Goal: Task Accomplishment & Management: Use online tool/utility

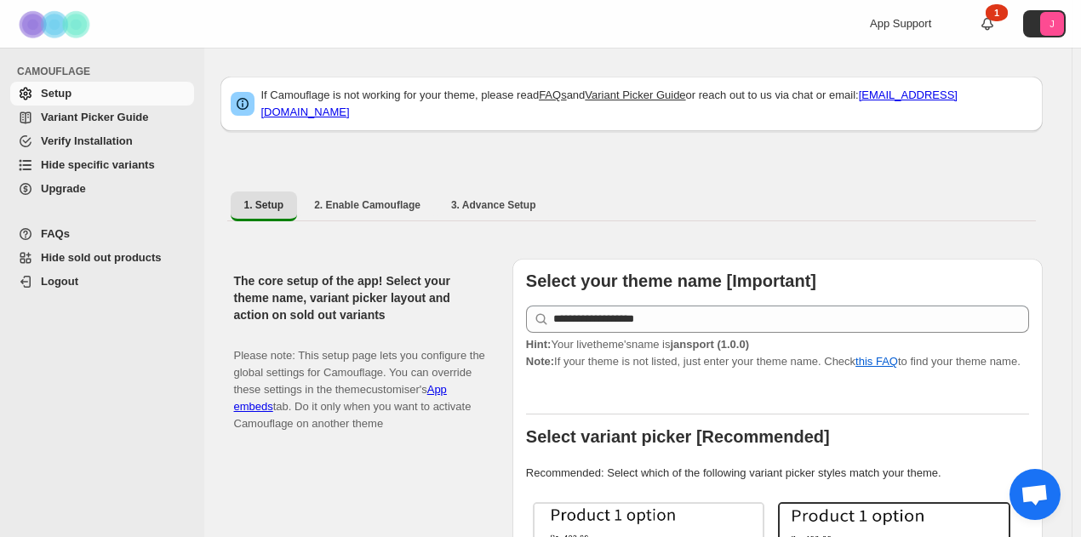
click at [71, 166] on span "Hide specific variants" at bounding box center [98, 164] width 114 height 13
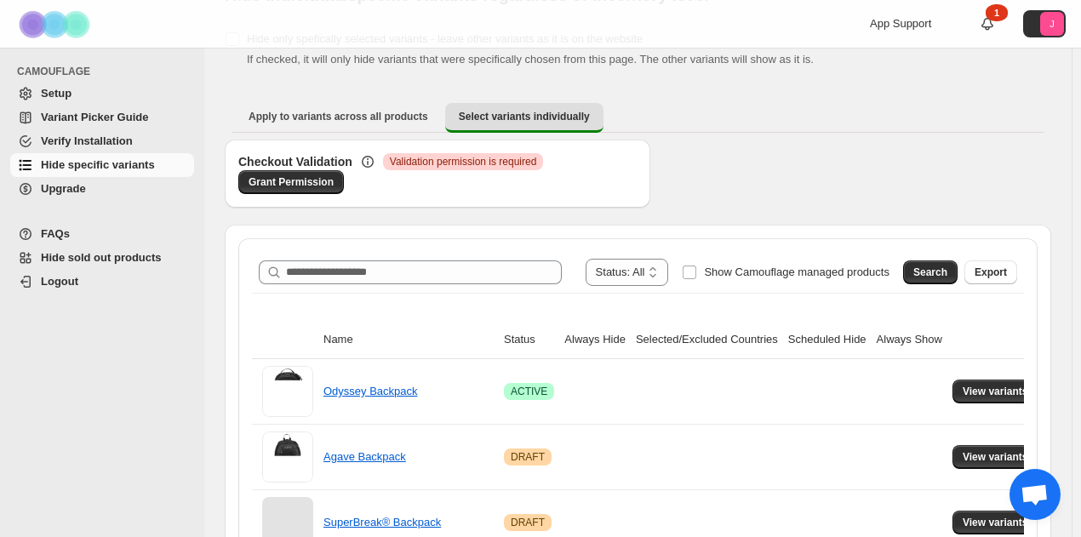
scroll to position [170, 0]
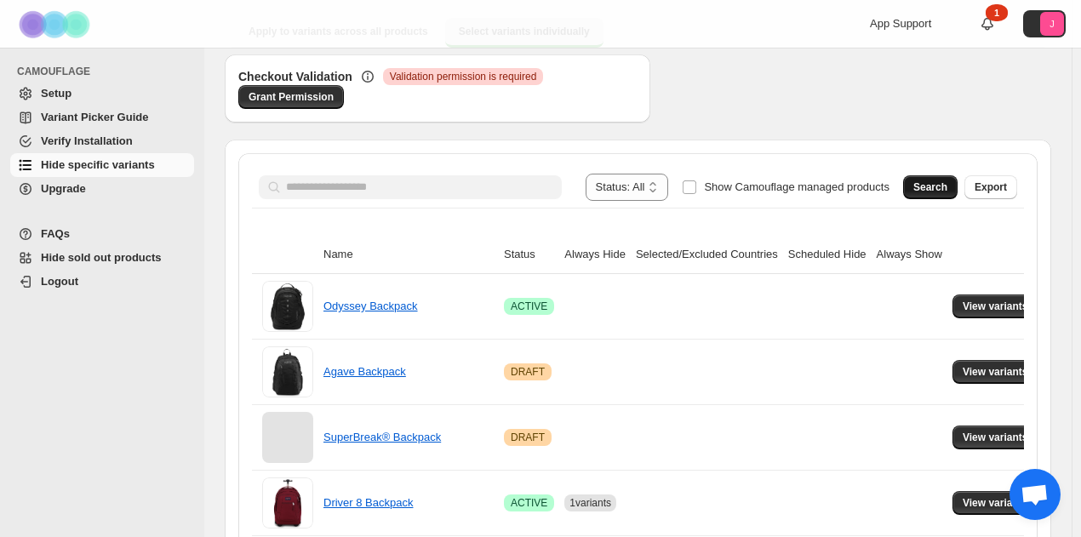
click at [938, 178] on button "Search" at bounding box center [930, 187] width 54 height 24
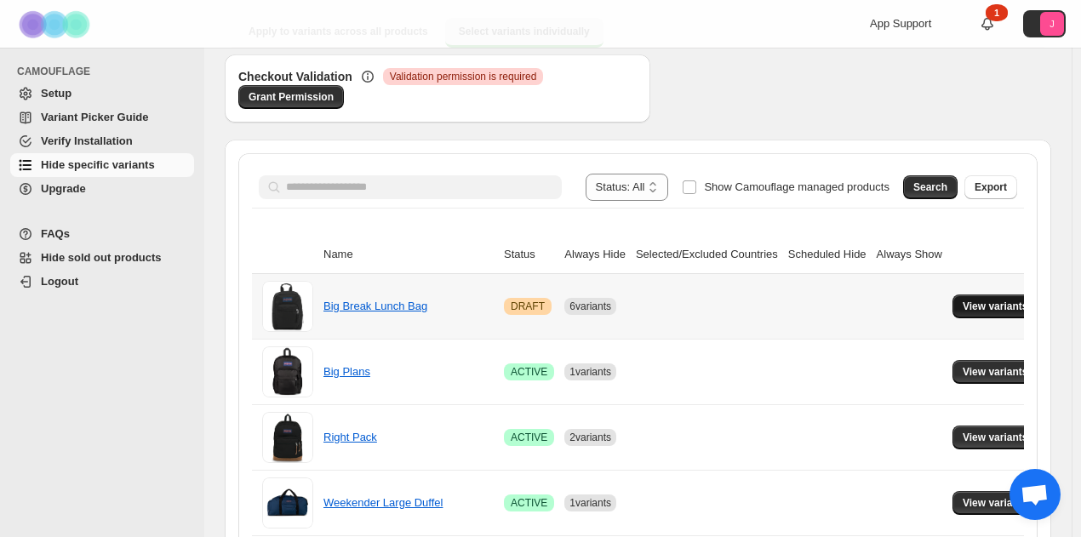
click at [981, 295] on button "View variants" at bounding box center [996, 307] width 86 height 24
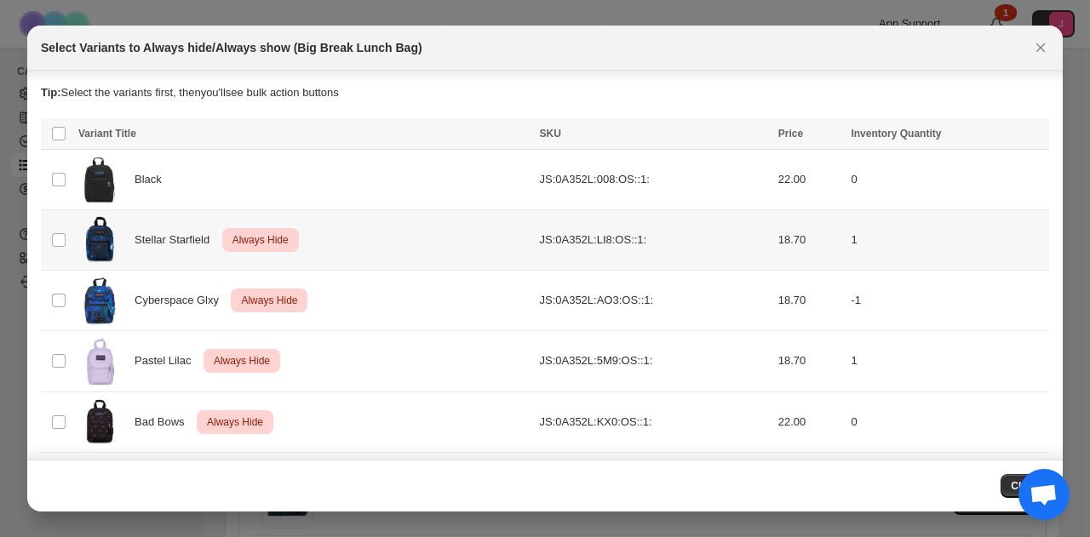
scroll to position [0, 0]
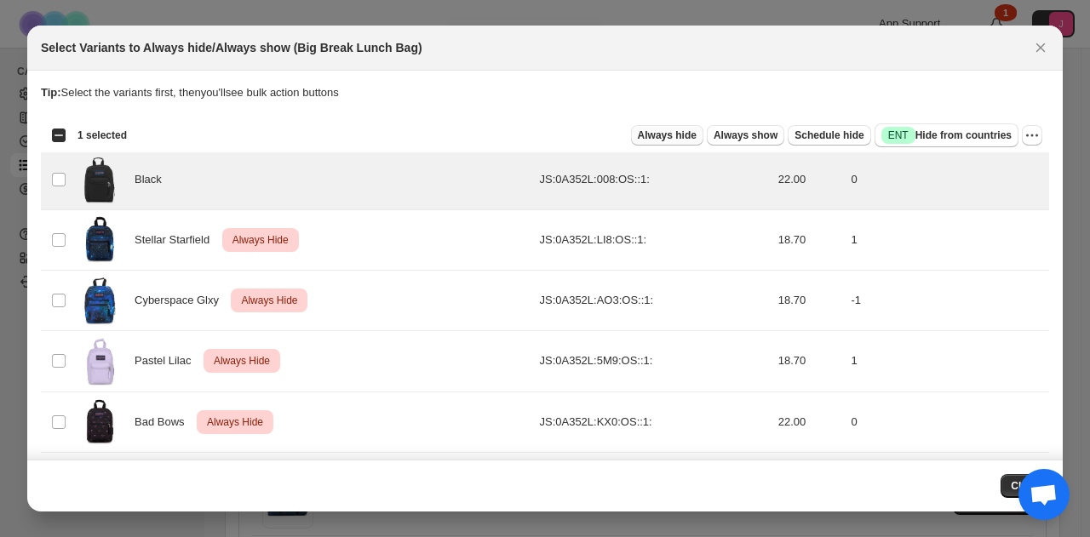
click at [681, 135] on span "Always hide" at bounding box center [667, 136] width 59 height 14
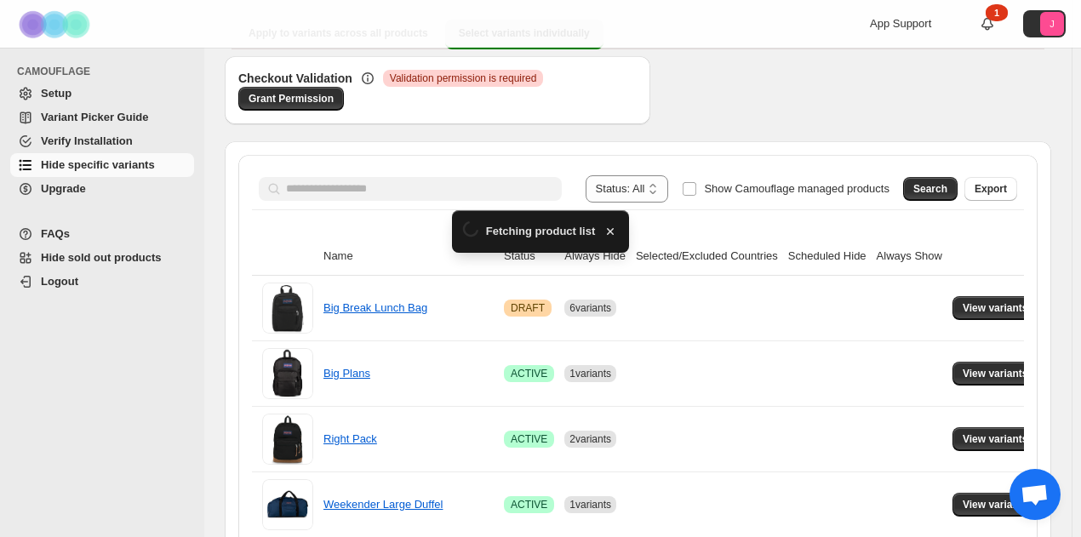
scroll to position [170, 0]
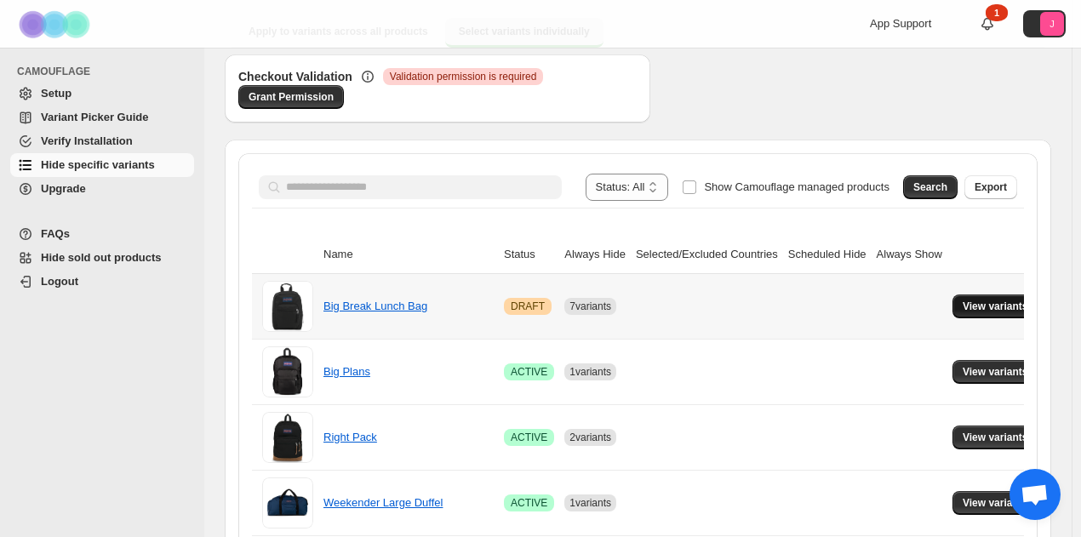
drag, startPoint x: 993, startPoint y: 301, endPoint x: 981, endPoint y: 301, distance: 11.9
click at [991, 301] on span "View variants" at bounding box center [996, 307] width 66 height 14
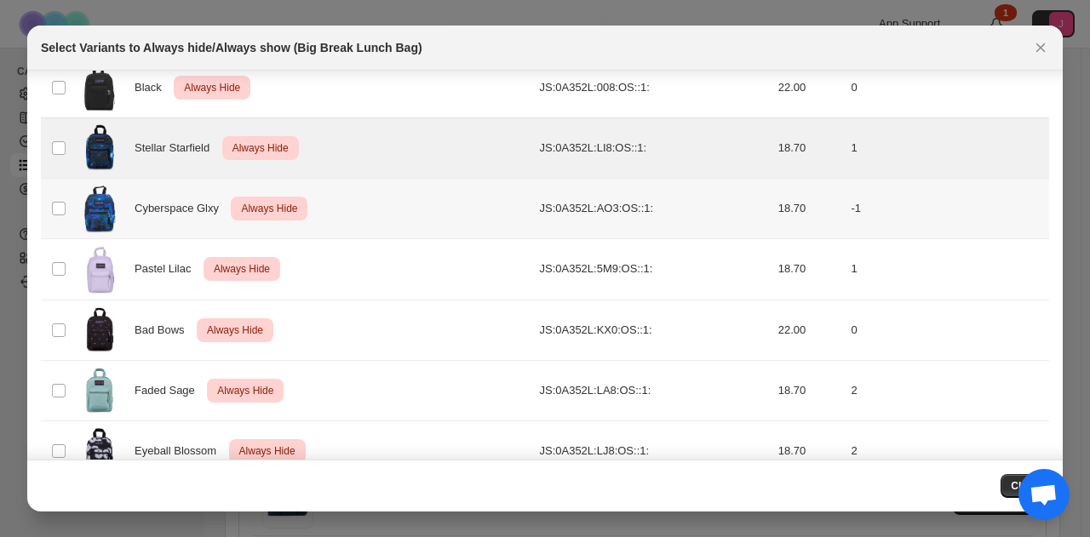
scroll to position [123, 0]
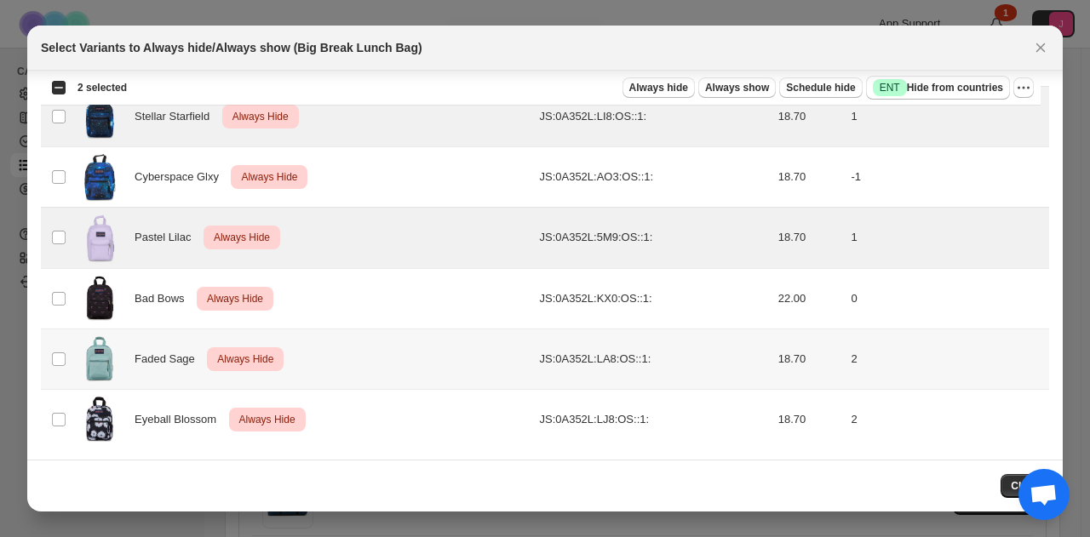
click at [60, 364] on td "Select product variant" at bounding box center [57, 359] width 32 height 60
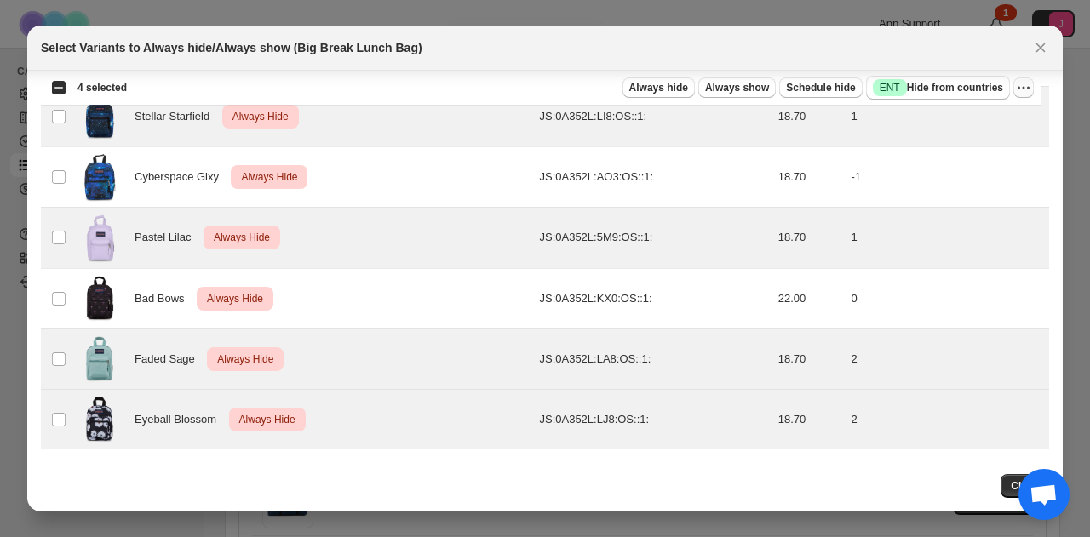
drag, startPoint x: 1037, startPoint y: 84, endPoint x: 1028, endPoint y: 84, distance: 9.4
click at [1034, 84] on div "Select all 7 product variants 4 selected Always hide Always show Schedule hide …" at bounding box center [541, 88] width 1000 height 34
click at [1026, 84] on icon "More actions" at bounding box center [1023, 87] width 17 height 17
click at [1001, 113] on span "Undo always hide" at bounding box center [961, 120] width 123 height 17
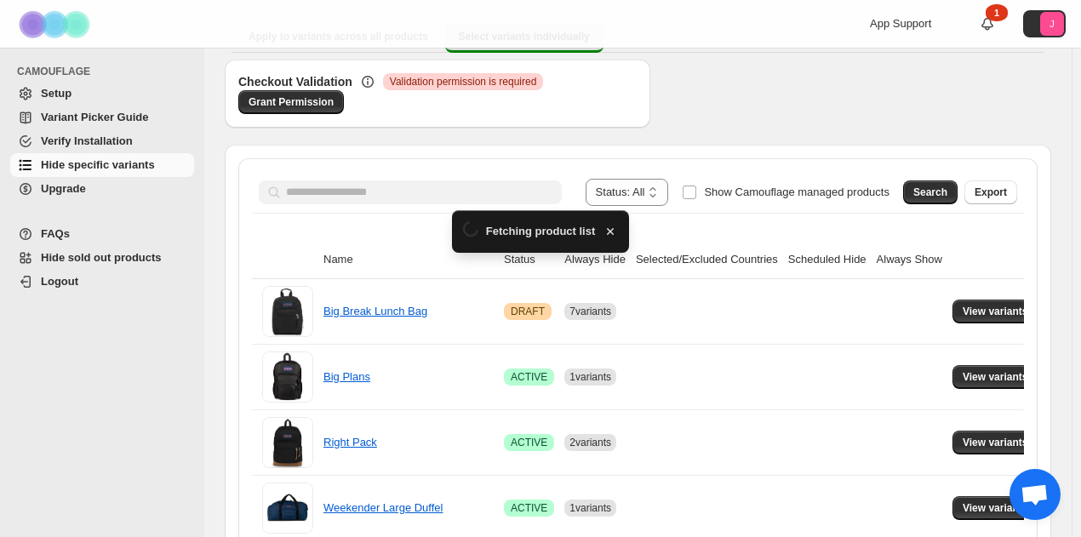
scroll to position [170, 0]
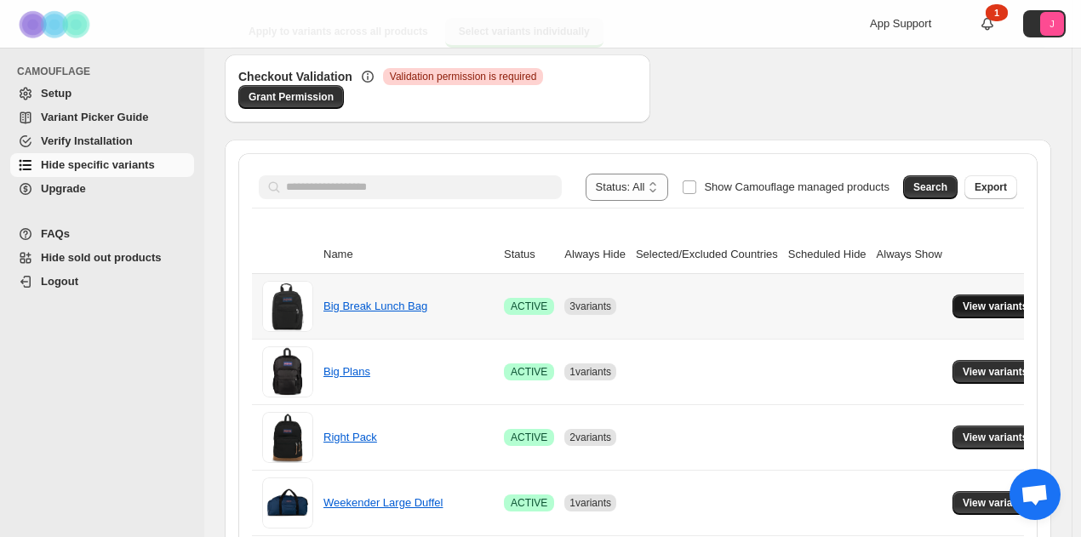
click at [983, 295] on button "View variants" at bounding box center [996, 307] width 86 height 24
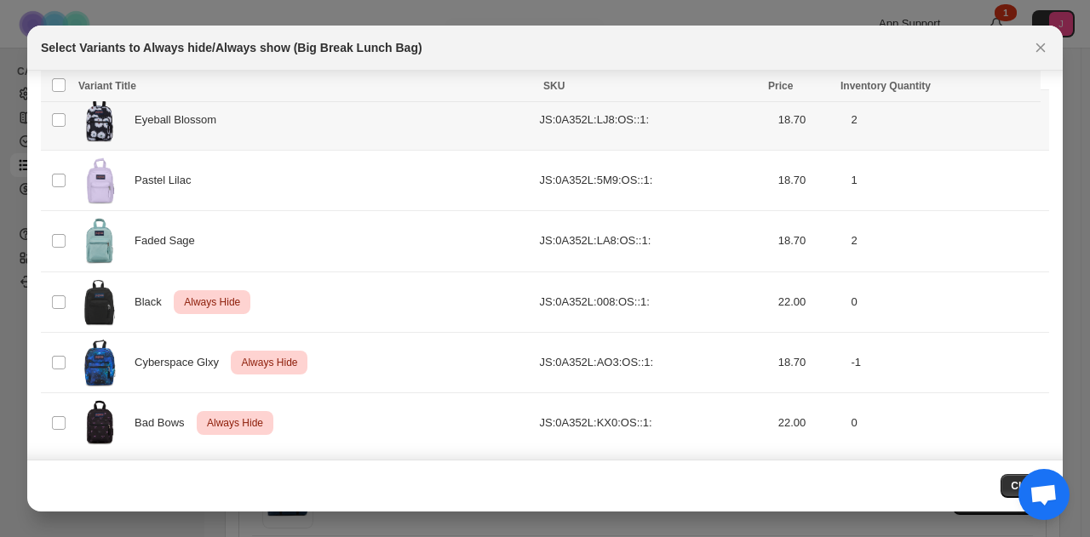
scroll to position [123, 0]
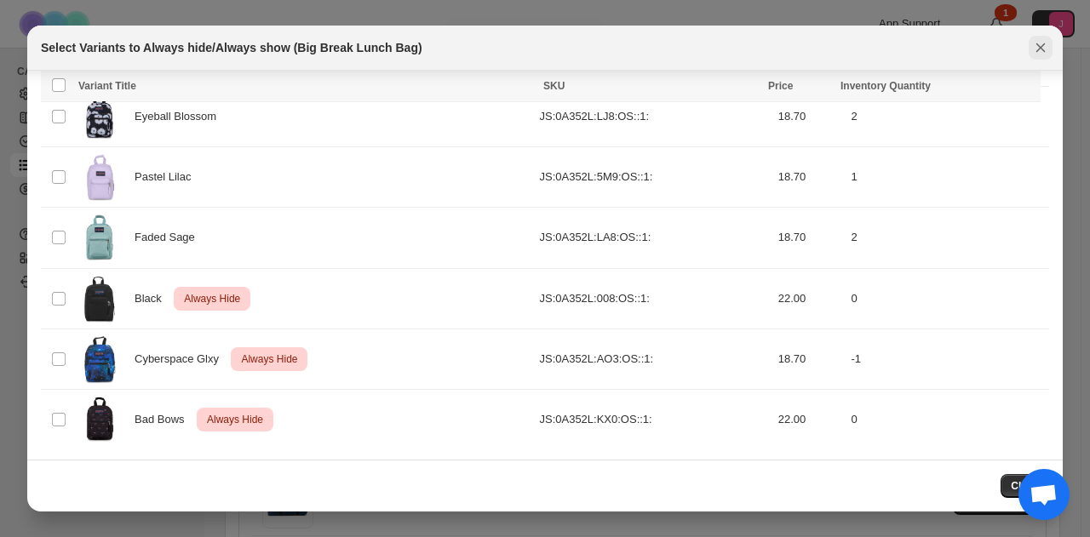
click at [1033, 49] on icon "Close" at bounding box center [1040, 47] width 17 height 17
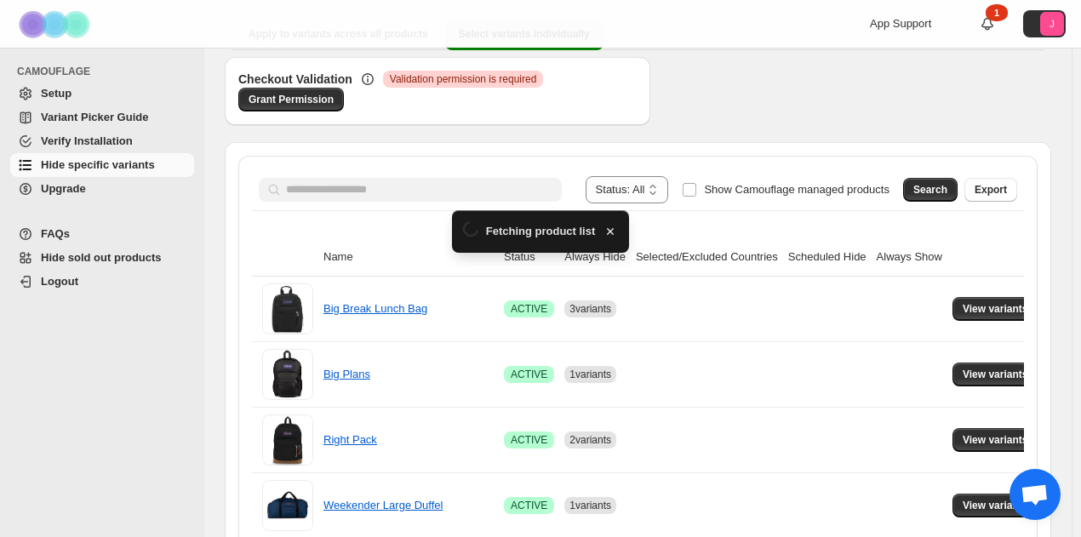
scroll to position [170, 0]
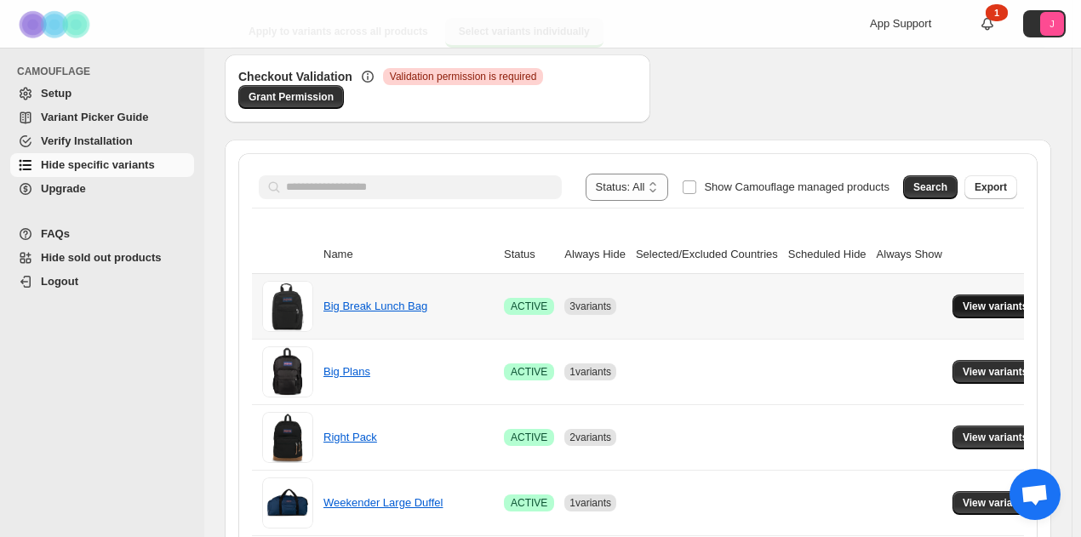
click at [981, 298] on button "View variants" at bounding box center [996, 307] width 86 height 24
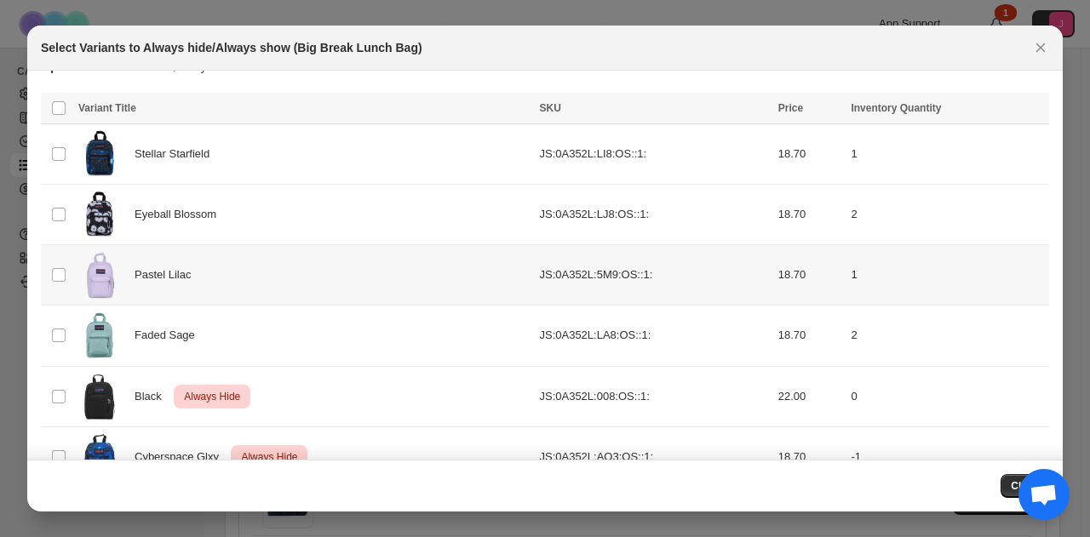
scroll to position [0, 0]
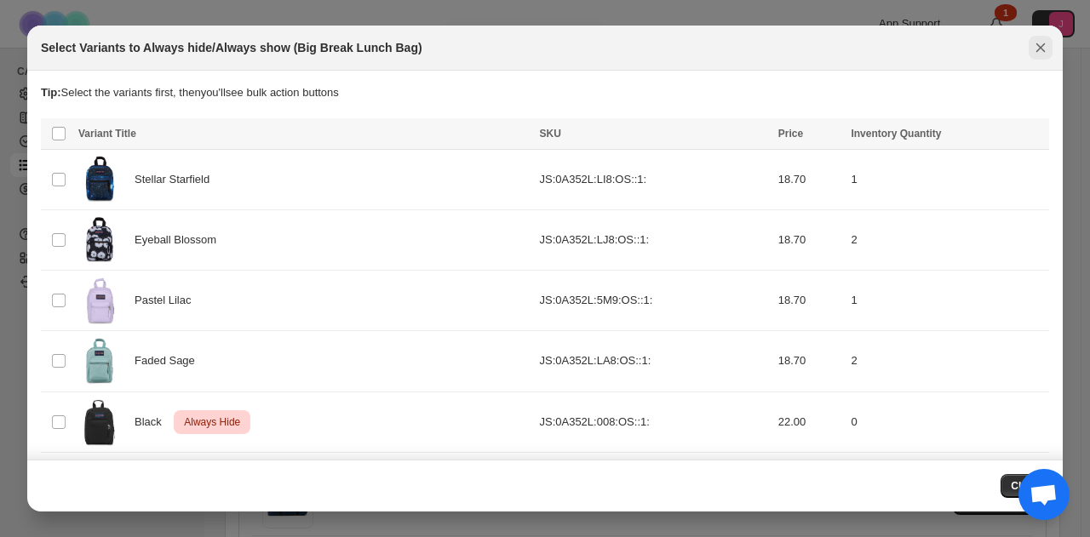
click at [1034, 43] on icon "Close" at bounding box center [1040, 47] width 17 height 17
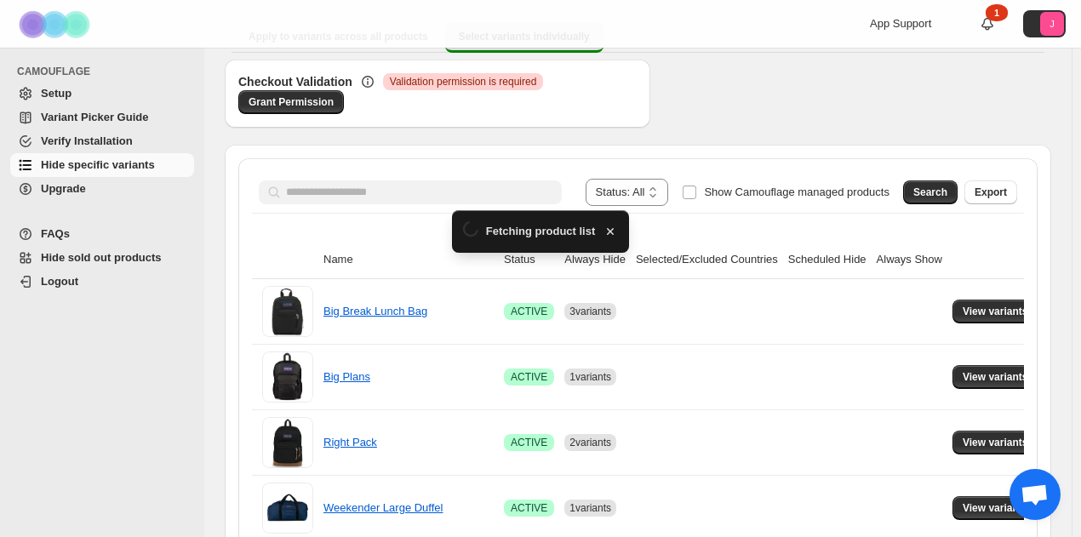
scroll to position [170, 0]
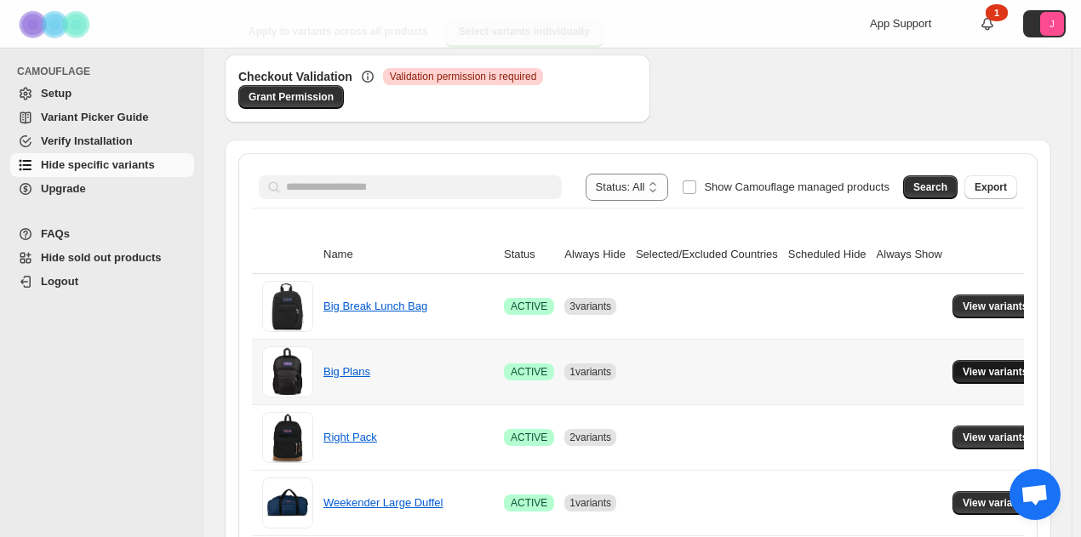
click at [953, 364] on button "View variants" at bounding box center [996, 372] width 86 height 24
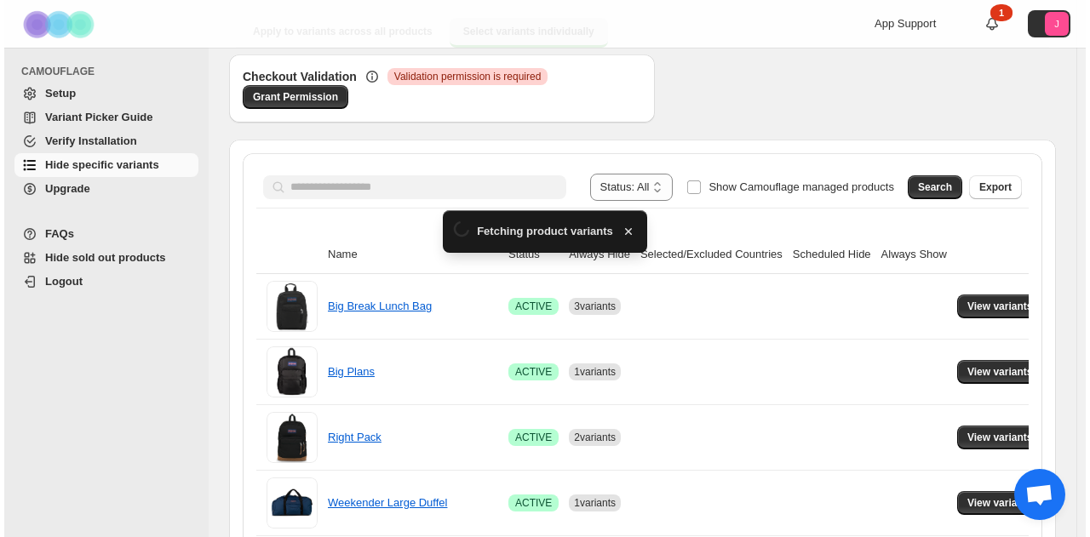
scroll to position [0, 0]
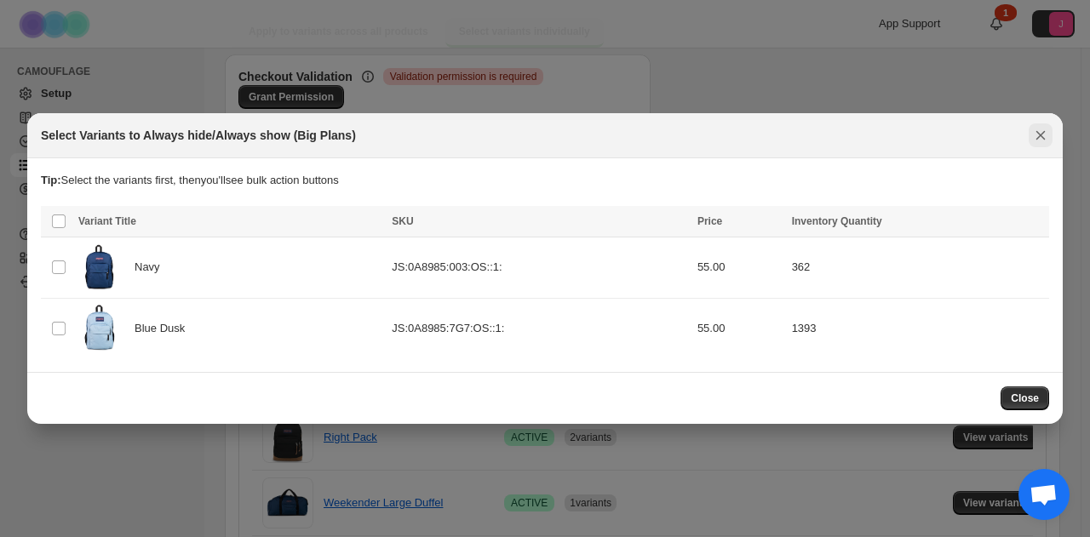
click at [1039, 134] on icon "Close" at bounding box center [1040, 135] width 9 height 9
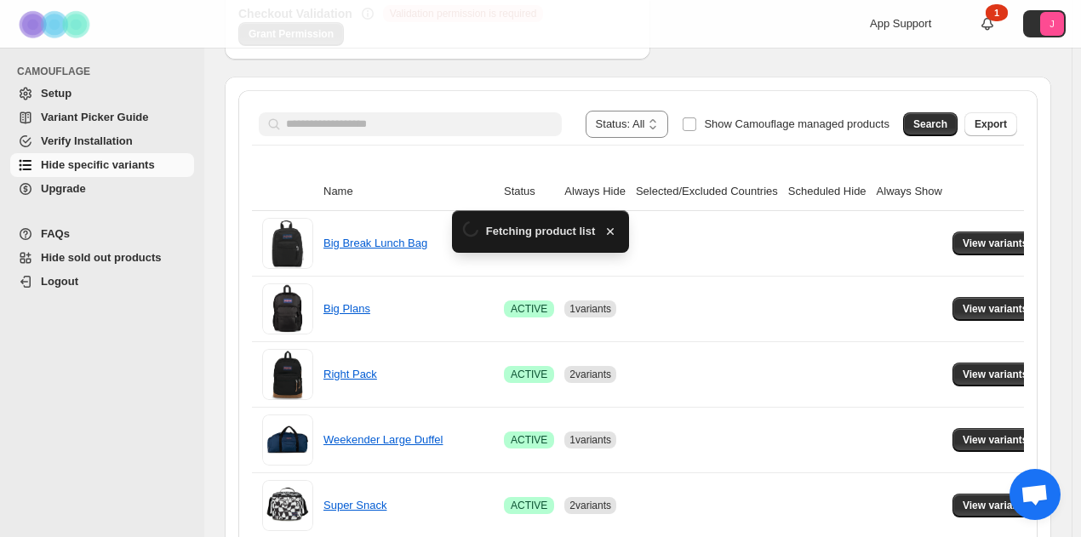
scroll to position [341, 0]
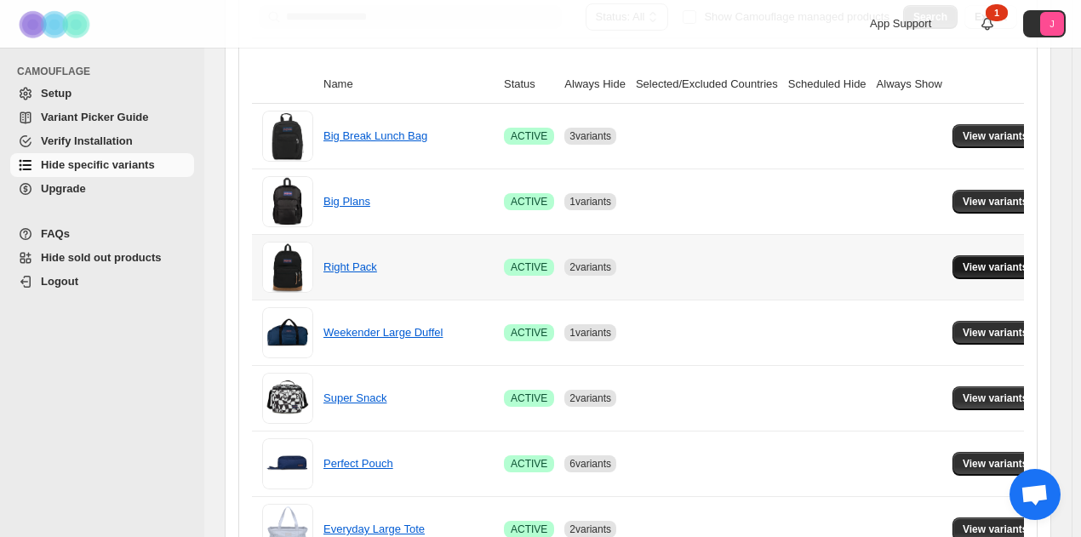
click at [966, 257] on button "View variants" at bounding box center [996, 267] width 86 height 24
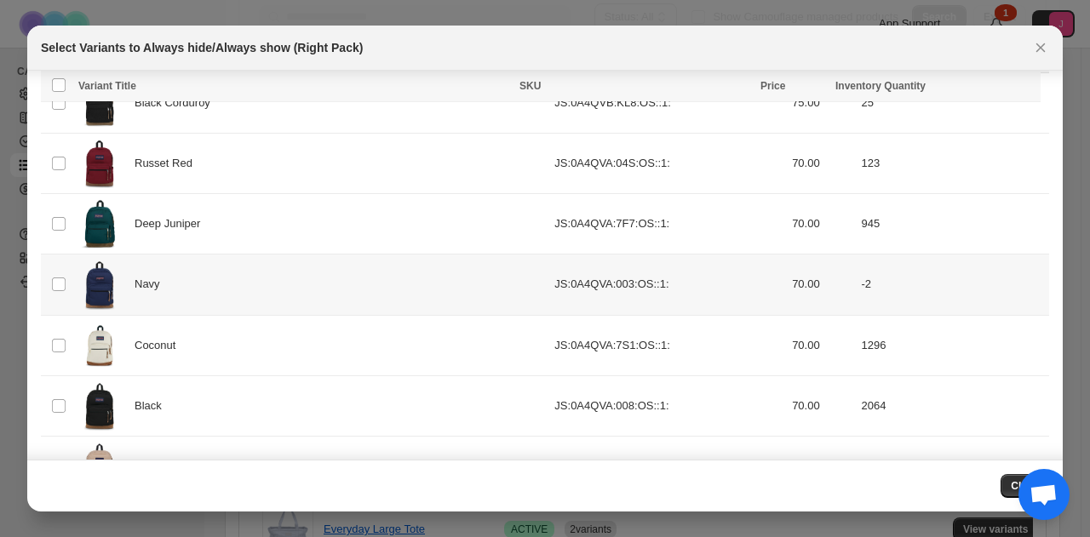
scroll to position [0, 0]
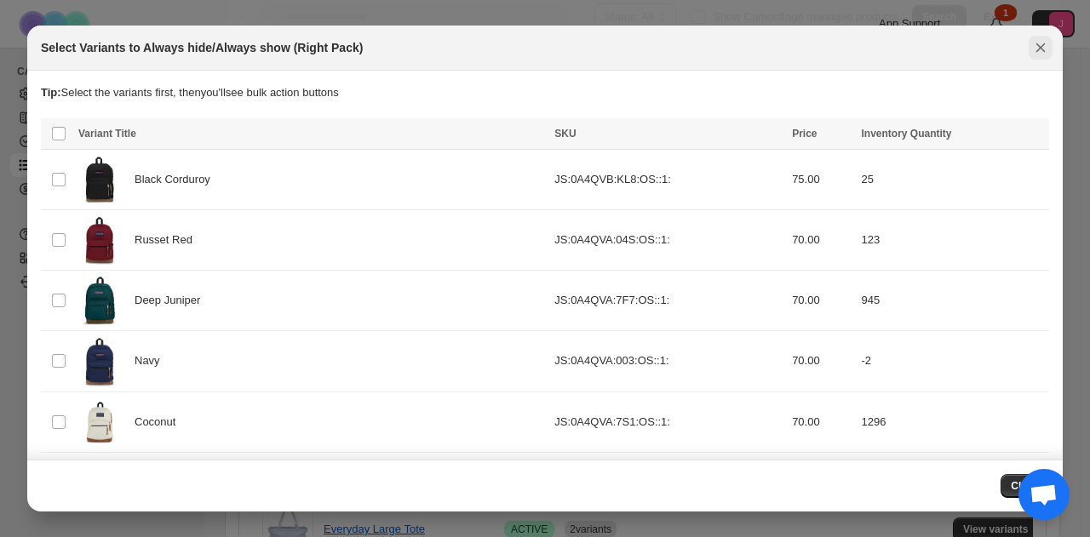
click at [1044, 43] on icon "Close" at bounding box center [1040, 47] width 9 height 9
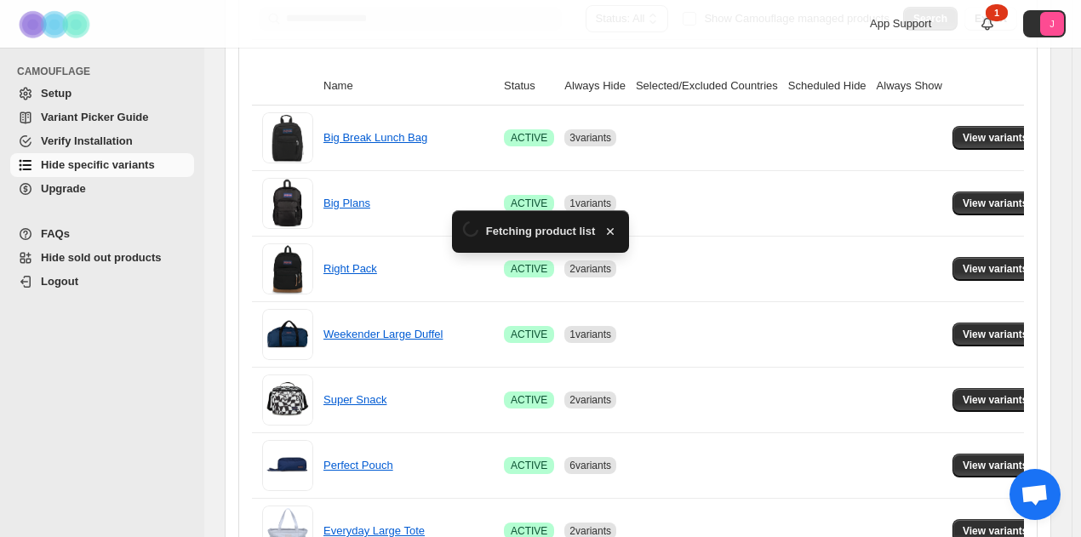
scroll to position [341, 0]
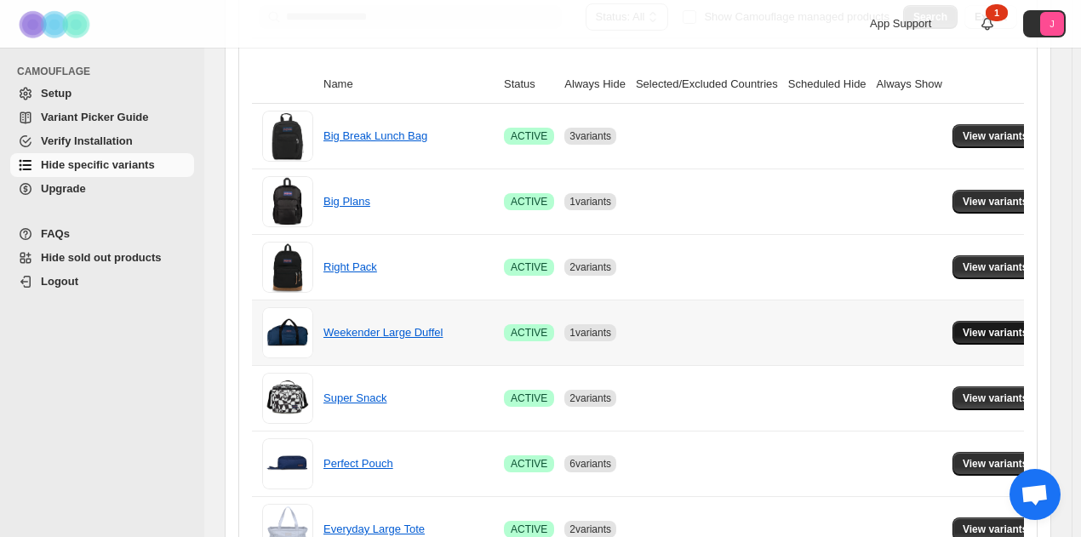
click at [995, 332] on span "View variants" at bounding box center [996, 333] width 66 height 14
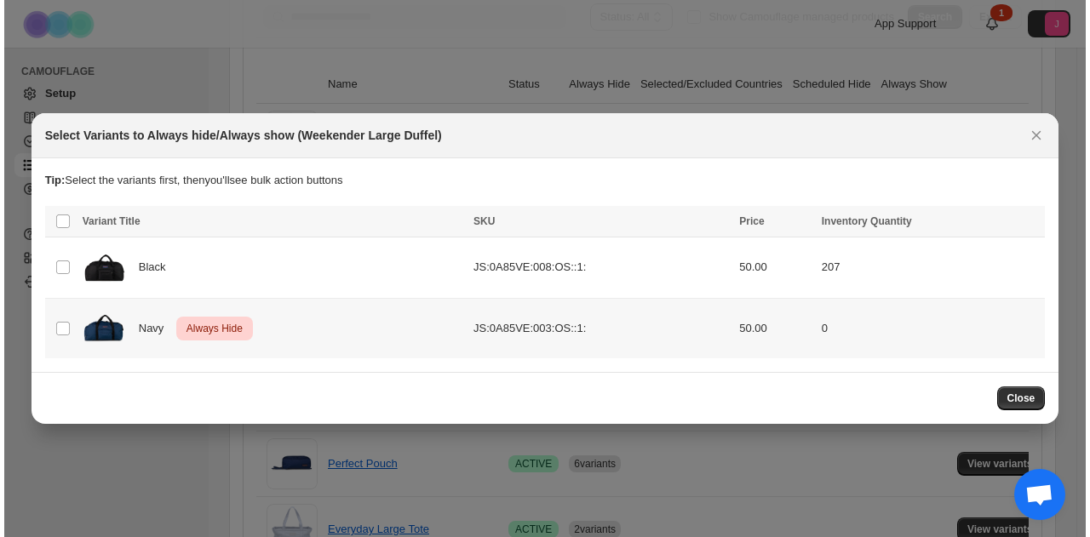
scroll to position [0, 0]
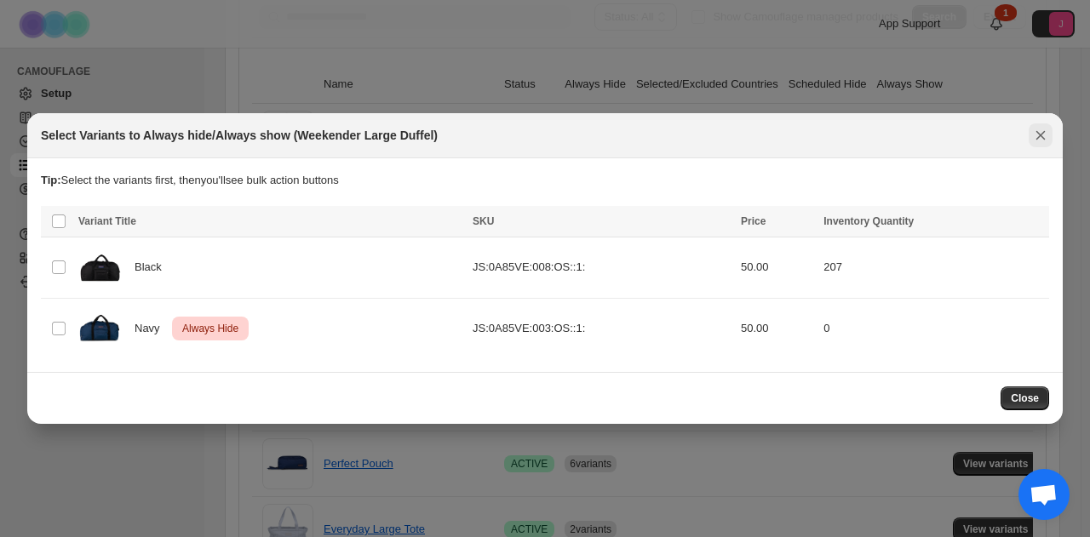
click at [1039, 130] on icon "Close" at bounding box center [1040, 135] width 17 height 17
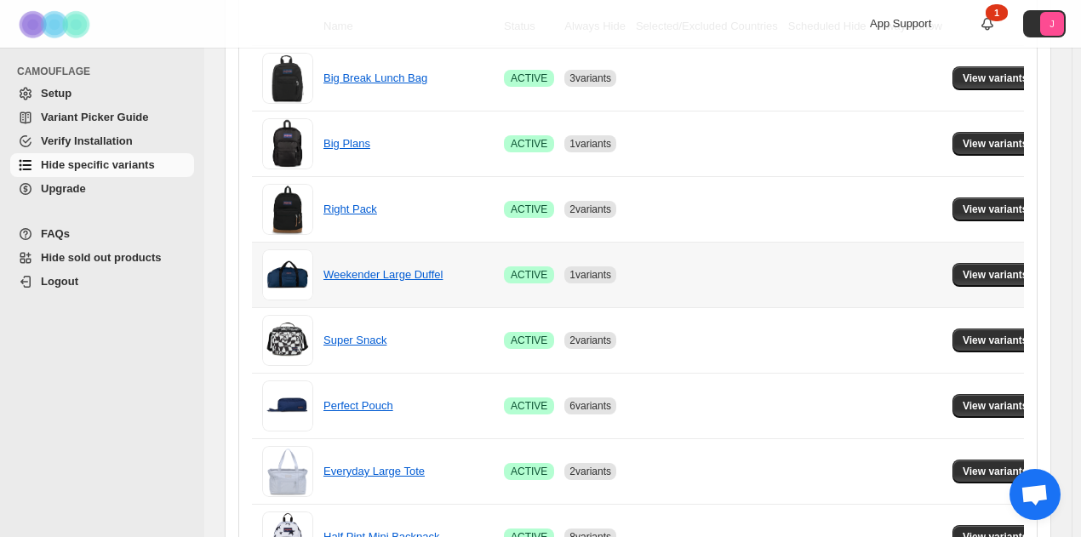
scroll to position [426, 0]
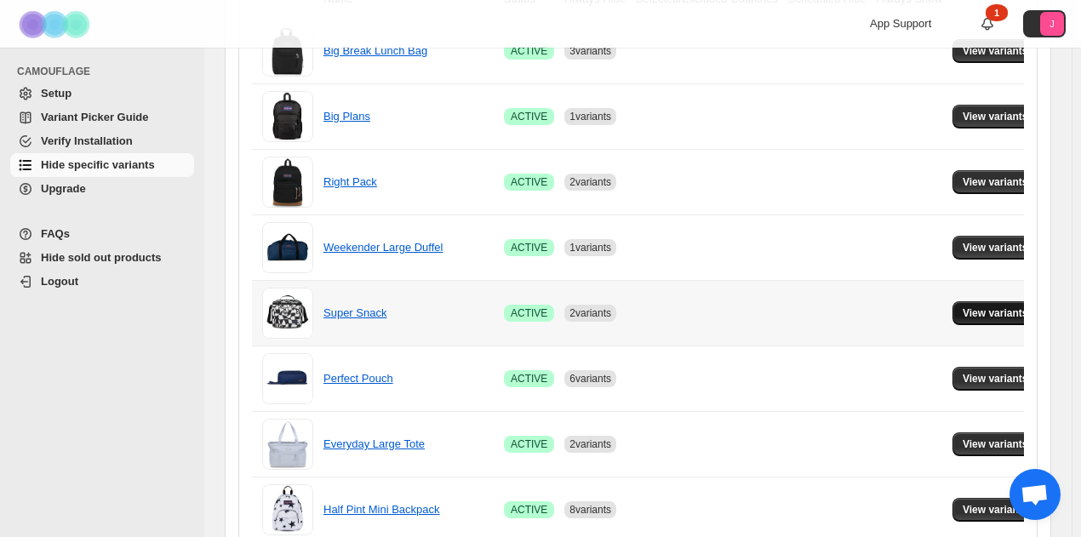
click at [985, 307] on span "View variants" at bounding box center [996, 314] width 66 height 14
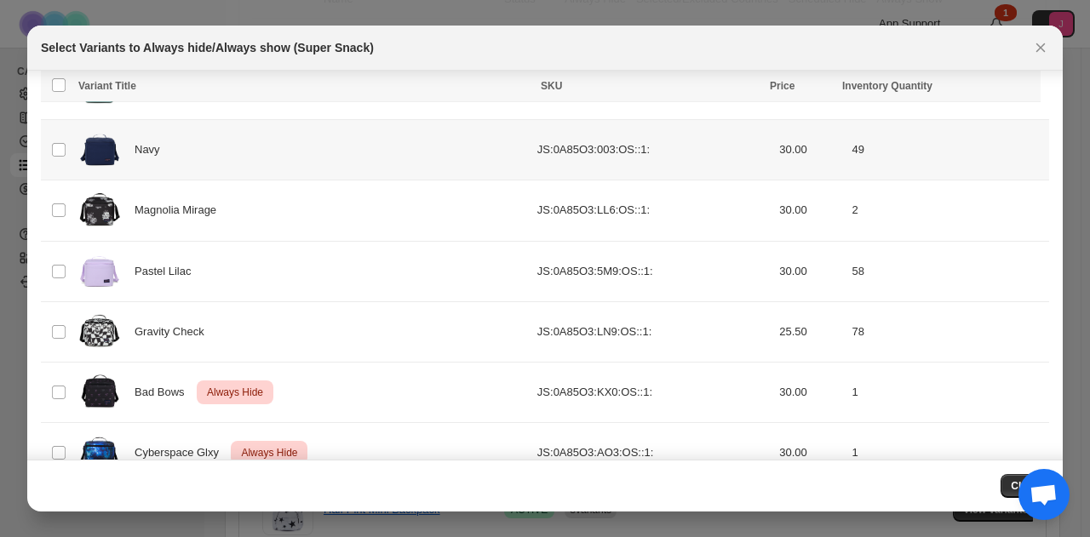
scroll to position [184, 0]
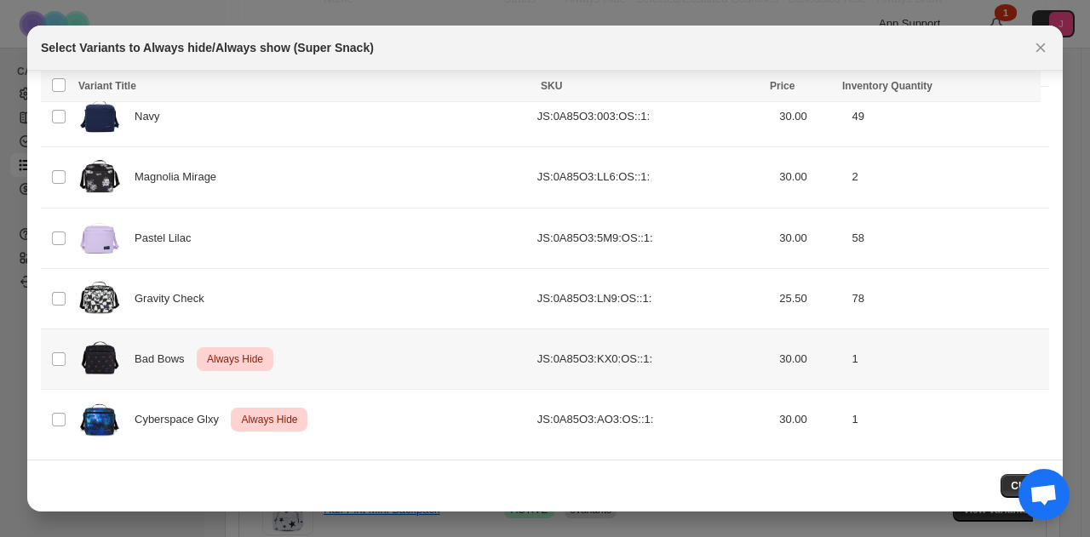
drag, startPoint x: 66, startPoint y: 357, endPoint x: 78, endPoint y: 418, distance: 62.5
click at [67, 359] on td "Select product variant" at bounding box center [57, 359] width 32 height 60
click at [67, 410] on td "Select product variant" at bounding box center [57, 419] width 32 height 60
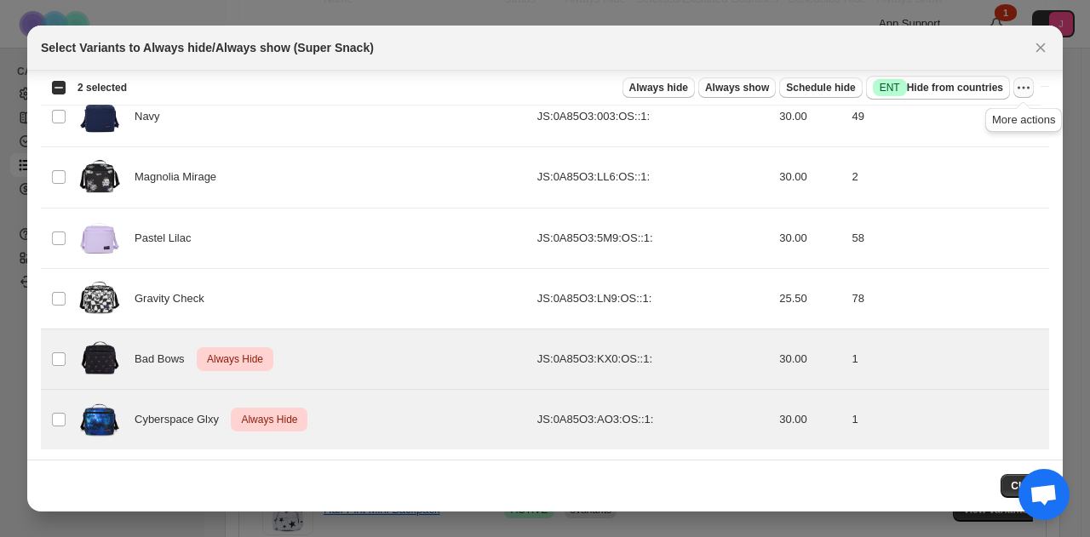
click at [1021, 86] on icon "More actions" at bounding box center [1023, 87] width 17 height 17
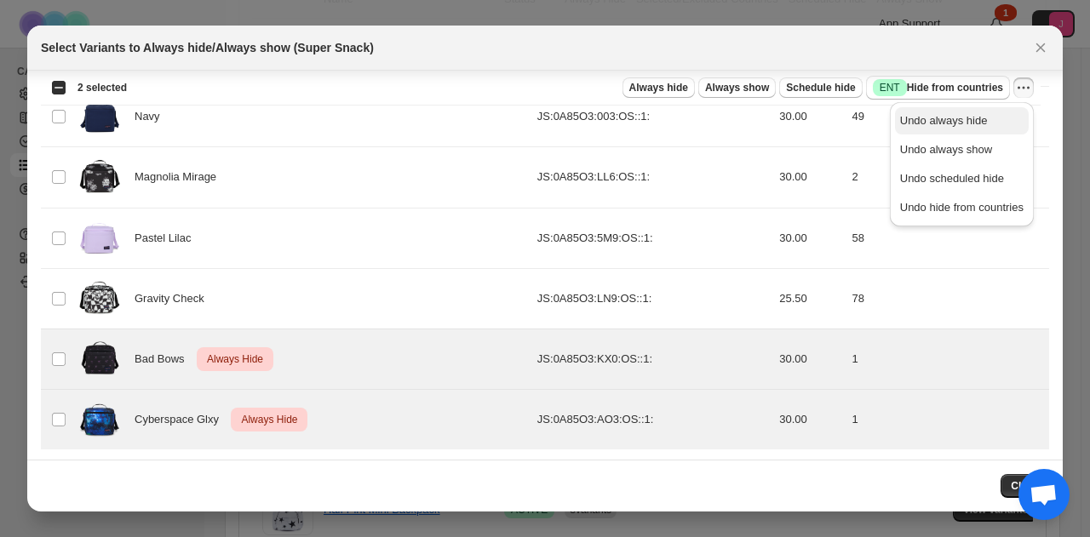
click at [947, 118] on span "Undo always hide" at bounding box center [944, 120] width 88 height 13
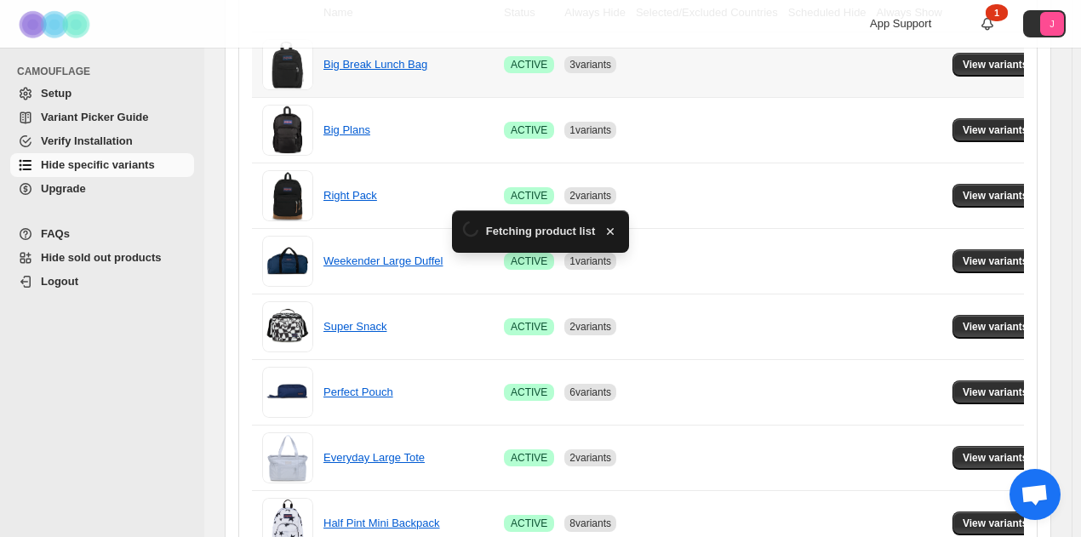
scroll to position [426, 0]
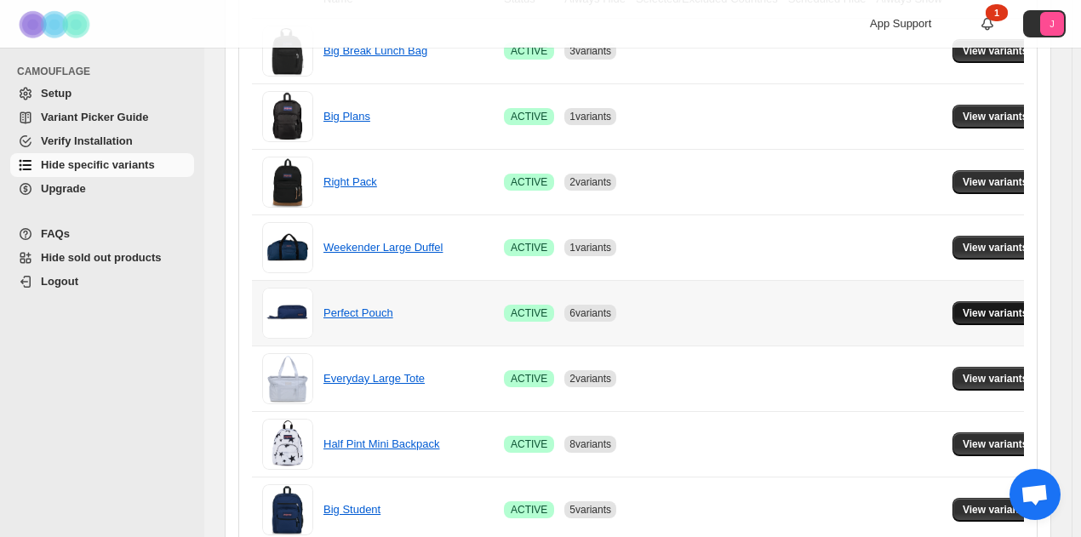
click at [967, 314] on span "View variants" at bounding box center [996, 314] width 66 height 14
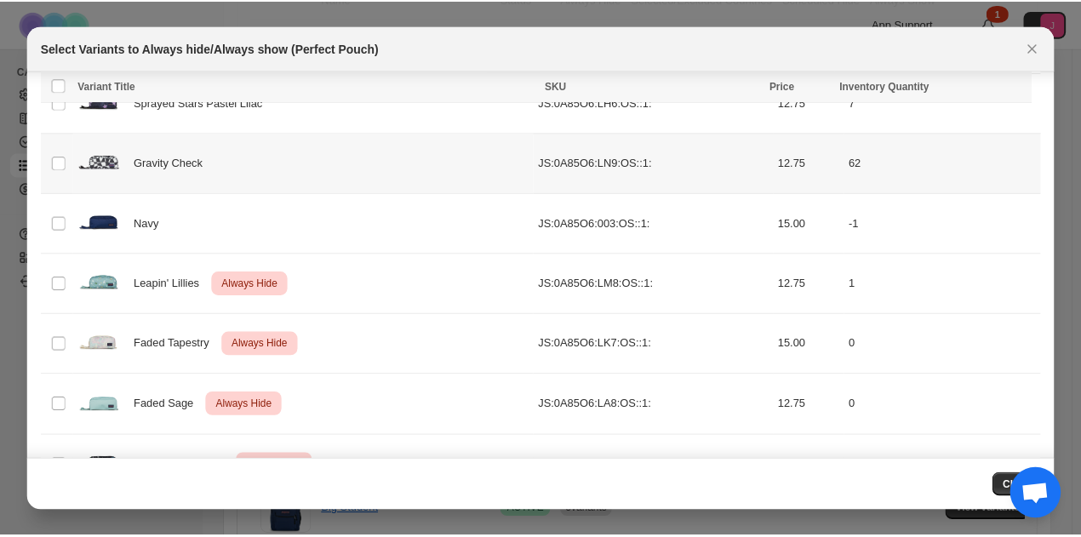
scroll to position [456, 0]
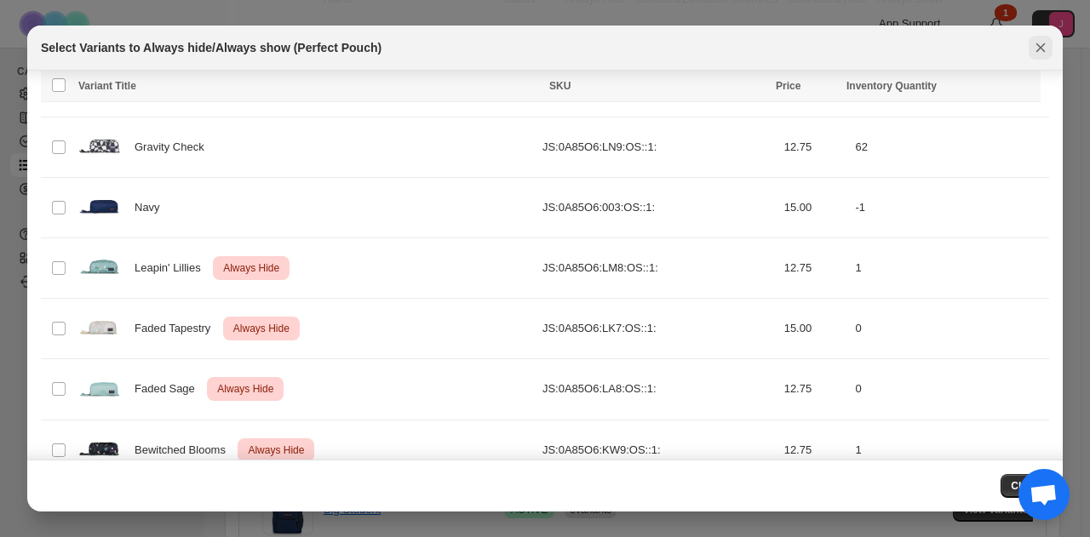
click at [1044, 45] on icon "Close" at bounding box center [1040, 47] width 9 height 9
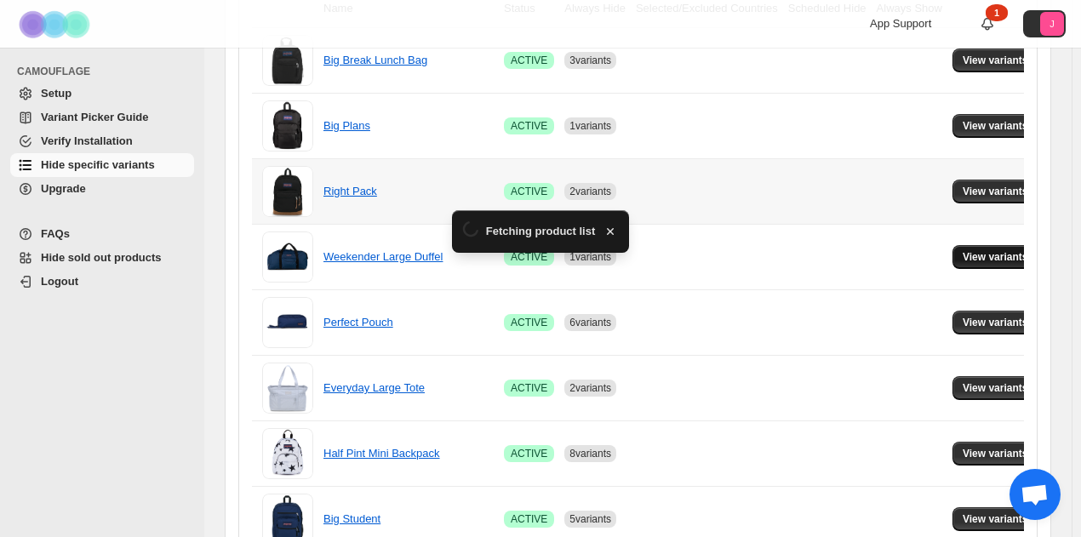
scroll to position [426, 0]
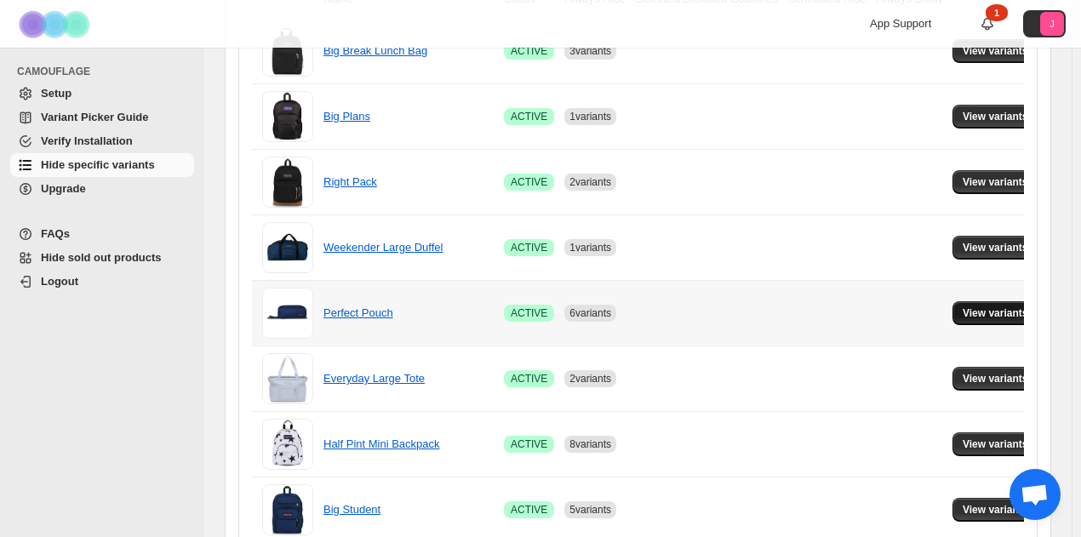
click at [990, 307] on span "View variants" at bounding box center [996, 314] width 66 height 14
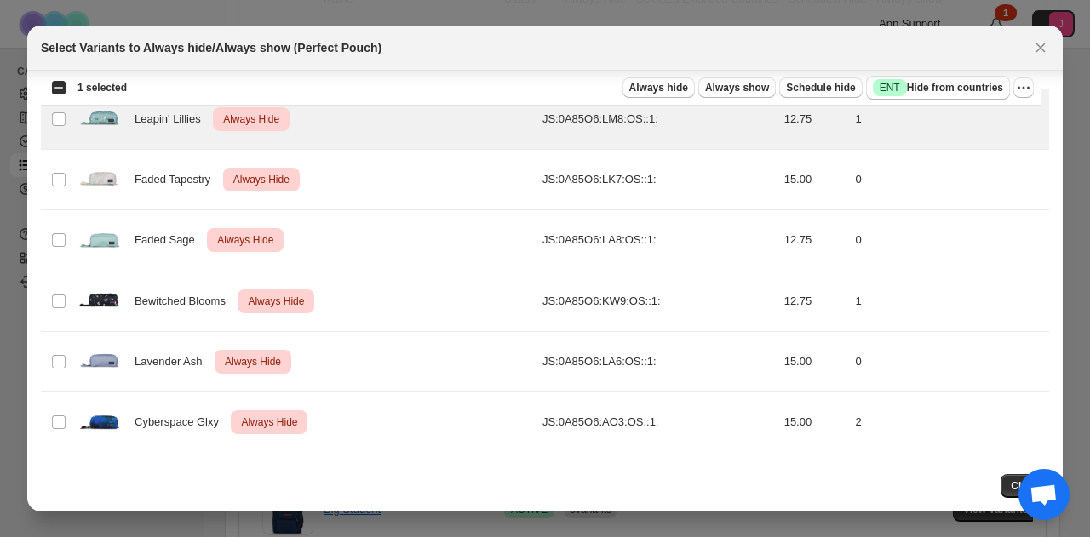
scroll to position [606, 0]
click at [74, 293] on td "Bewitched Blooms Critical Always Hide" at bounding box center [305, 300] width 464 height 60
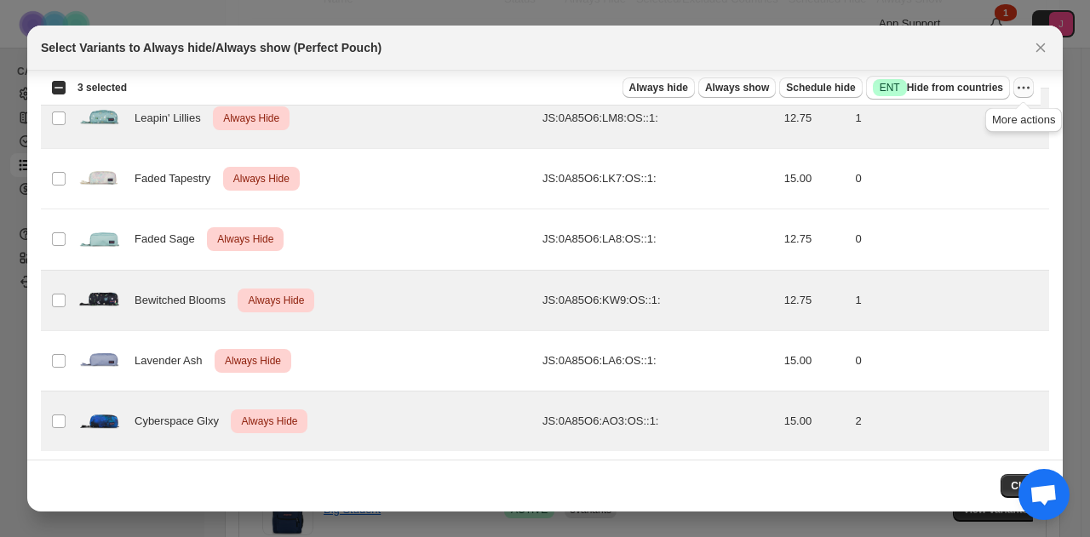
click at [1020, 84] on icon "More actions" at bounding box center [1023, 87] width 17 height 17
click at [998, 112] on button "Undo always hide" at bounding box center [962, 120] width 134 height 27
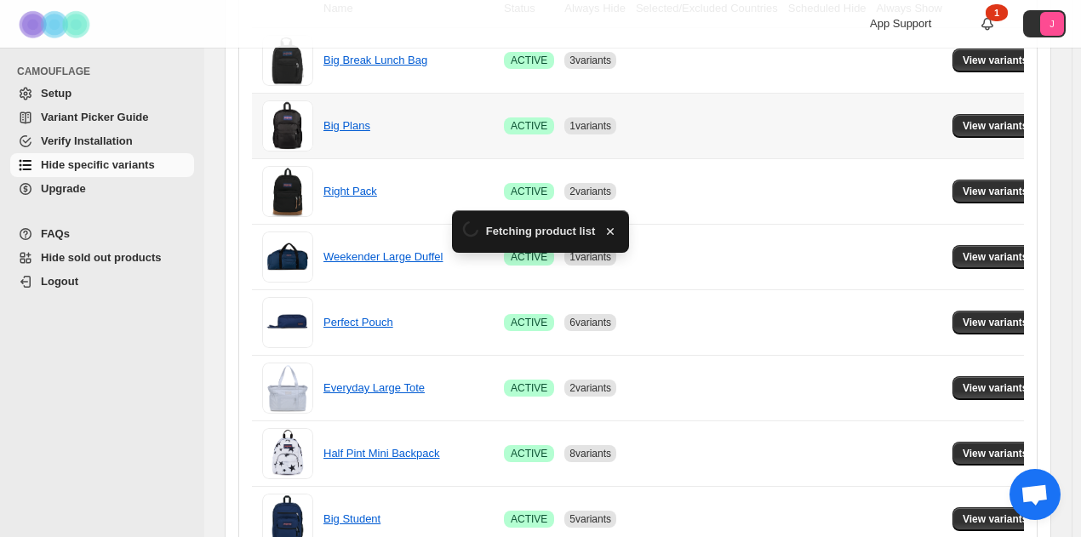
scroll to position [426, 0]
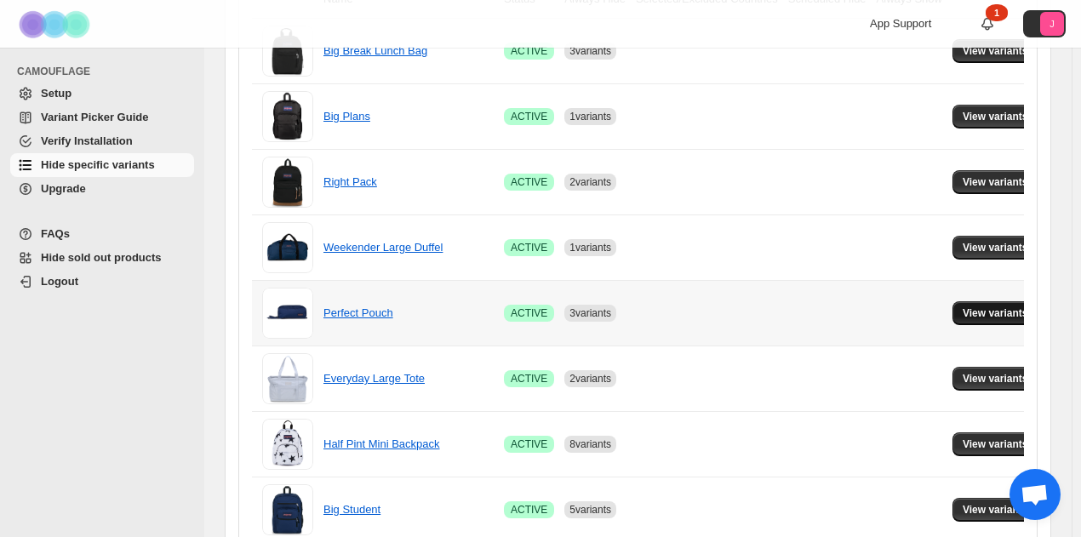
click at [958, 318] on button "View variants" at bounding box center [996, 313] width 86 height 24
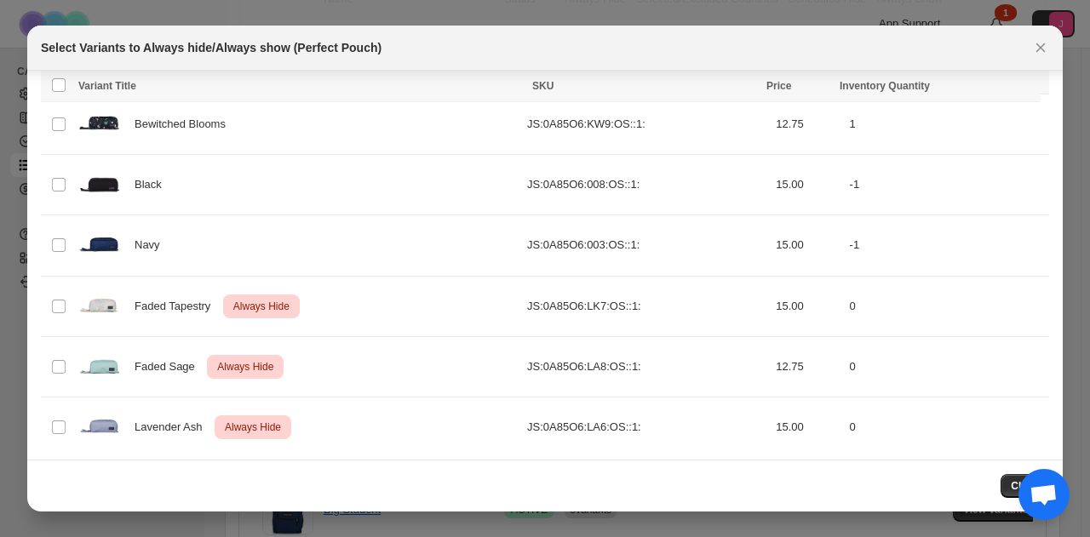
scroll to position [606, 0]
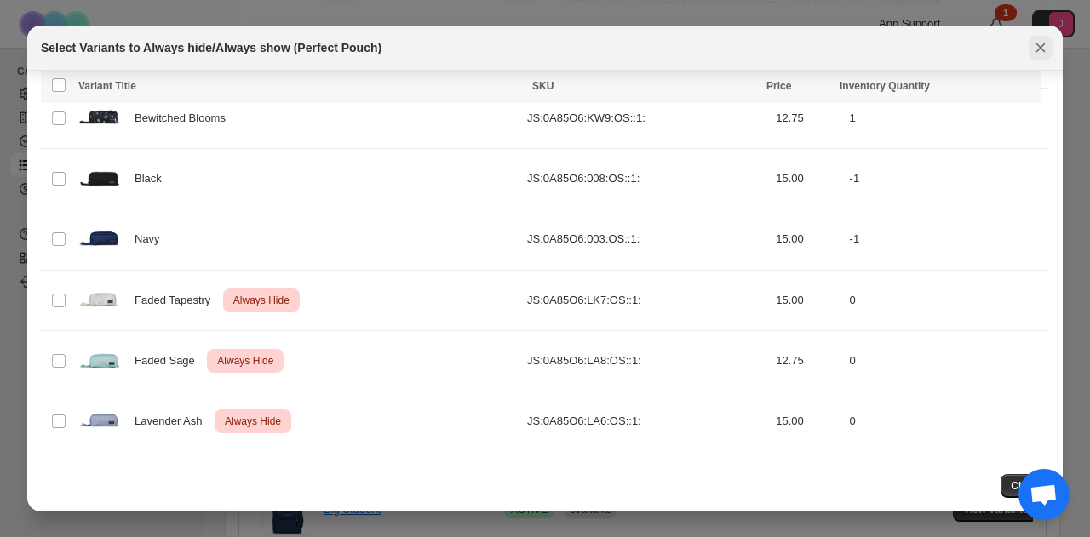
click at [1049, 48] on button "Close" at bounding box center [1041, 48] width 24 height 24
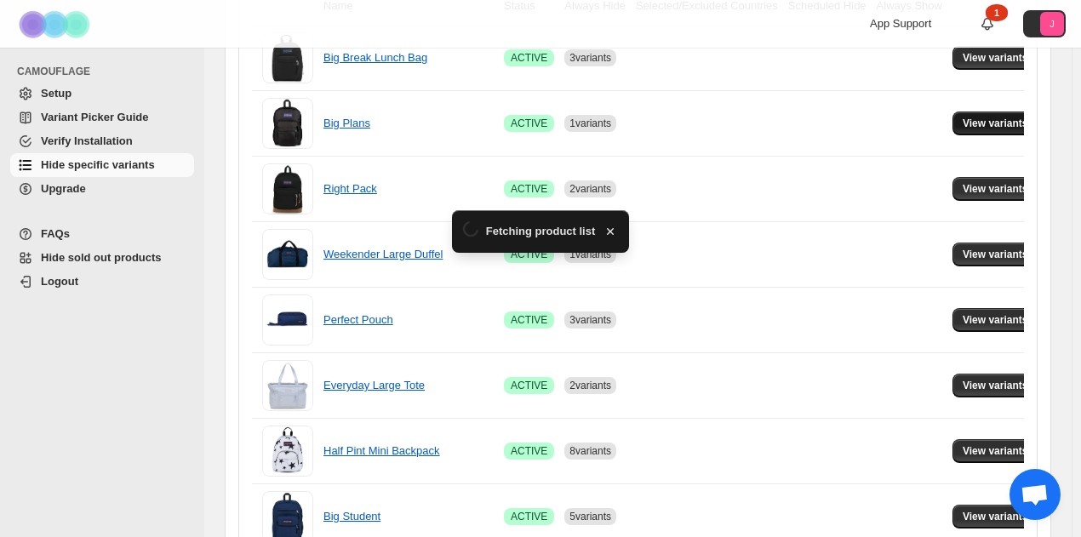
scroll to position [426, 0]
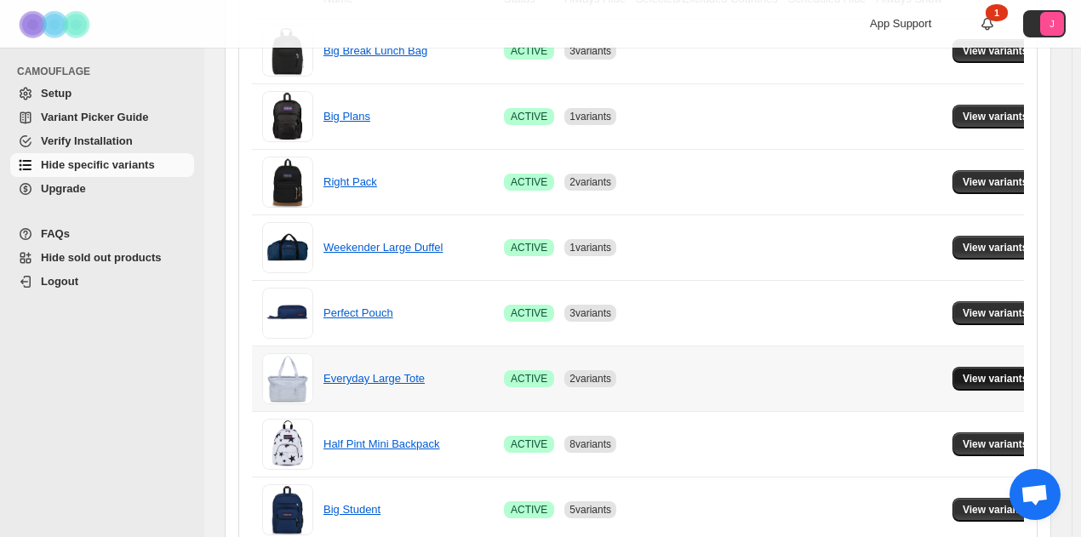
click at [963, 380] on span "View variants" at bounding box center [996, 379] width 66 height 14
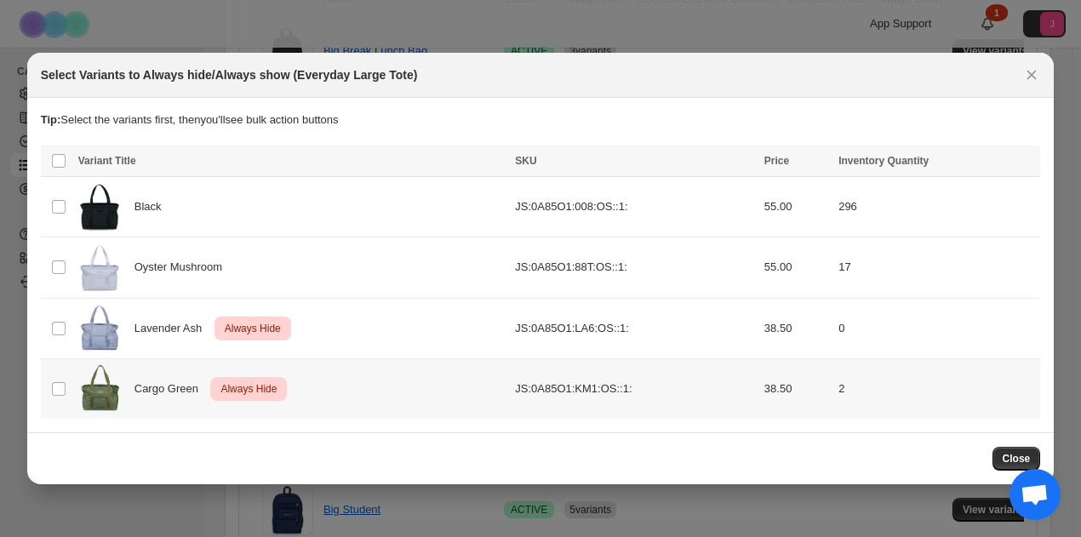
scroll to position [0, 0]
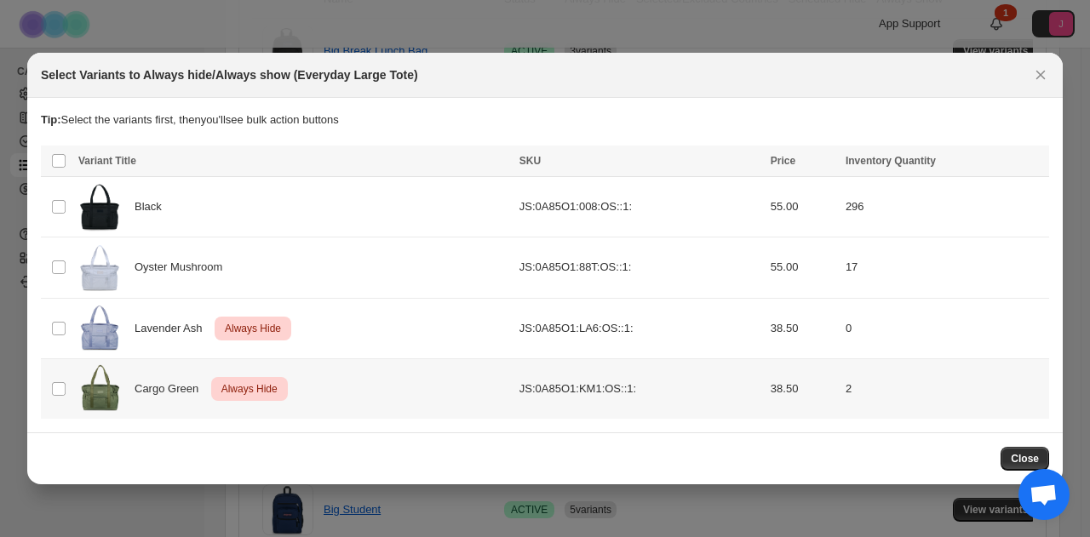
click at [66, 387] on td "Select product variant" at bounding box center [57, 389] width 32 height 60
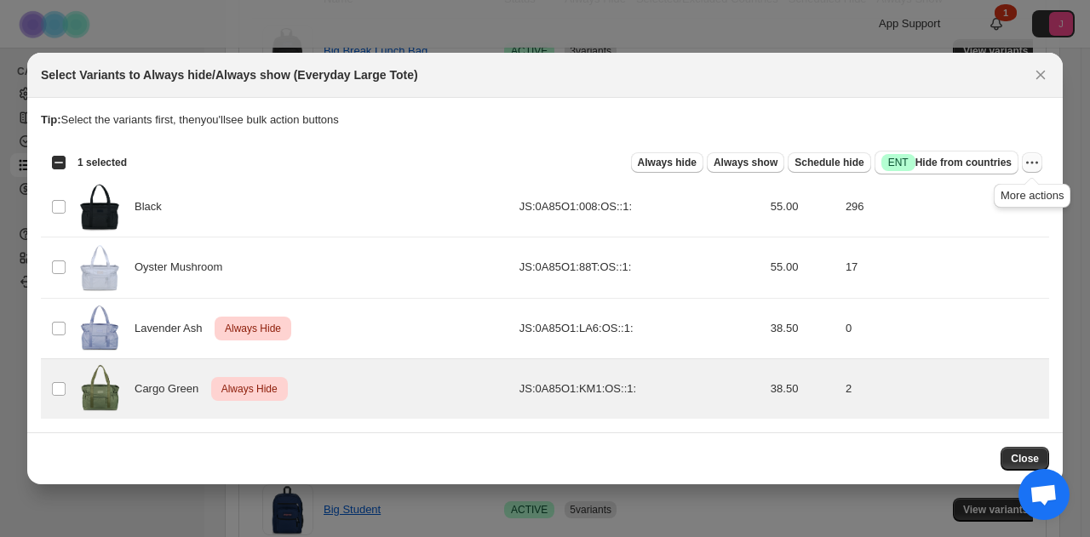
click at [1037, 159] on icon "More actions" at bounding box center [1032, 162] width 17 height 17
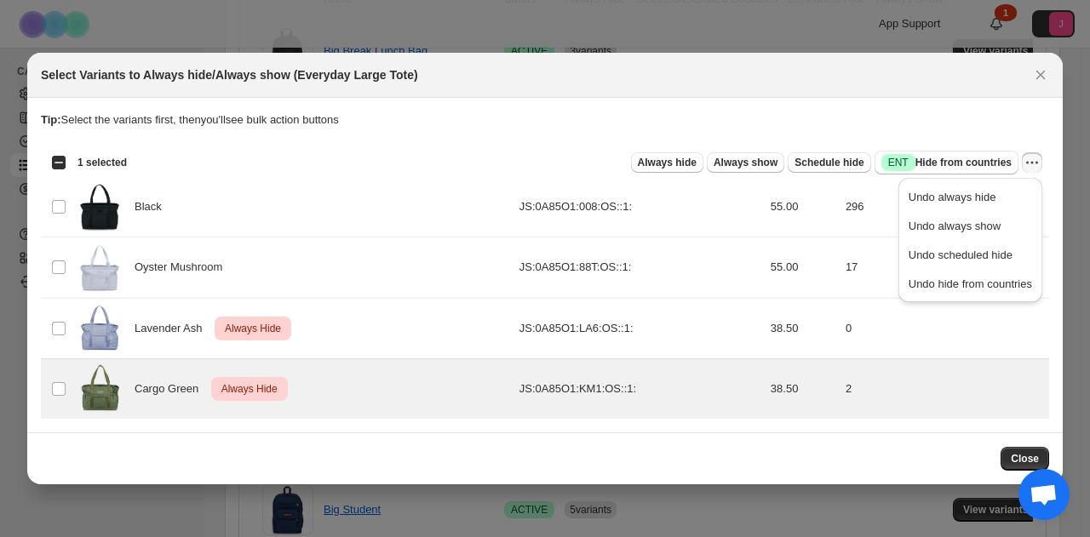
drag, startPoint x: 1017, startPoint y: 196, endPoint x: 616, endPoint y: 19, distance: 438.5
click at [1015, 196] on span "Undo always hide" at bounding box center [970, 197] width 123 height 17
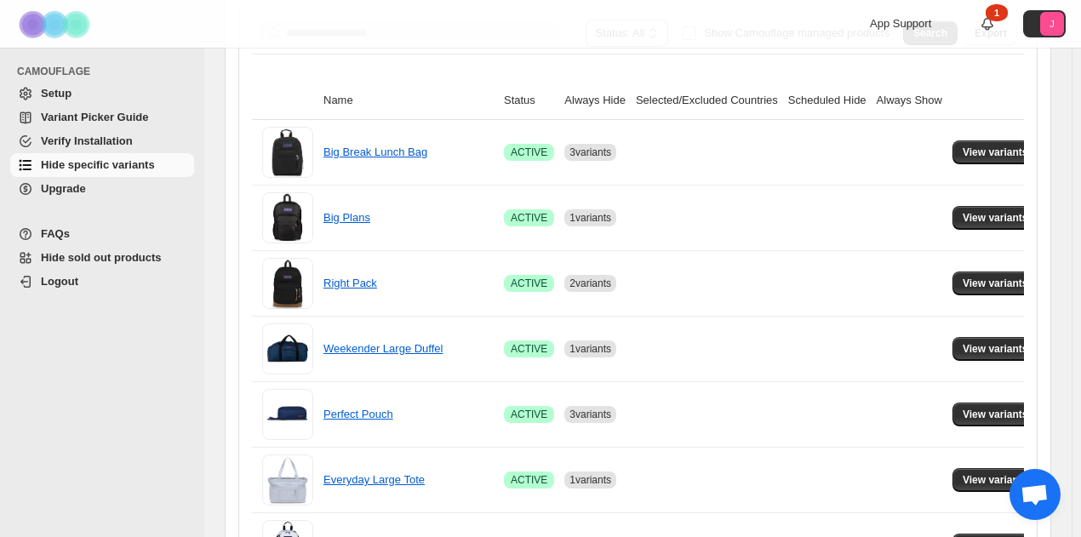
scroll to position [426, 0]
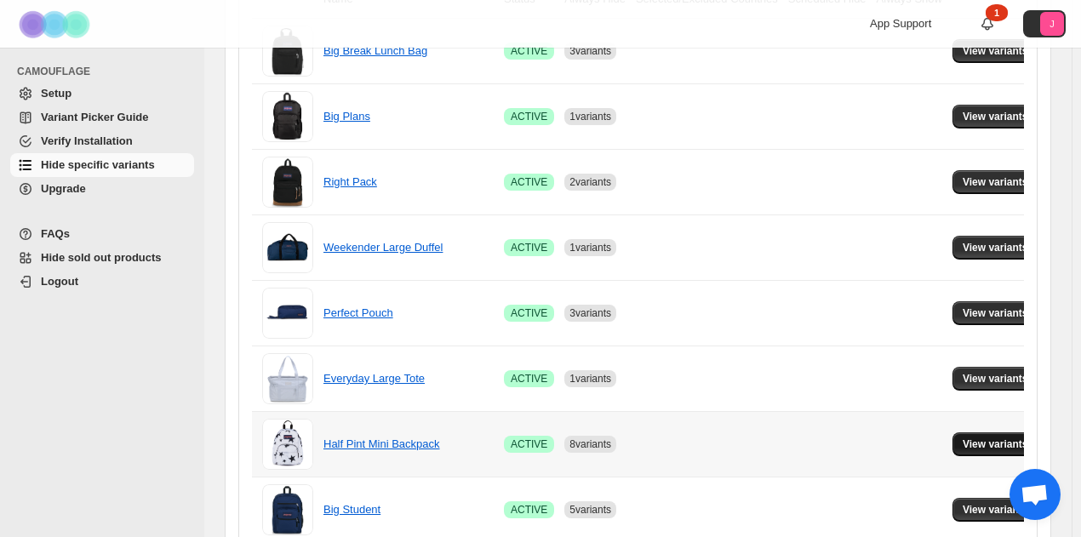
click at [973, 440] on span "View variants" at bounding box center [996, 445] width 66 height 14
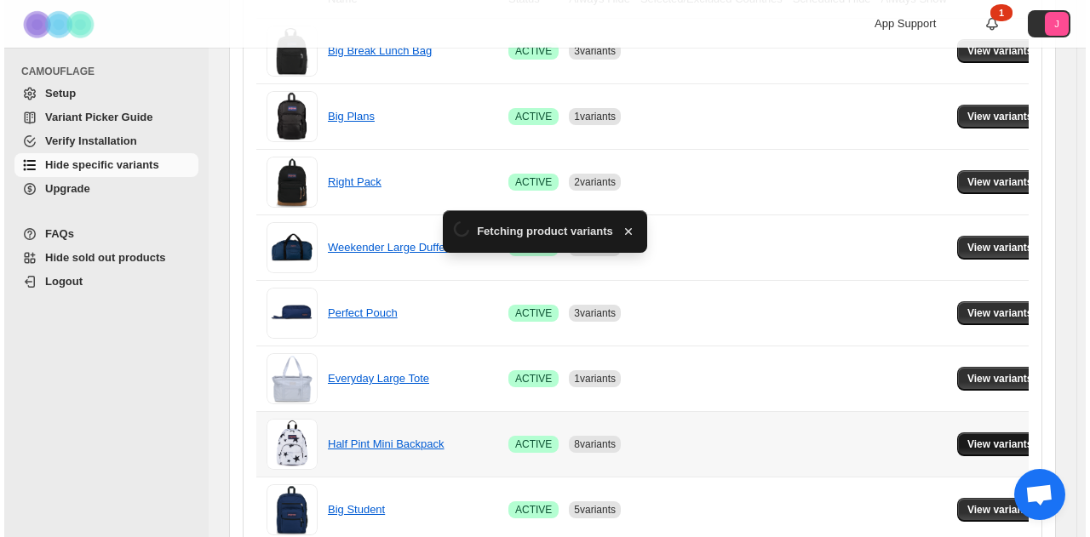
scroll to position [0, 0]
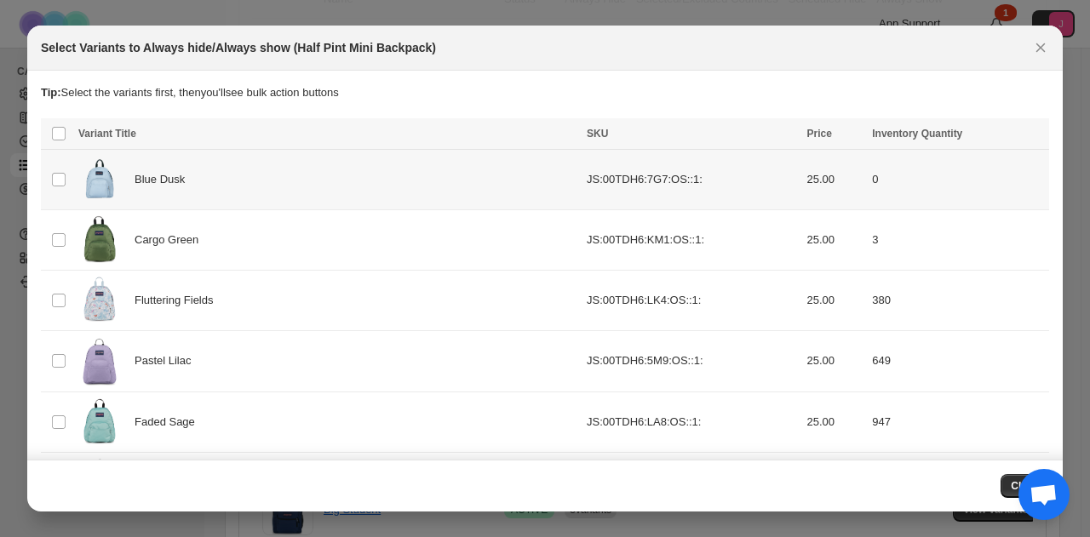
click at [49, 178] on td "Select product variant" at bounding box center [57, 180] width 32 height 60
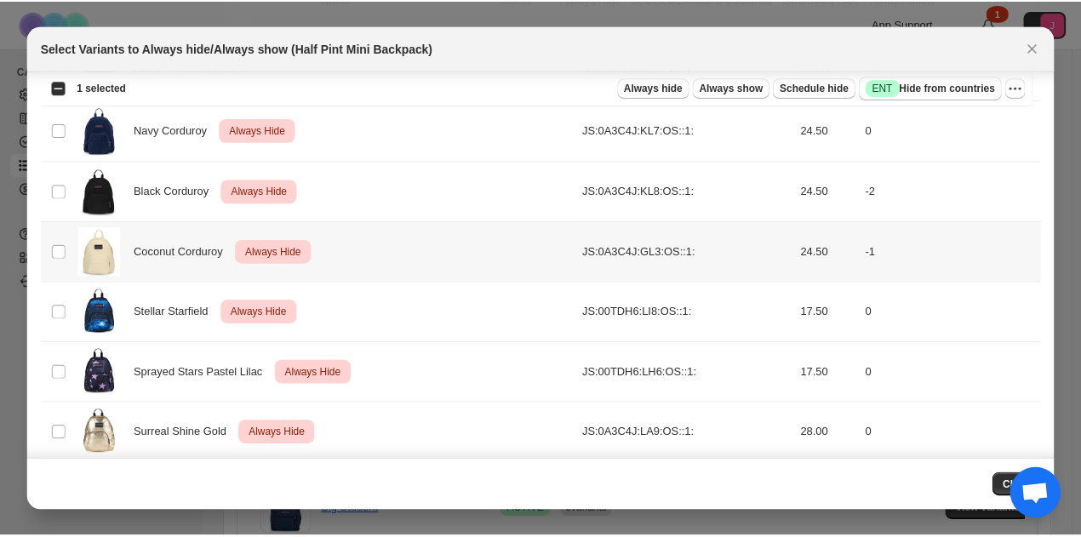
scroll to position [787, 0]
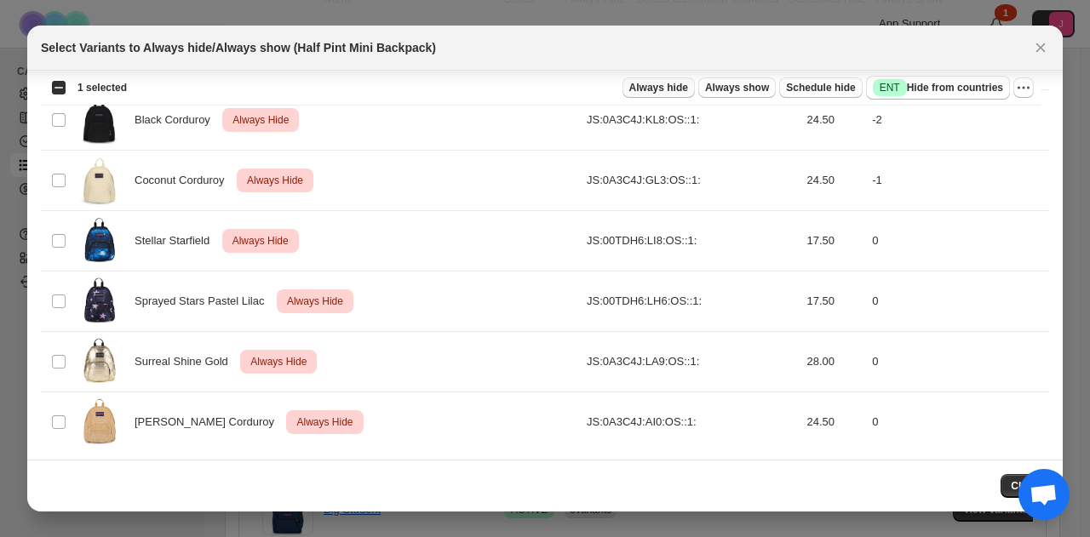
click at [688, 89] on span "Always hide" at bounding box center [658, 88] width 59 height 14
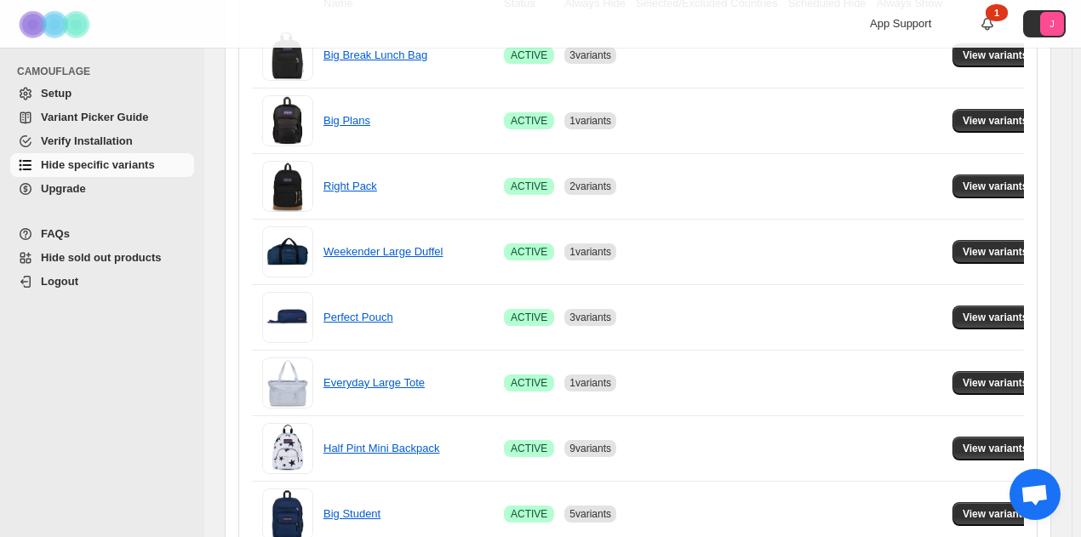
scroll to position [426, 0]
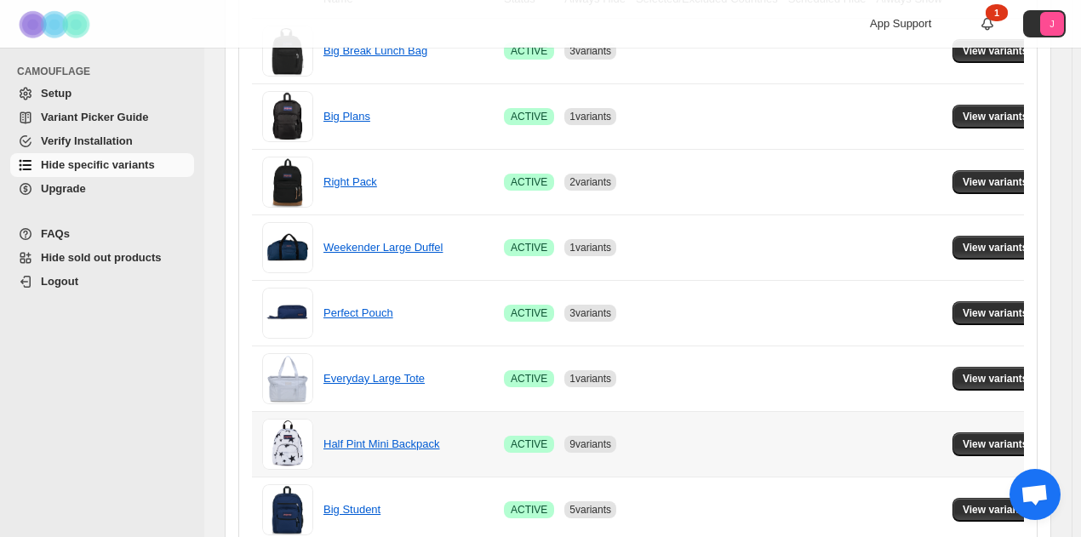
click at [996, 456] on td "View variants" at bounding box center [998, 444] width 101 height 66
click at [991, 439] on span "View variants" at bounding box center [996, 445] width 66 height 14
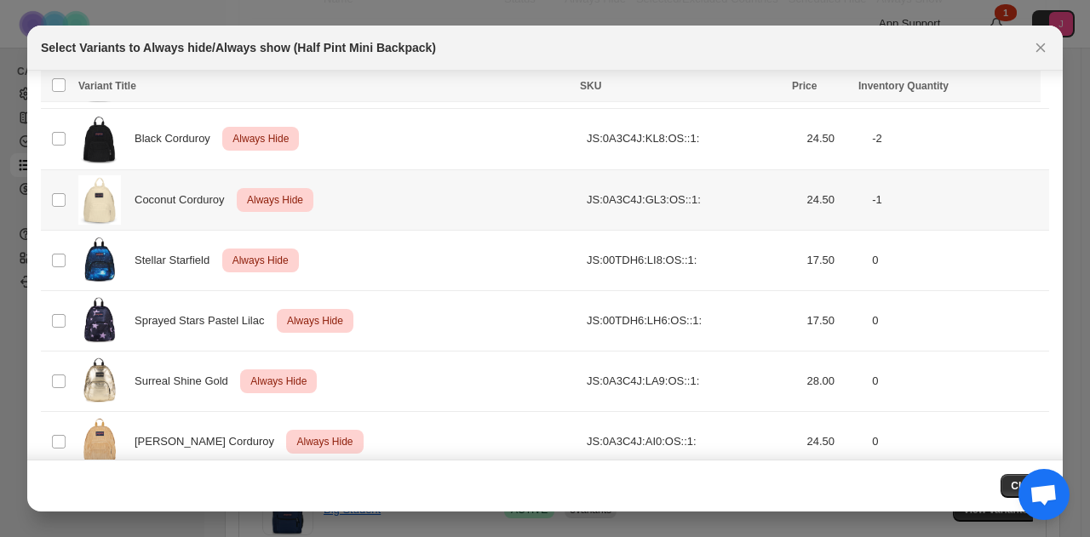
scroll to position [787, 0]
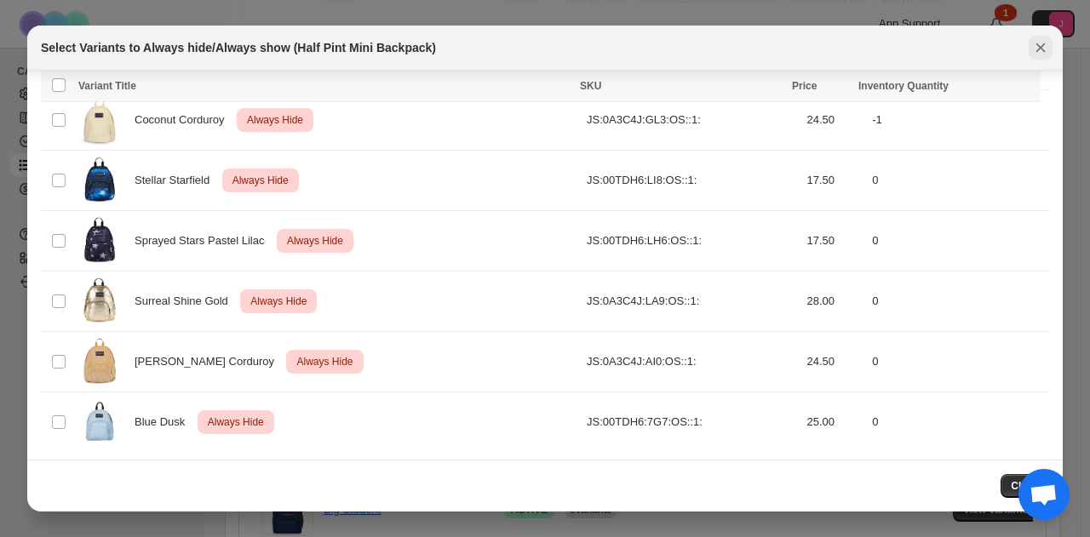
click at [1052, 41] on button "Close" at bounding box center [1041, 48] width 24 height 24
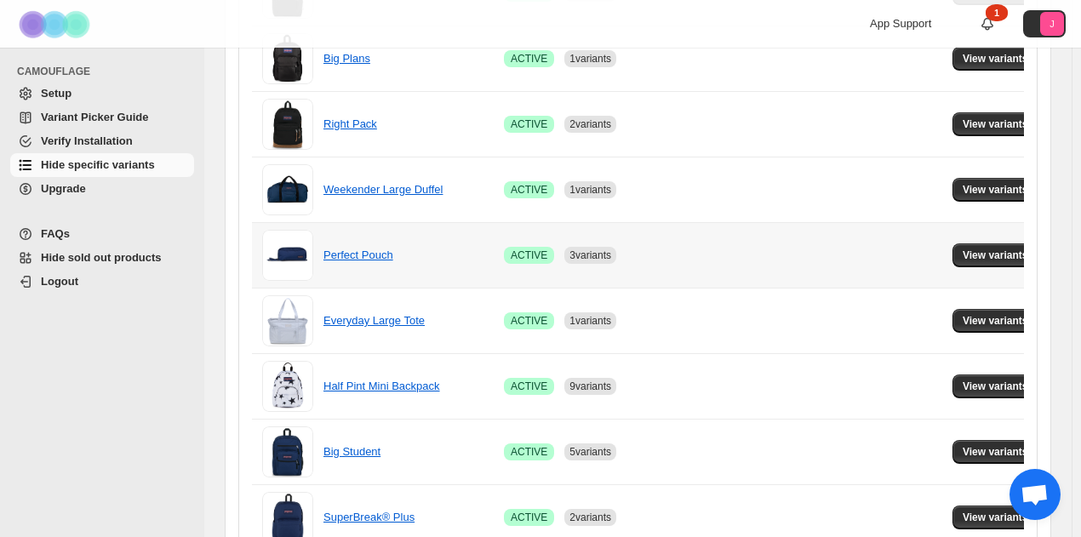
scroll to position [511, 0]
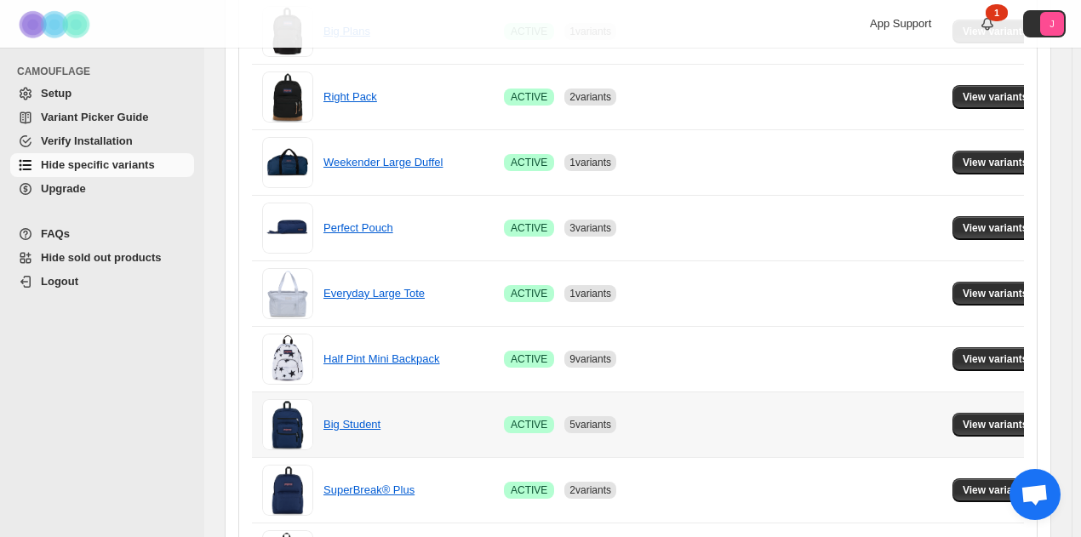
click at [926, 417] on td at bounding box center [910, 425] width 76 height 66
click at [955, 415] on button "View variants" at bounding box center [996, 425] width 86 height 24
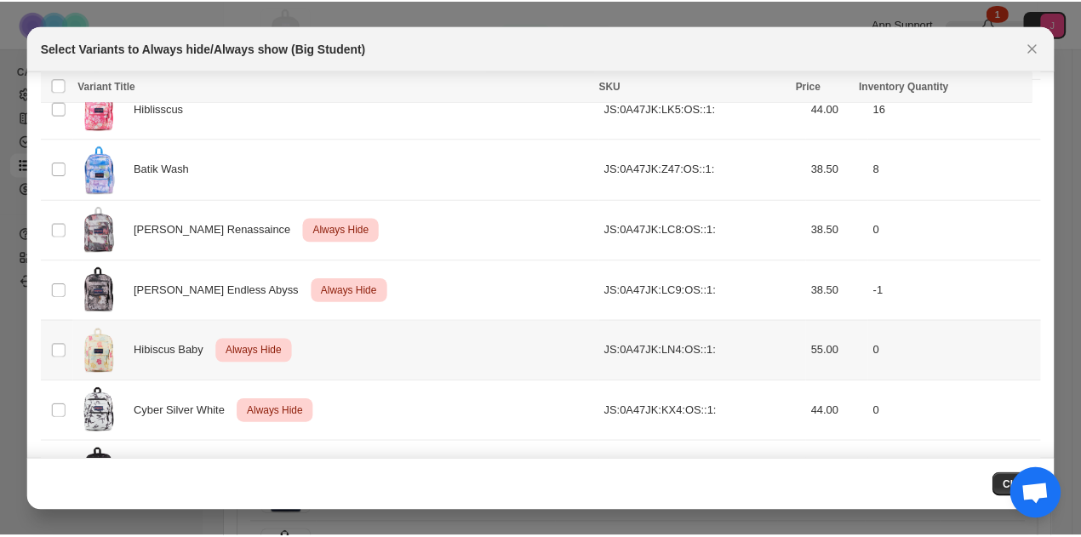
scroll to position [1691, 0]
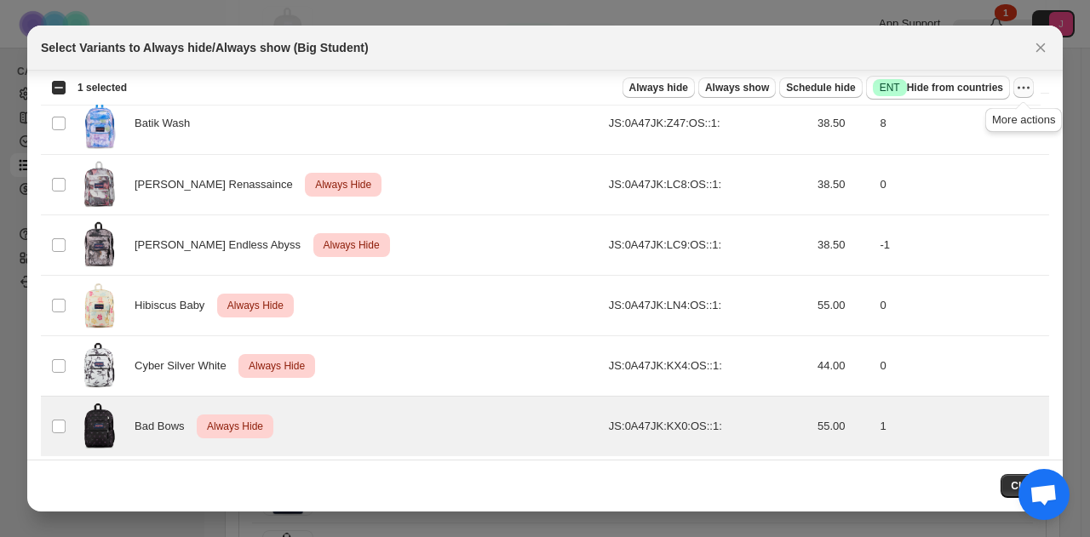
click at [1023, 84] on icon "More actions" at bounding box center [1023, 87] width 17 height 17
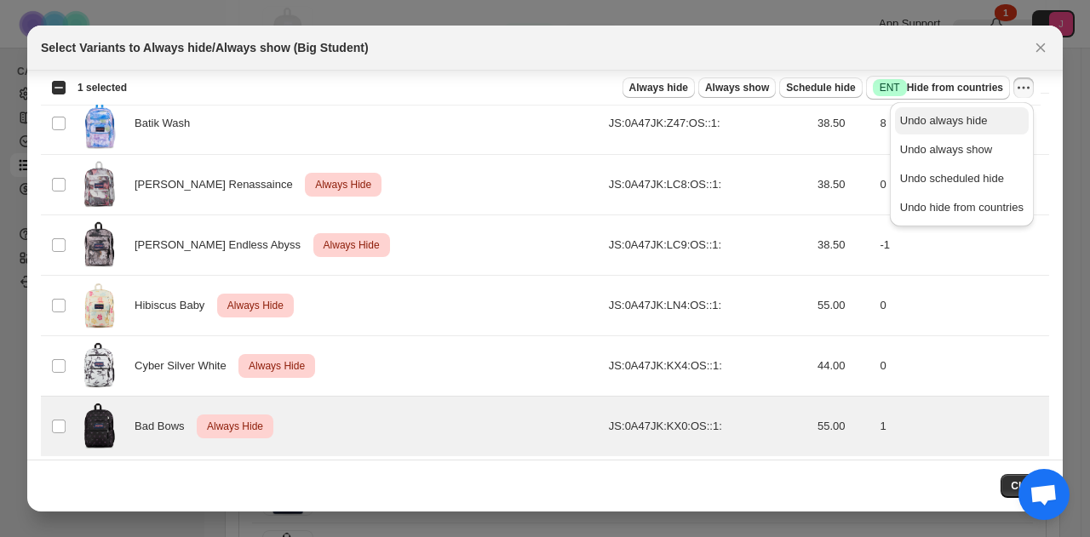
click at [983, 112] on span "Undo always hide" at bounding box center [961, 120] width 123 height 17
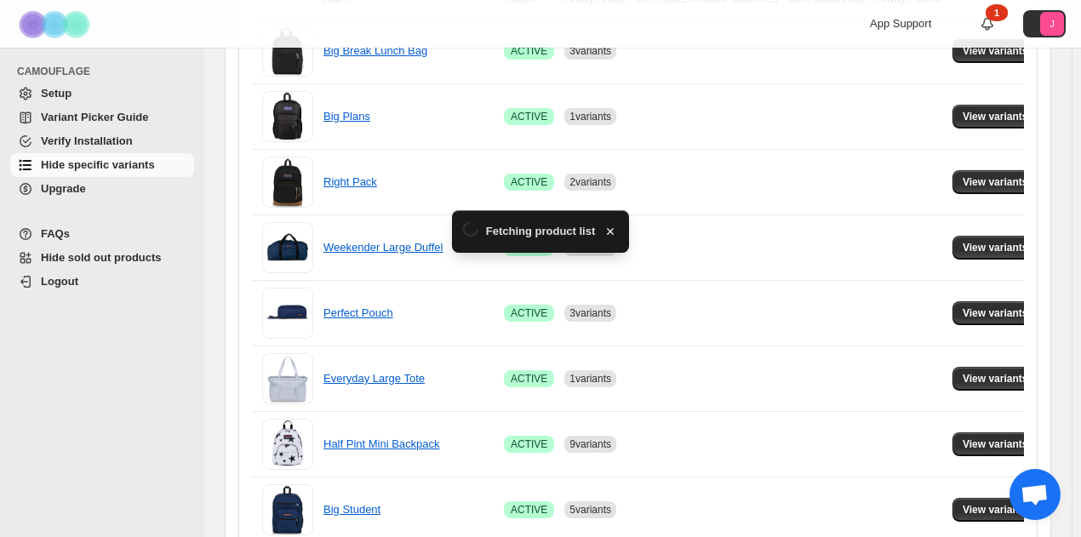
scroll to position [511, 0]
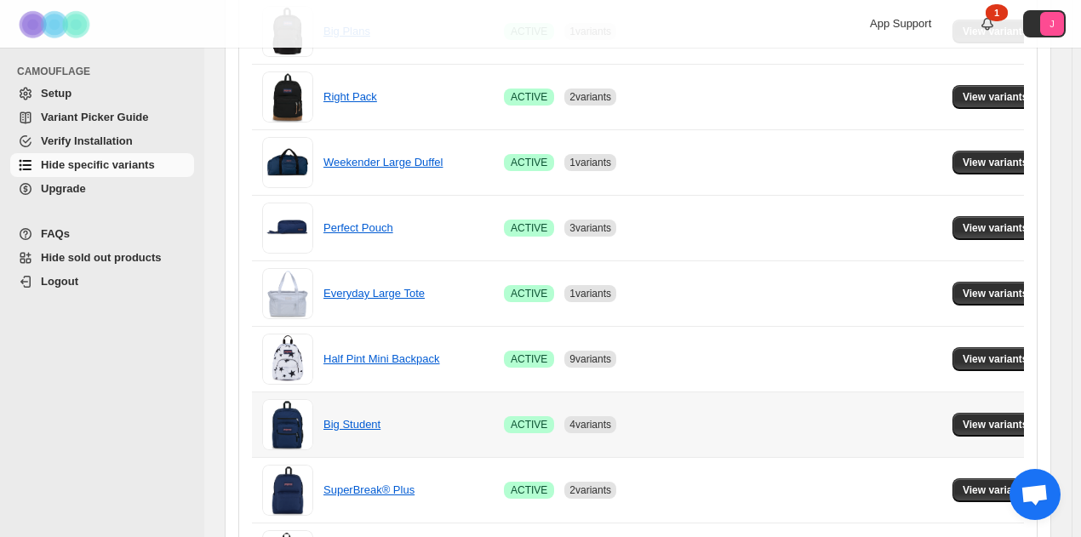
click at [986, 436] on td "View variants" at bounding box center [998, 425] width 101 height 66
click at [982, 414] on button "View variants" at bounding box center [996, 425] width 86 height 24
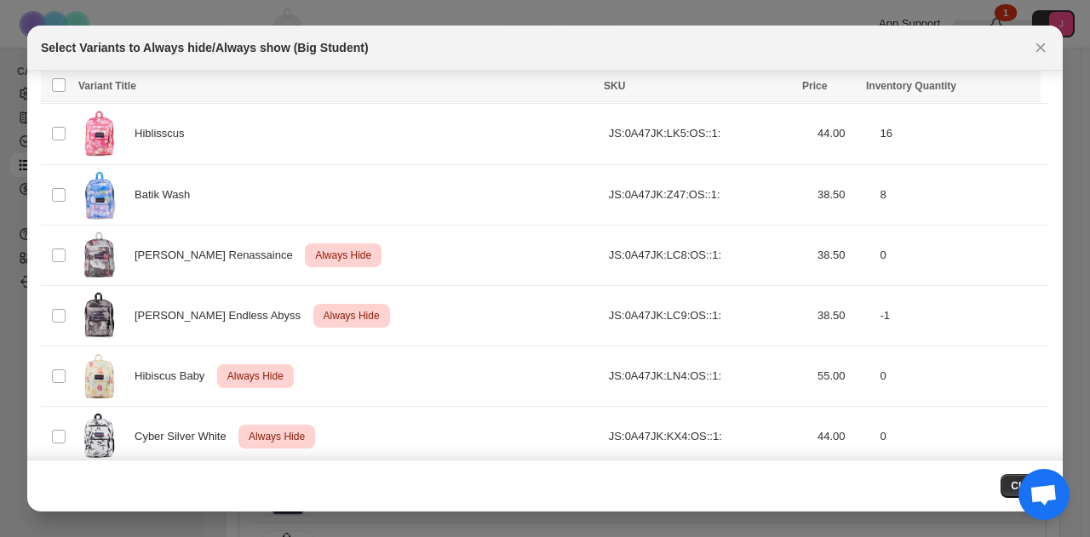
scroll to position [1691, 0]
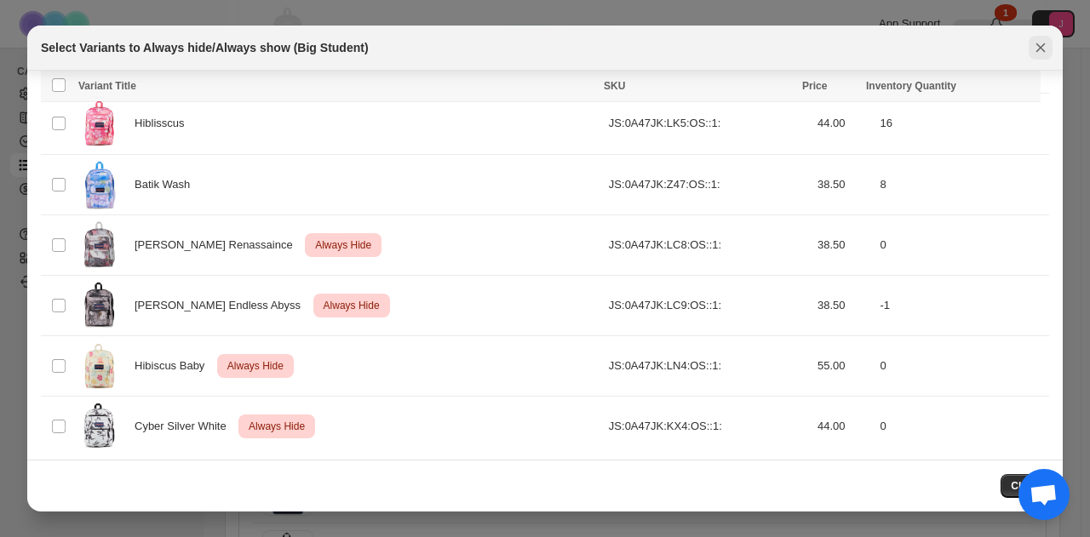
click at [1046, 44] on icon "Close" at bounding box center [1040, 47] width 17 height 17
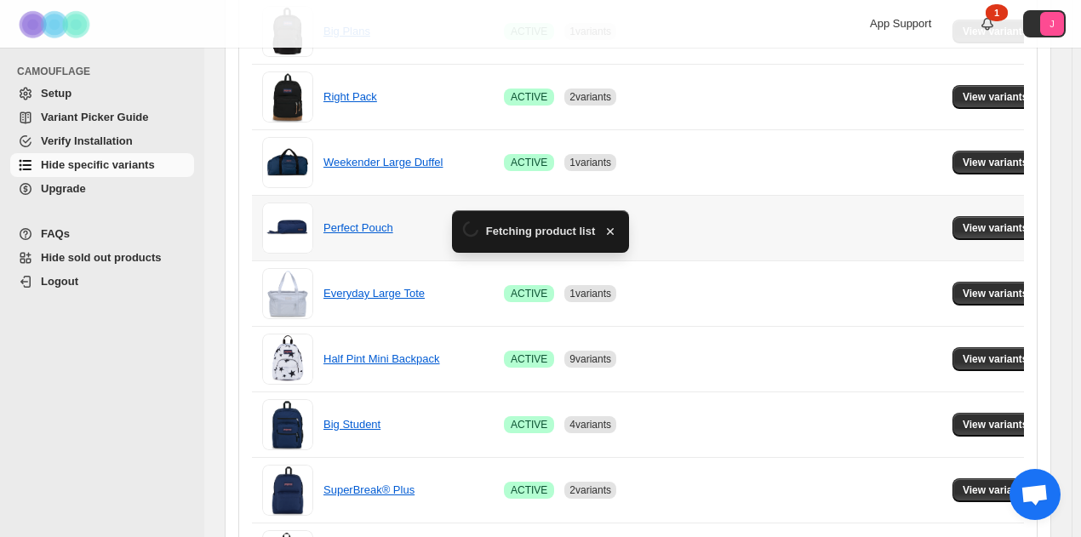
scroll to position [681, 0]
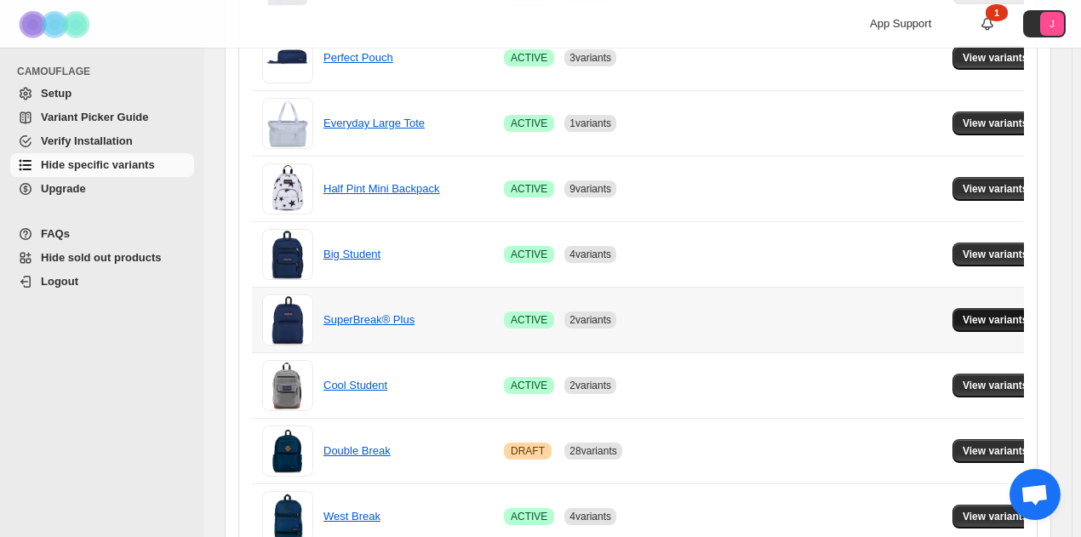
click at [967, 313] on span "View variants" at bounding box center [996, 320] width 66 height 14
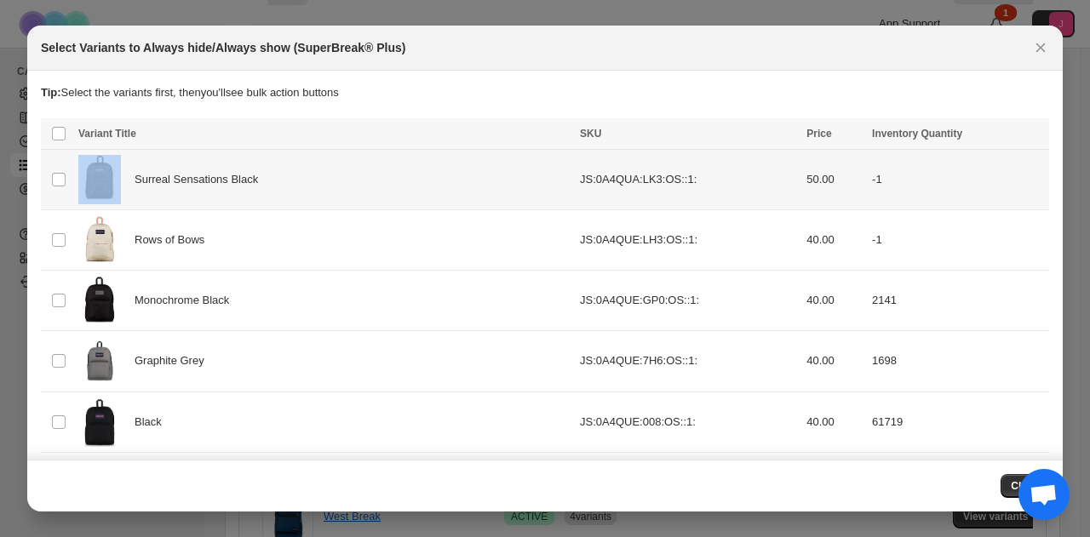
drag, startPoint x: 75, startPoint y: 173, endPoint x: 102, endPoint y: 199, distance: 37.9
click at [77, 178] on td "Surreal Sensations Black" at bounding box center [324, 180] width 502 height 60
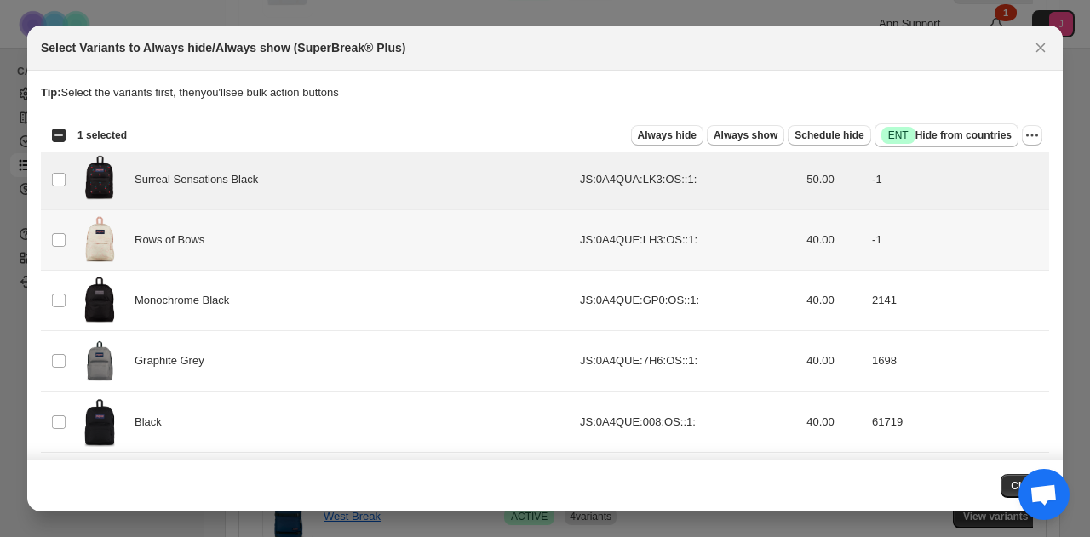
click at [46, 245] on td "Select product variant" at bounding box center [57, 240] width 32 height 60
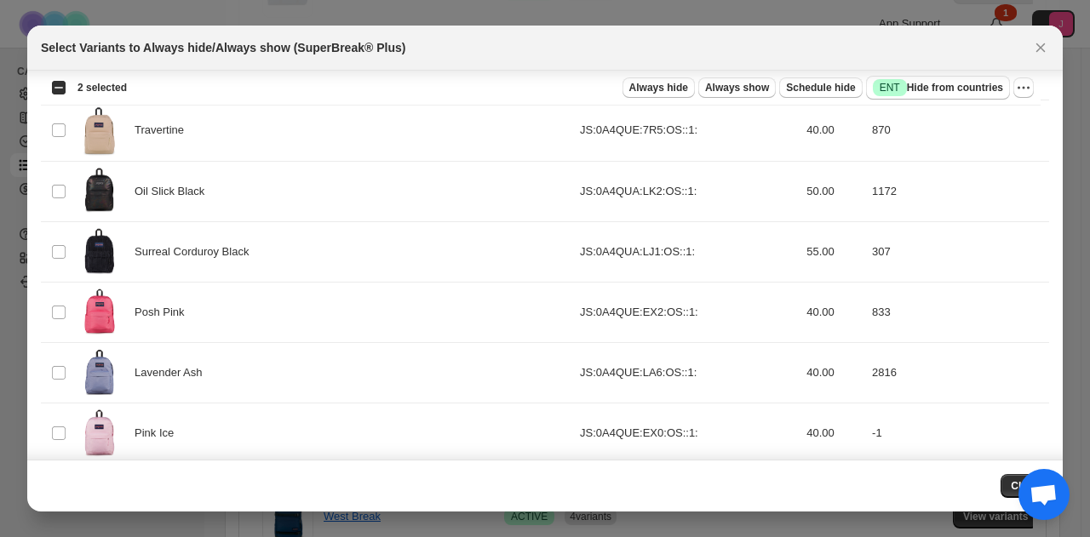
scroll to position [800, 0]
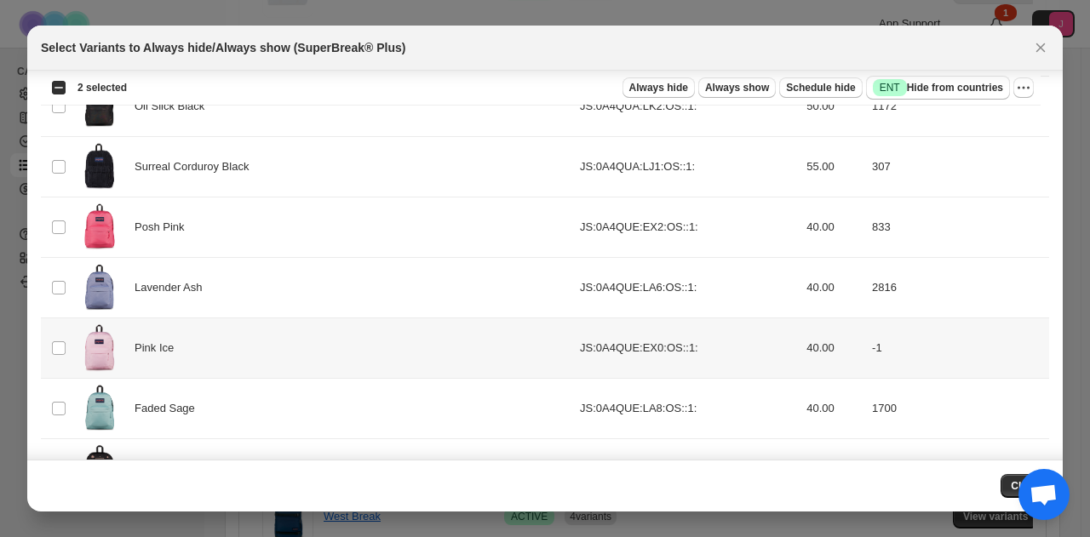
click at [66, 340] on td "Select product variant" at bounding box center [57, 348] width 32 height 60
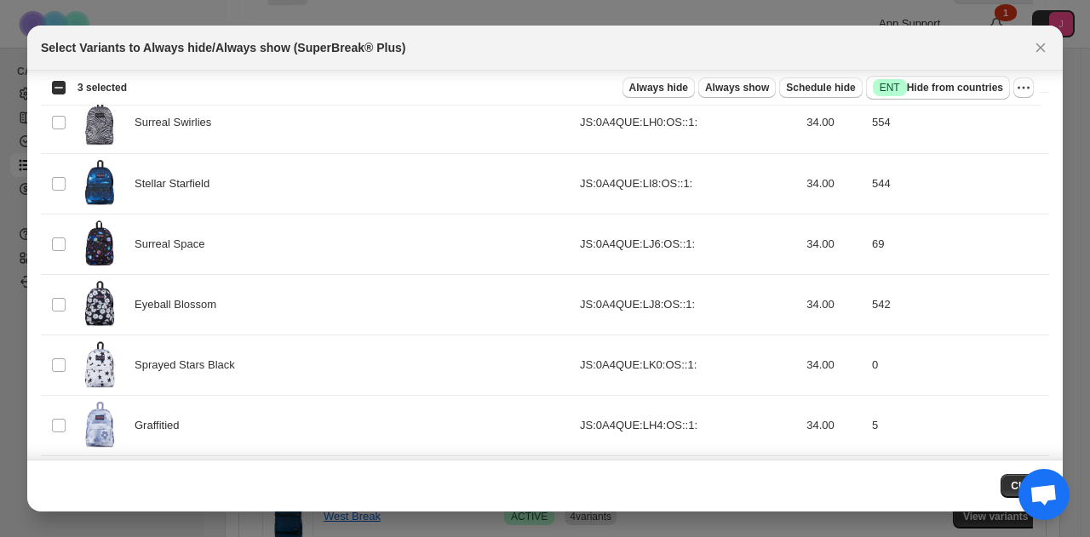
scroll to position [1311, 0]
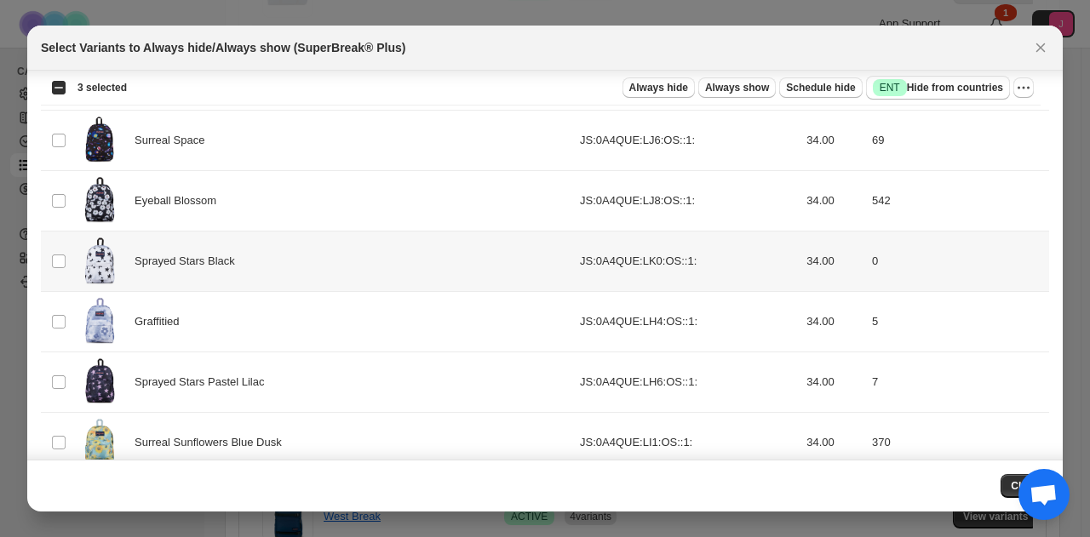
click at [68, 253] on td "Select product variant" at bounding box center [57, 261] width 32 height 60
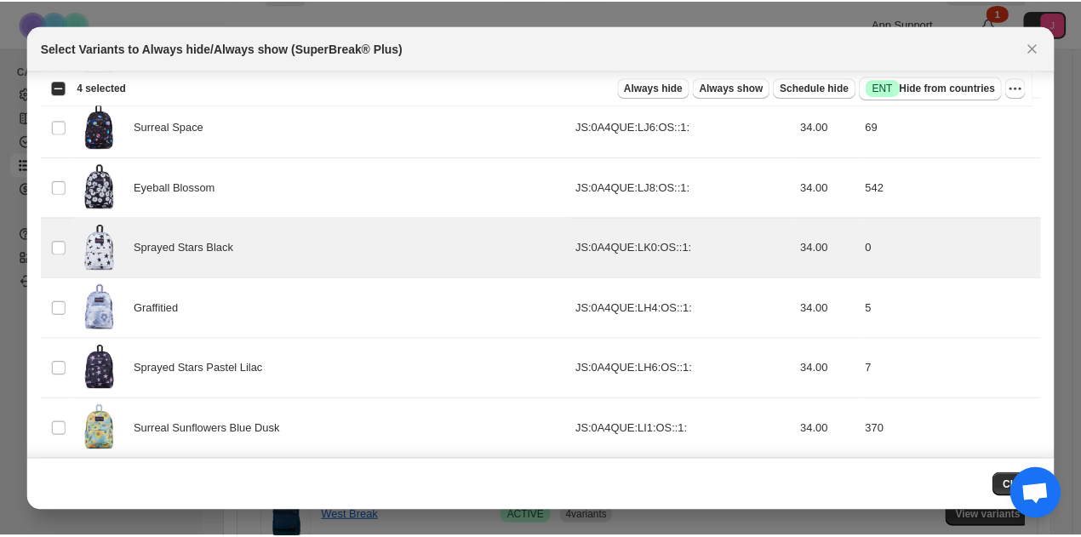
scroll to position [1116, 0]
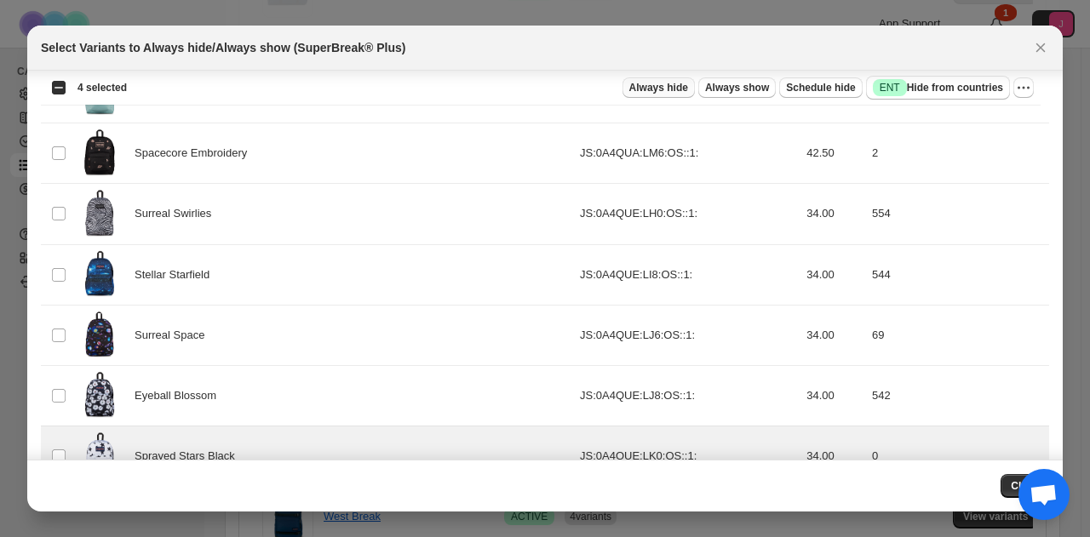
click at [654, 83] on span "Always hide" at bounding box center [658, 88] width 59 height 14
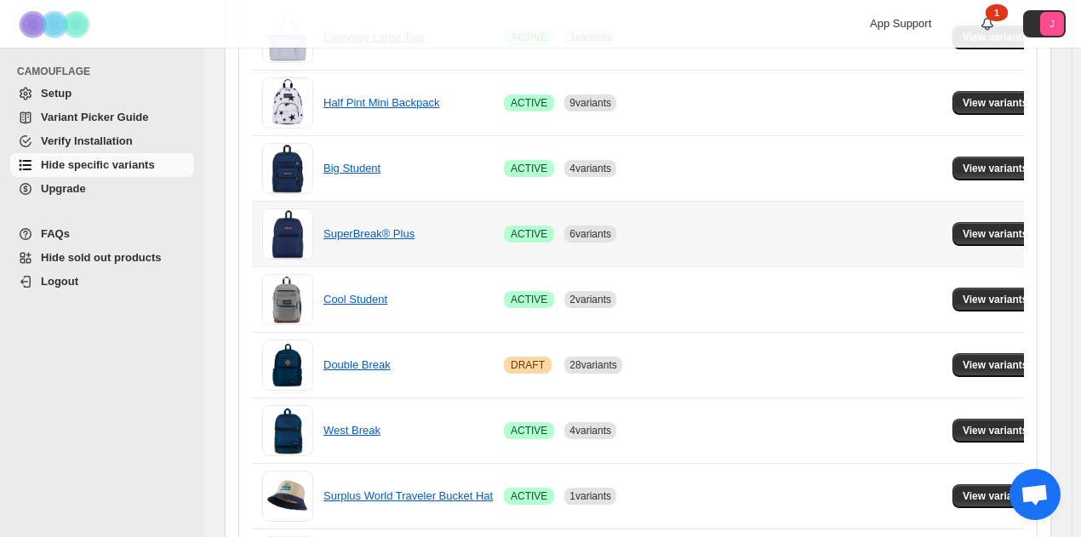
scroll to position [852, 0]
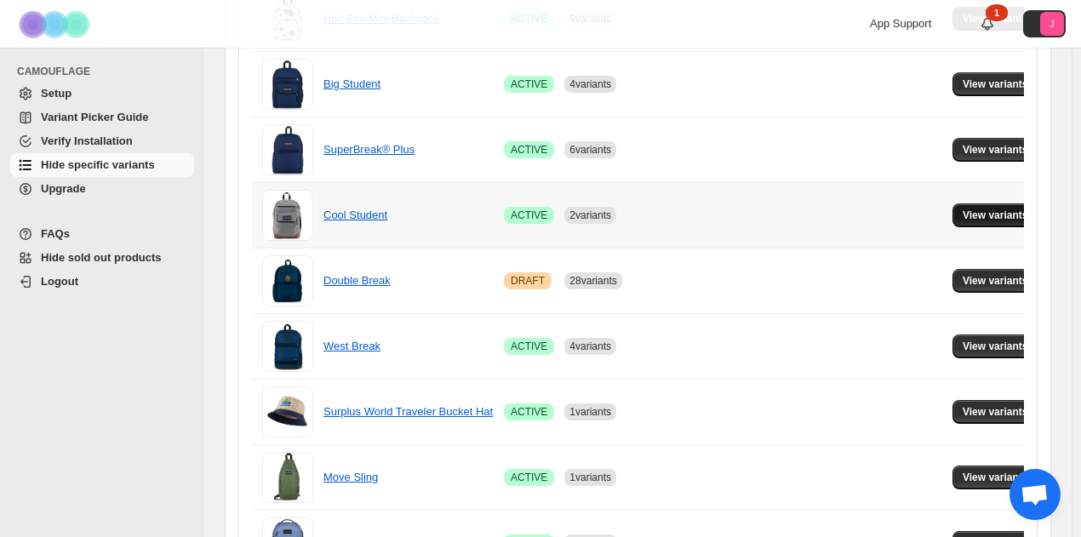
click at [967, 215] on span "View variants" at bounding box center [996, 216] width 66 height 14
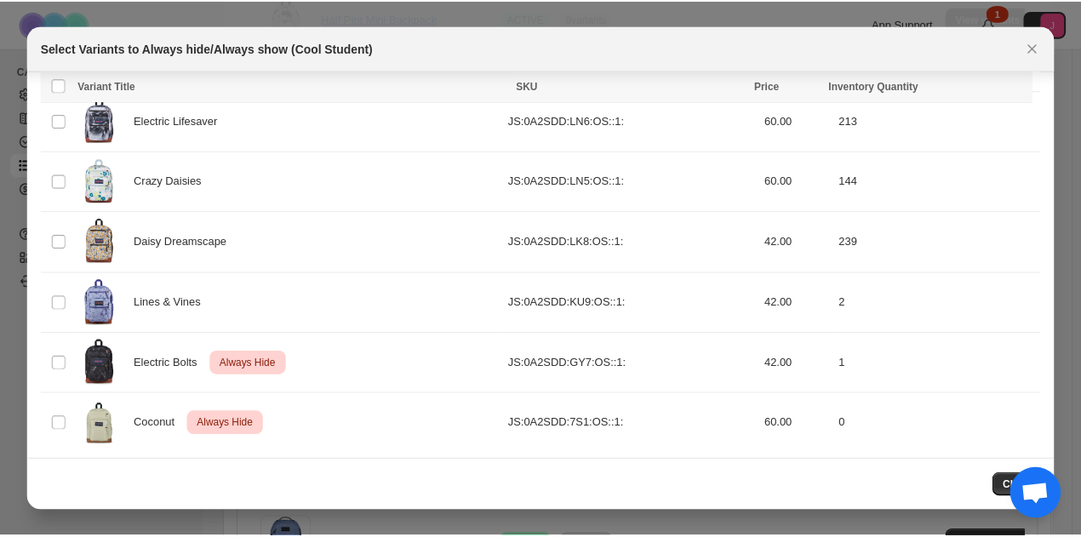
scroll to position [606, 0]
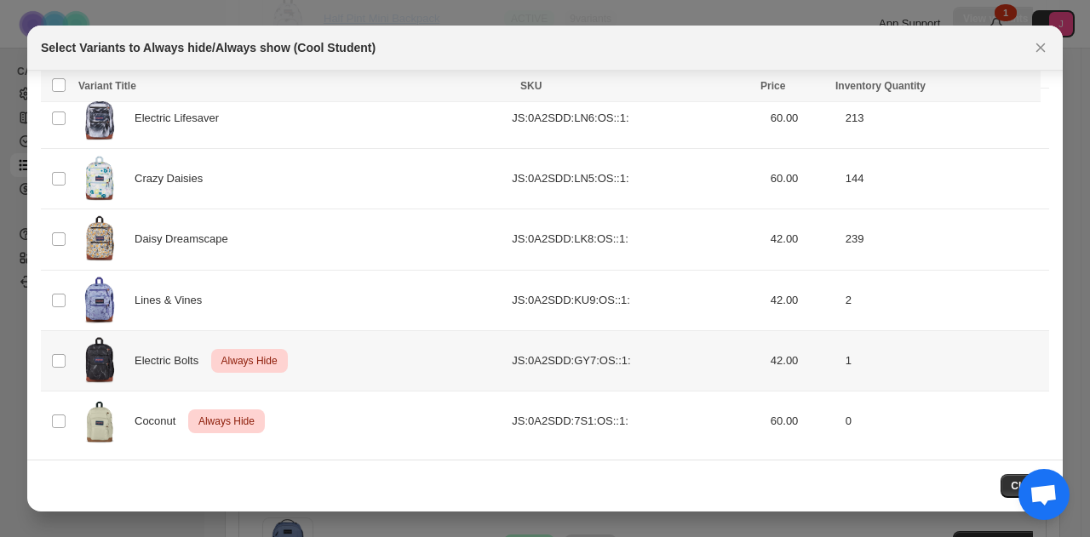
click at [66, 357] on td "Select product variant" at bounding box center [57, 360] width 32 height 60
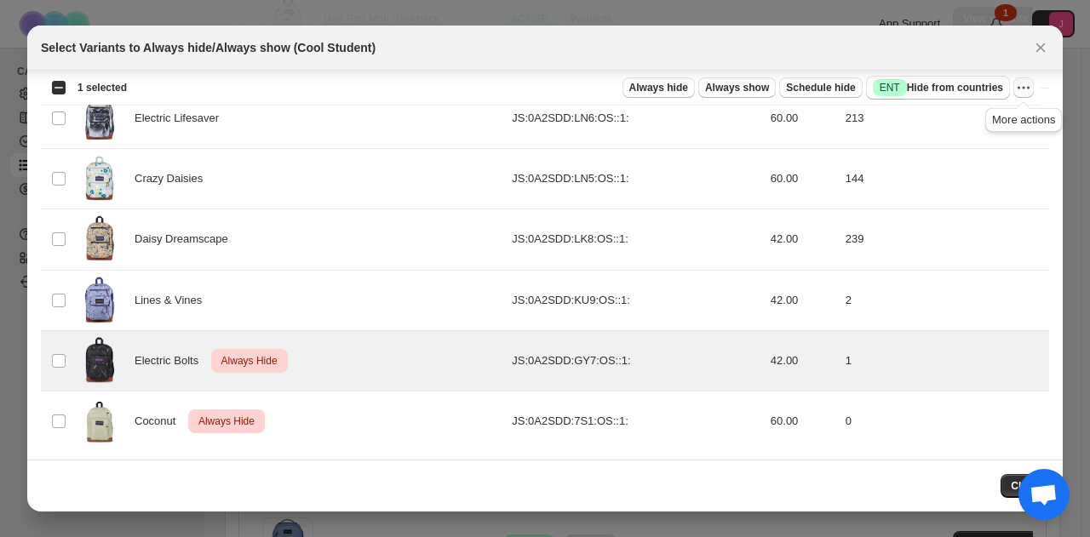
click at [1028, 89] on icon "More actions" at bounding box center [1023, 87] width 17 height 17
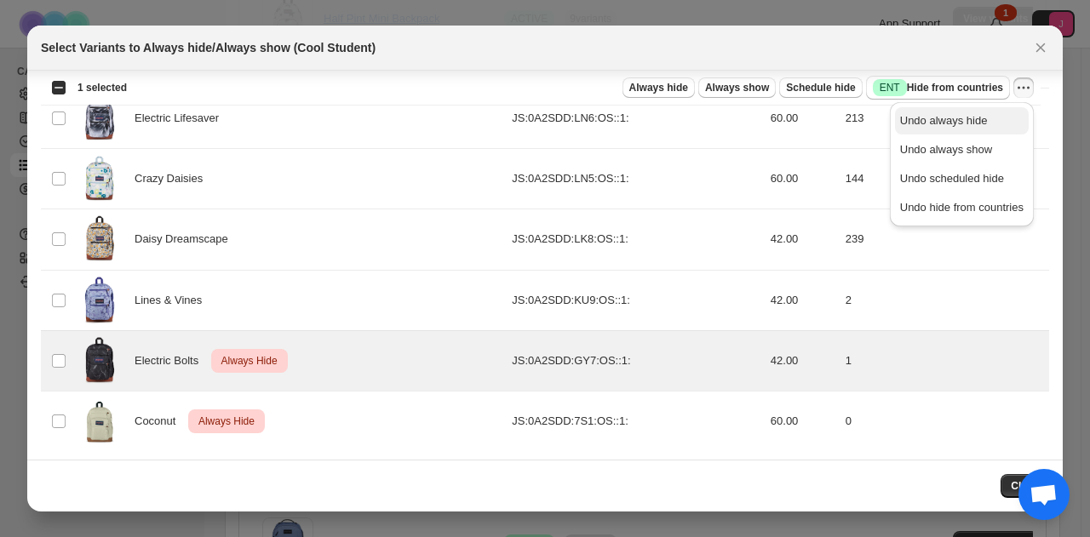
click at [961, 123] on span "Undo always hide" at bounding box center [944, 120] width 88 height 13
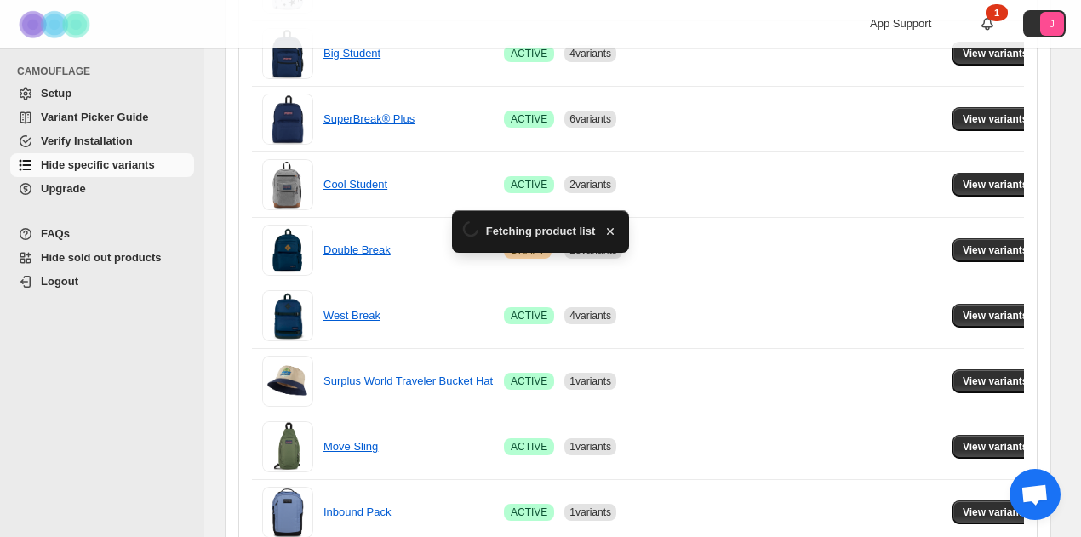
scroll to position [933, 0]
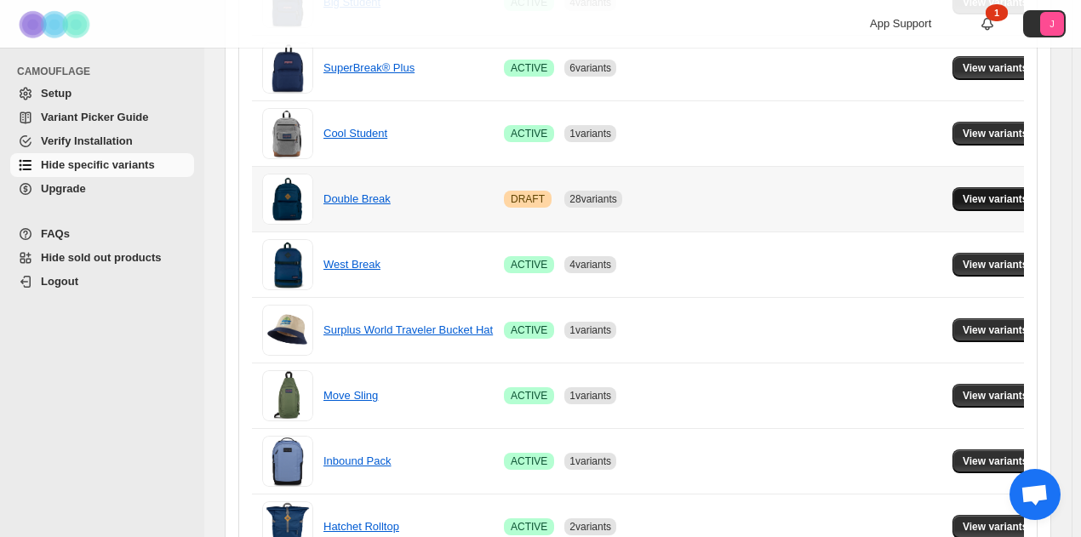
click at [963, 192] on span "View variants" at bounding box center [996, 199] width 66 height 14
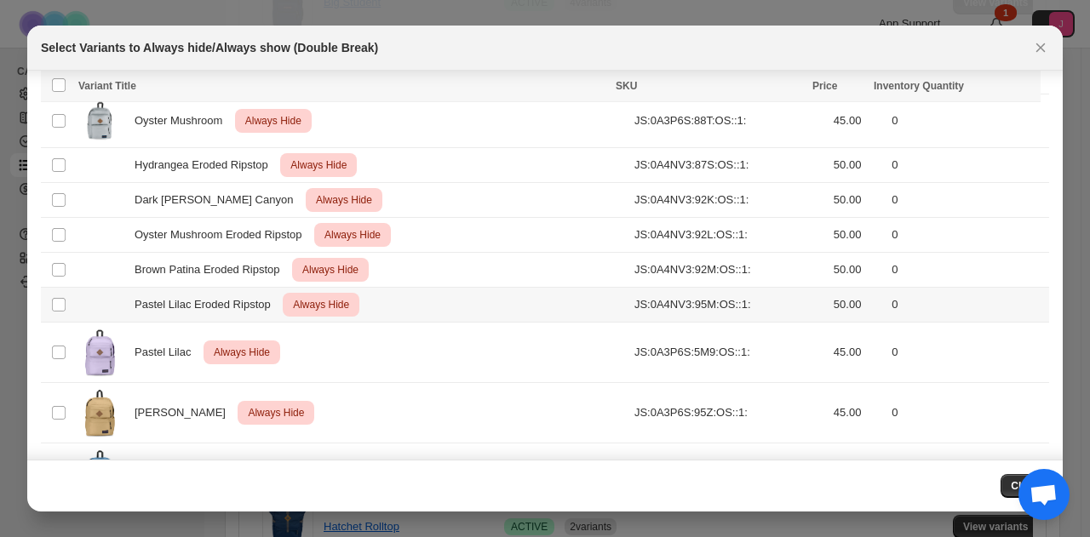
scroll to position [1161, 0]
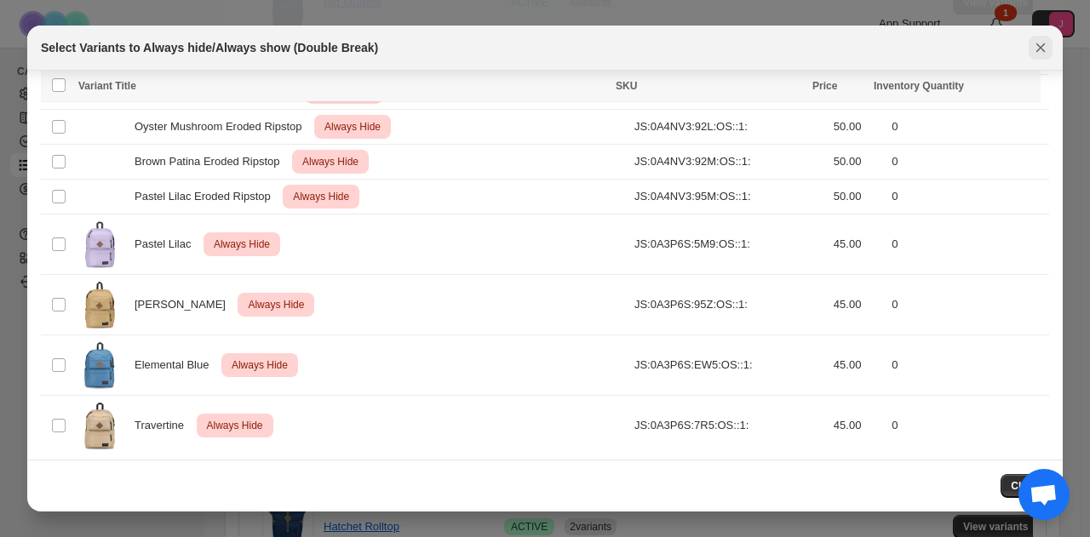
click at [1041, 54] on icon "Close" at bounding box center [1040, 47] width 17 height 17
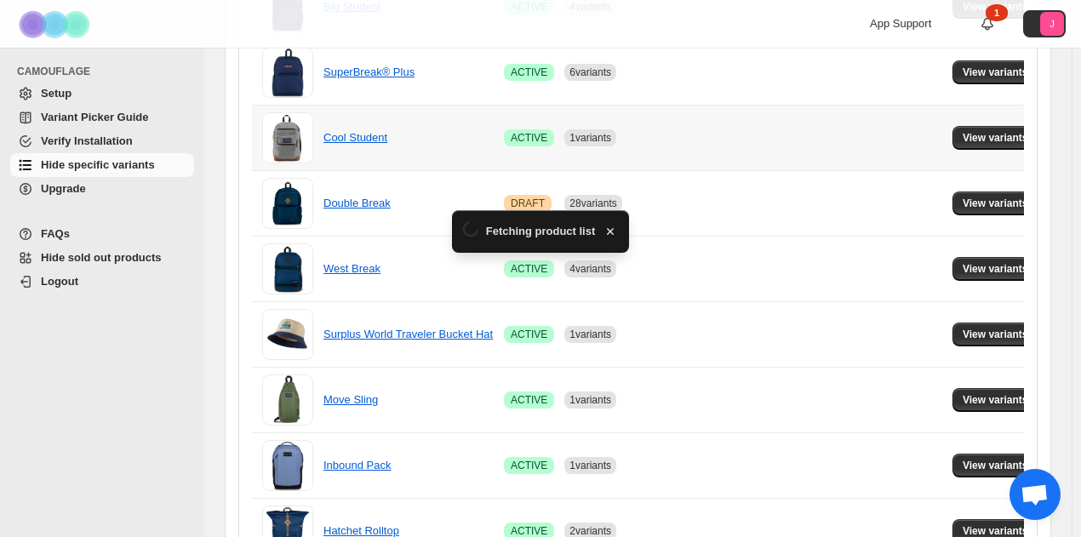
scroll to position [933, 0]
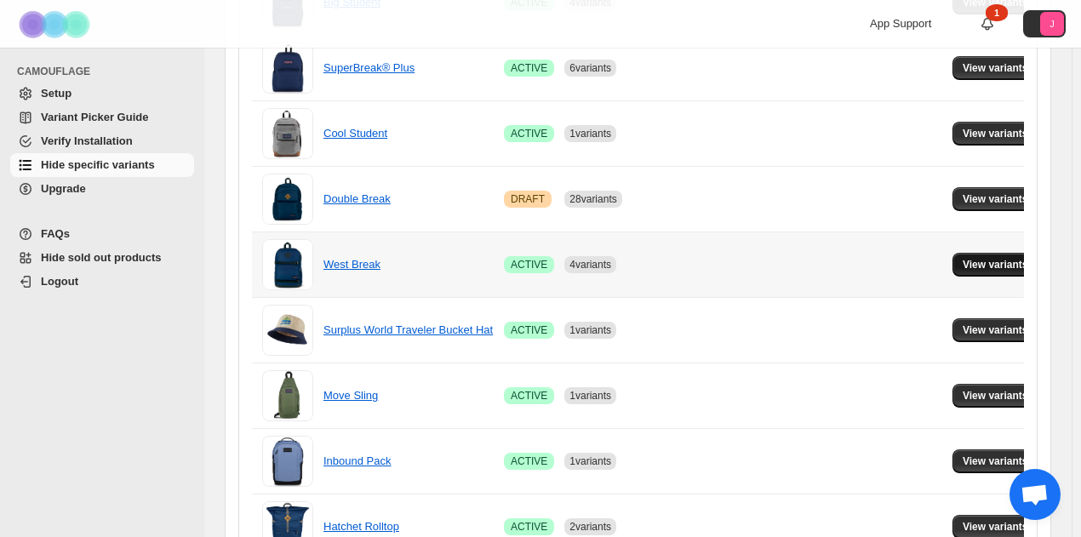
click at [953, 253] on button "View variants" at bounding box center [996, 265] width 86 height 24
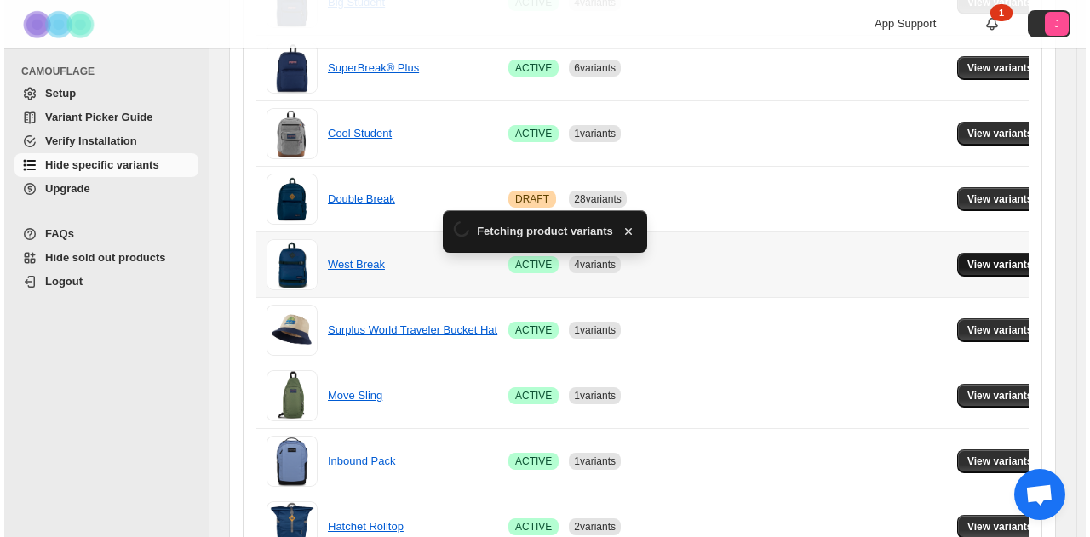
scroll to position [0, 0]
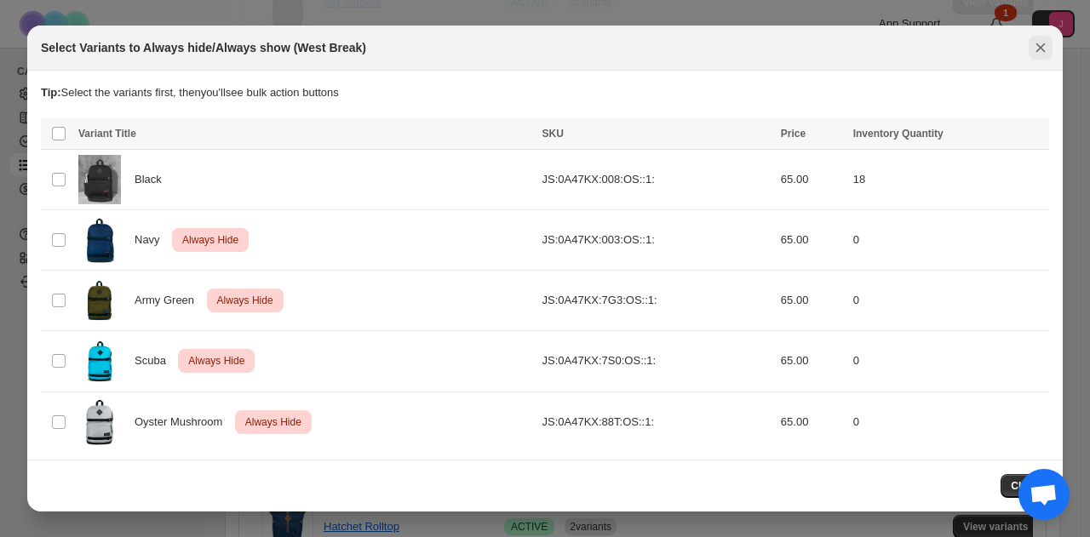
click at [1033, 43] on icon "Close" at bounding box center [1040, 47] width 17 height 17
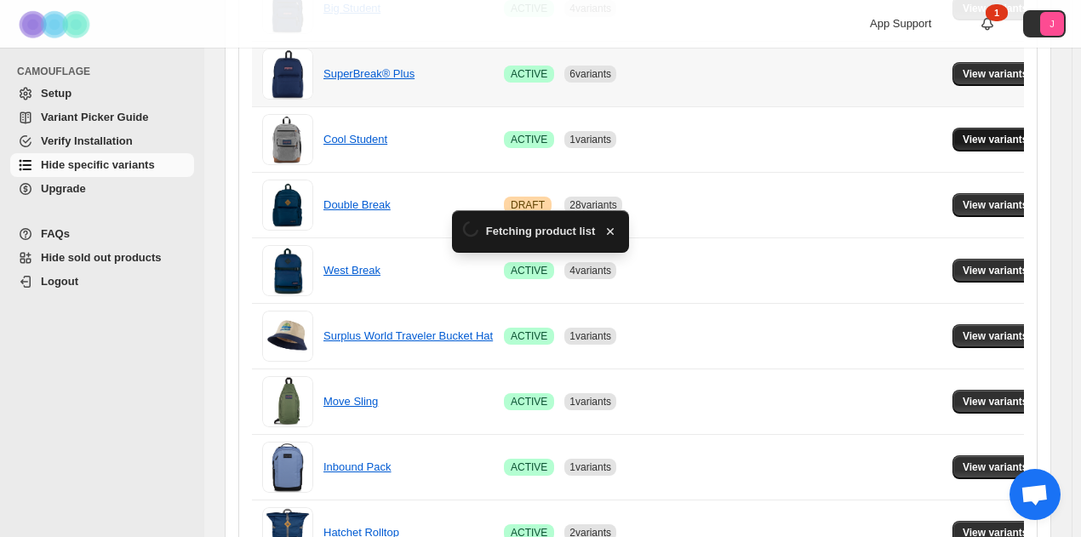
scroll to position [933, 0]
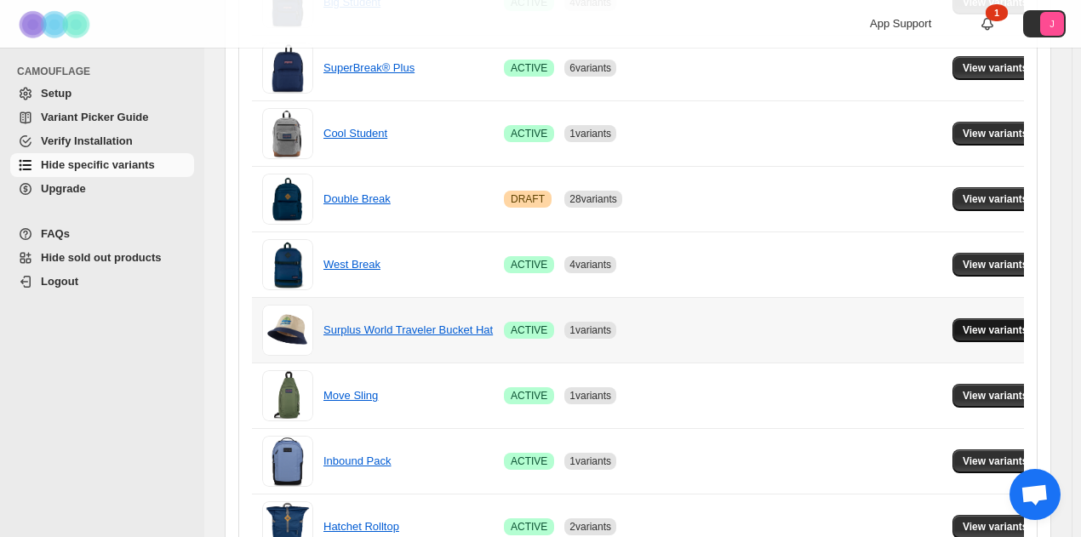
click at [969, 335] on button "View variants" at bounding box center [996, 330] width 86 height 24
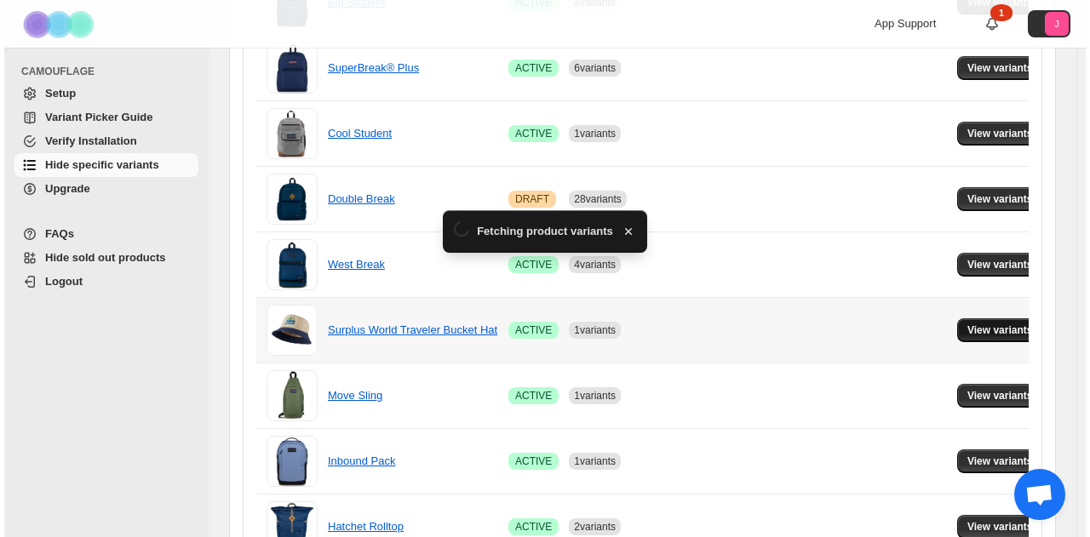
scroll to position [0, 0]
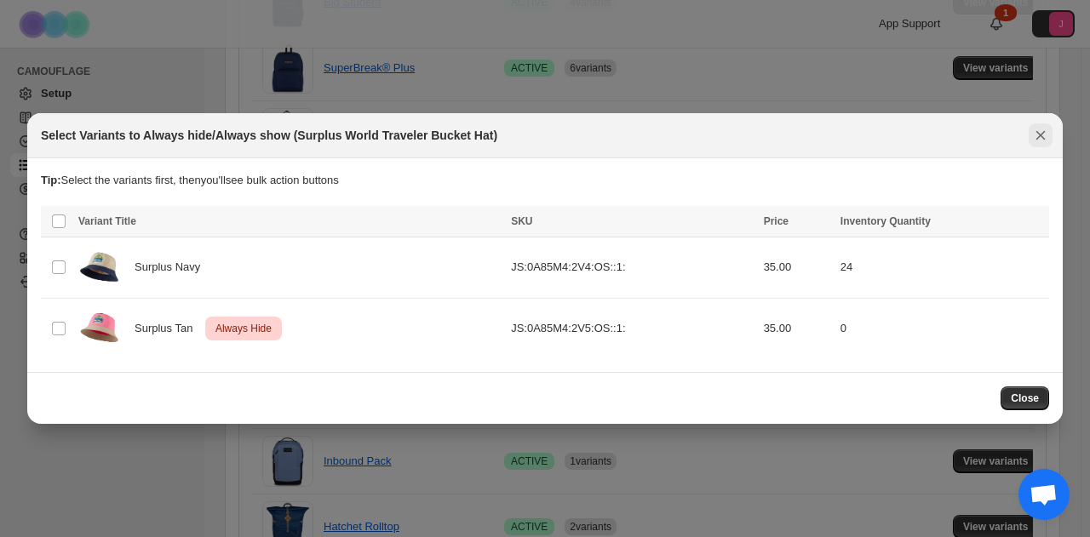
click at [1031, 138] on button "Close" at bounding box center [1041, 135] width 24 height 24
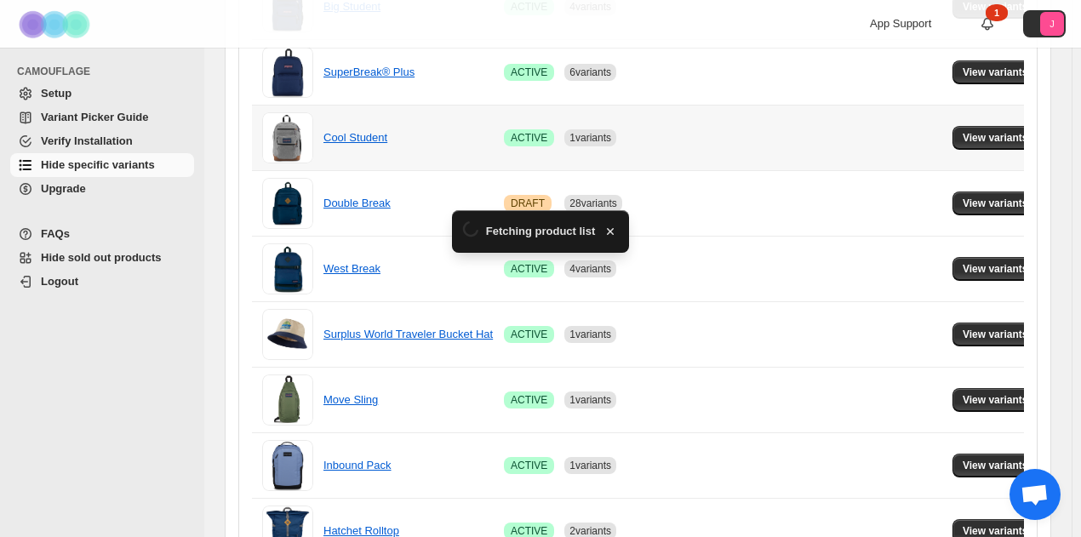
scroll to position [933, 0]
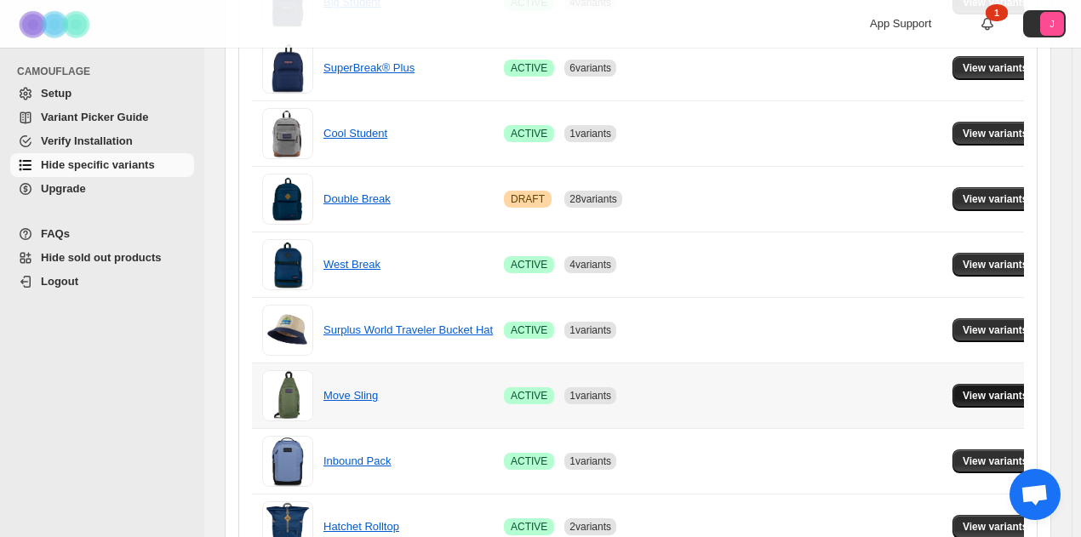
click at [966, 398] on button "View variants" at bounding box center [996, 396] width 86 height 24
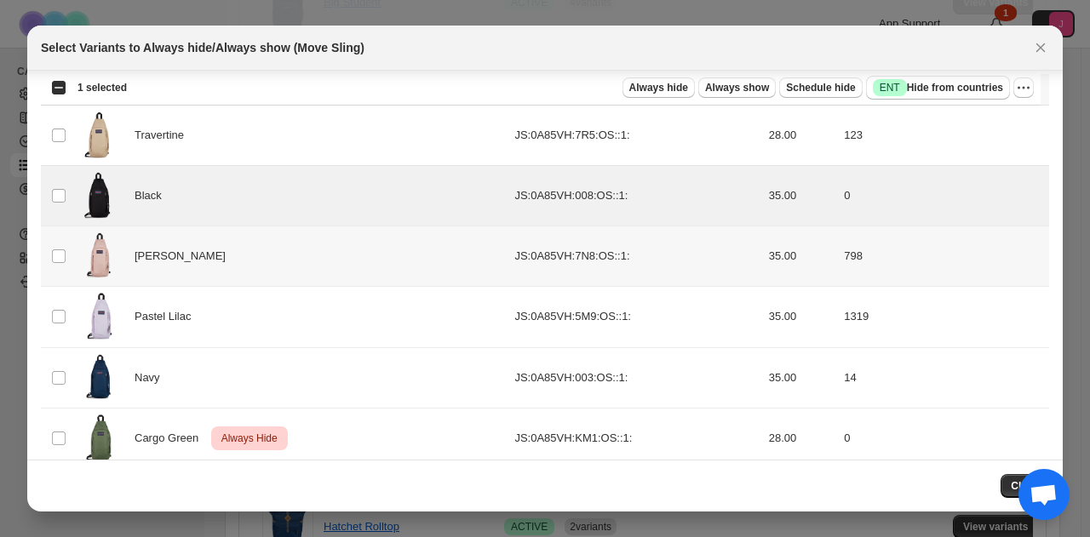
scroll to position [63, 0]
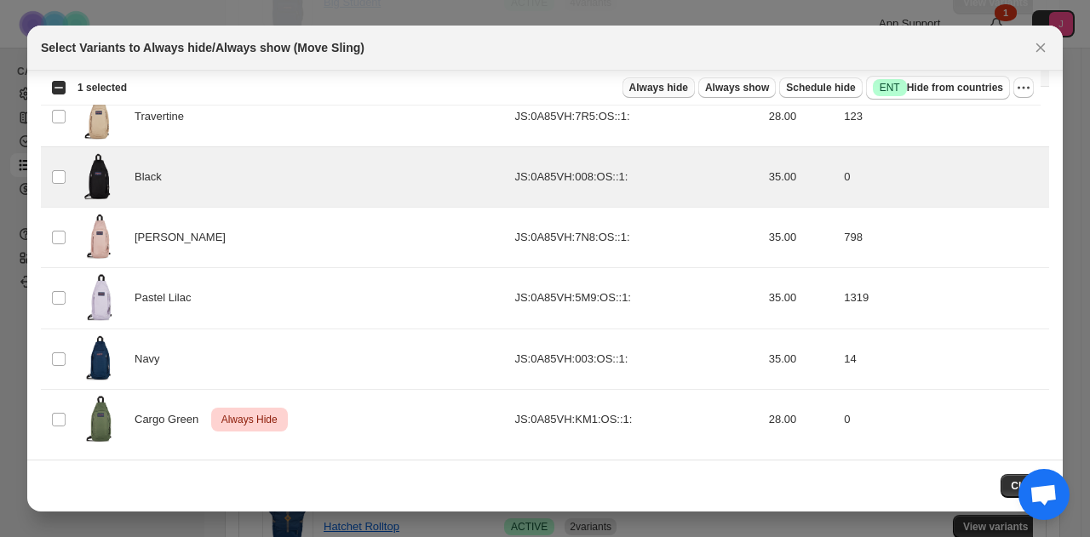
click at [661, 79] on button "Always hide" at bounding box center [658, 87] width 72 height 20
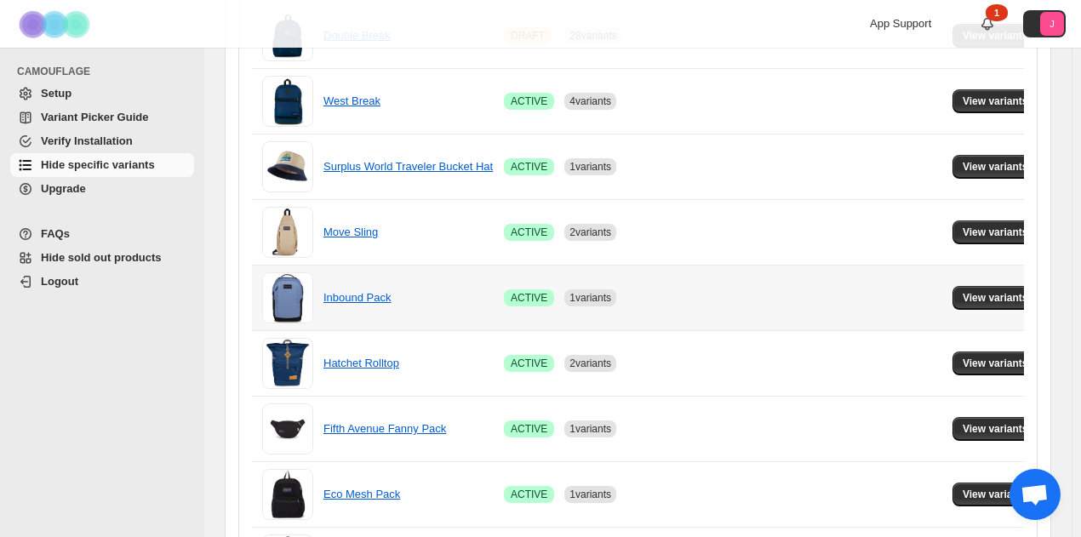
scroll to position [1104, 0]
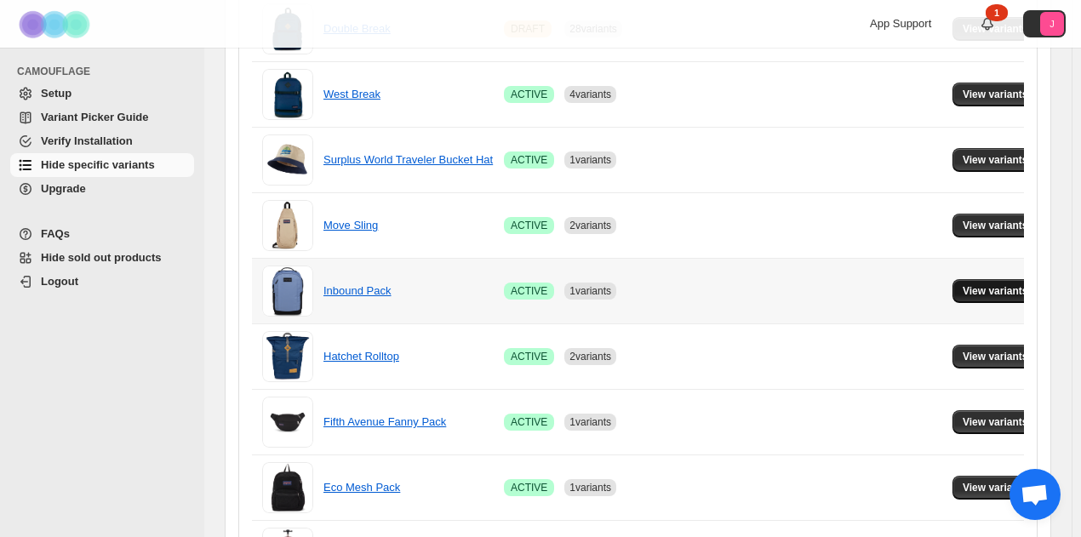
click at [966, 287] on span "View variants" at bounding box center [996, 291] width 66 height 14
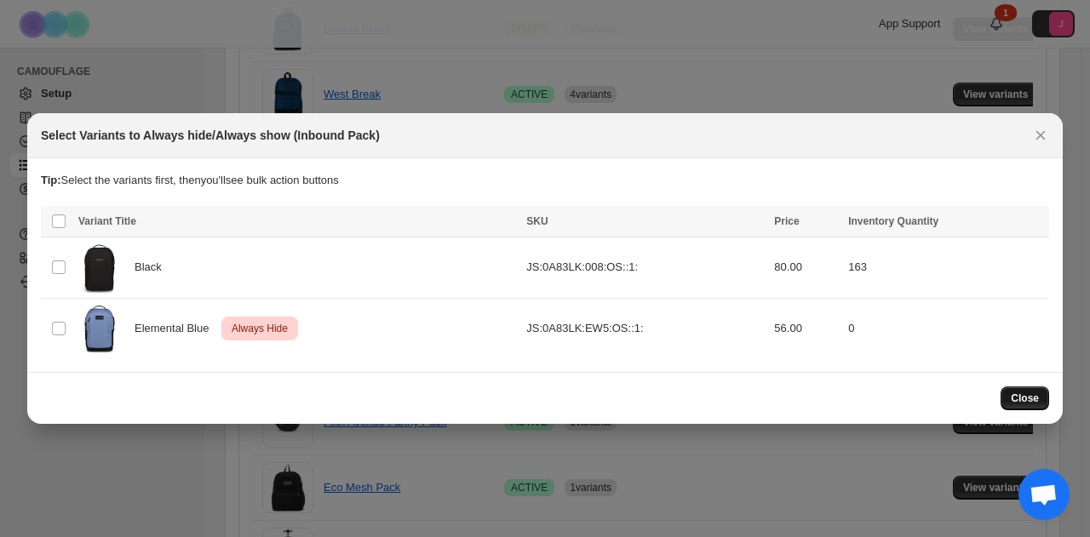
click at [1032, 398] on span "Close" at bounding box center [1025, 399] width 28 height 14
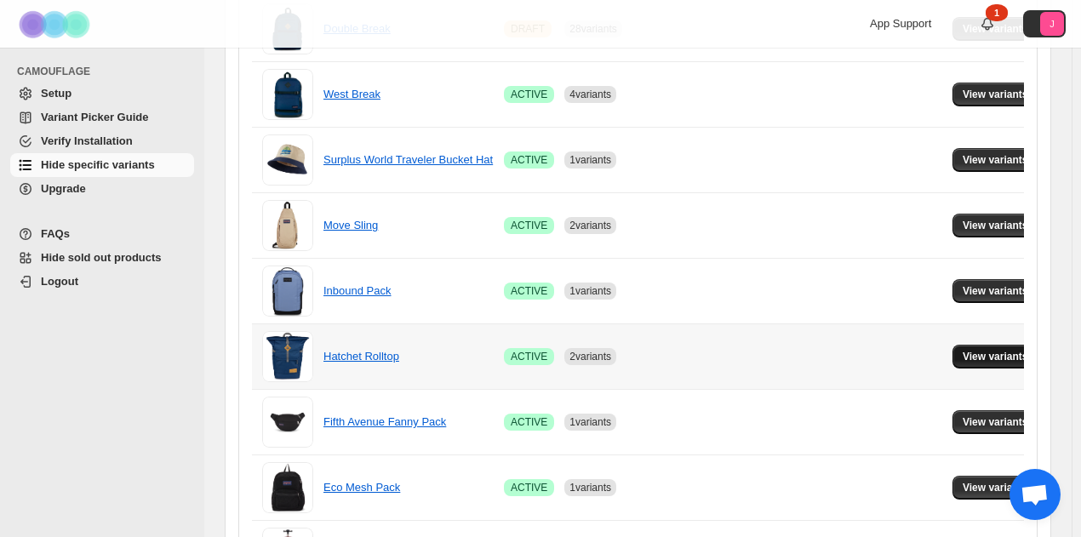
click at [1006, 350] on span "View variants" at bounding box center [996, 357] width 66 height 14
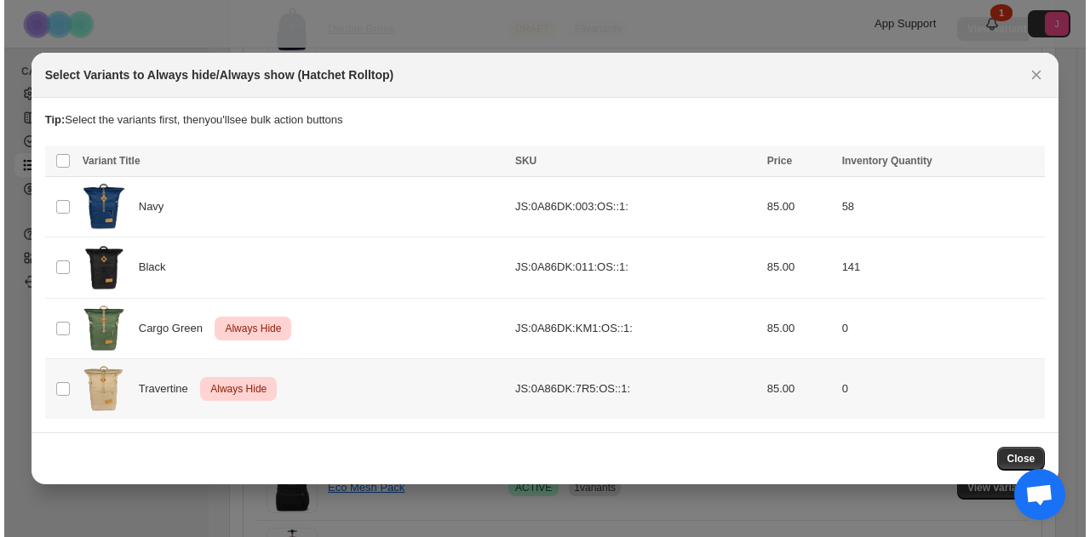
scroll to position [0, 0]
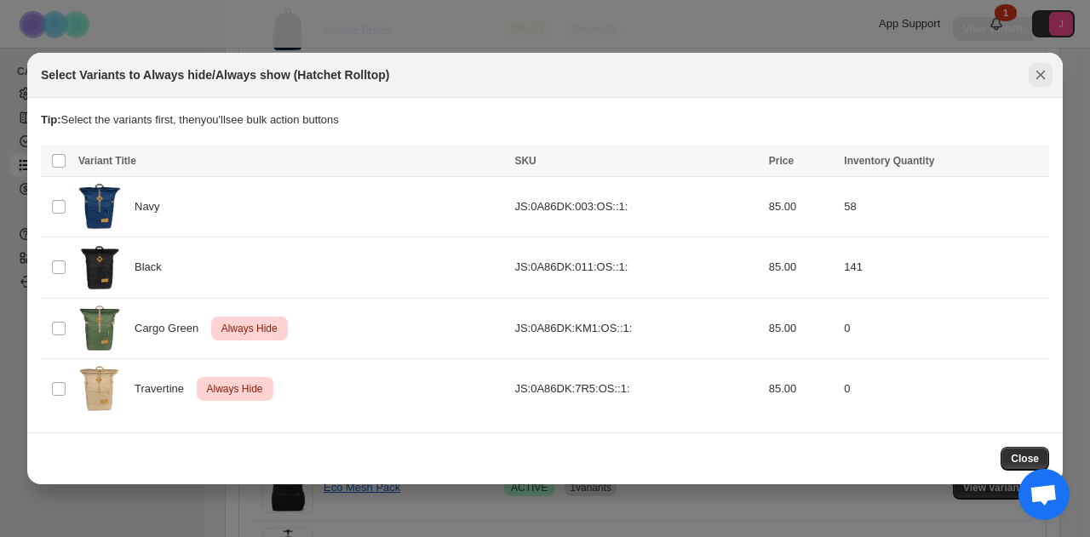
click at [1039, 95] on div "Select Variants to Always hide/Always show (Hatchet Rolltop)" at bounding box center [544, 75] width 1035 height 45
click at [1042, 81] on icon "Close" at bounding box center [1040, 74] width 17 height 17
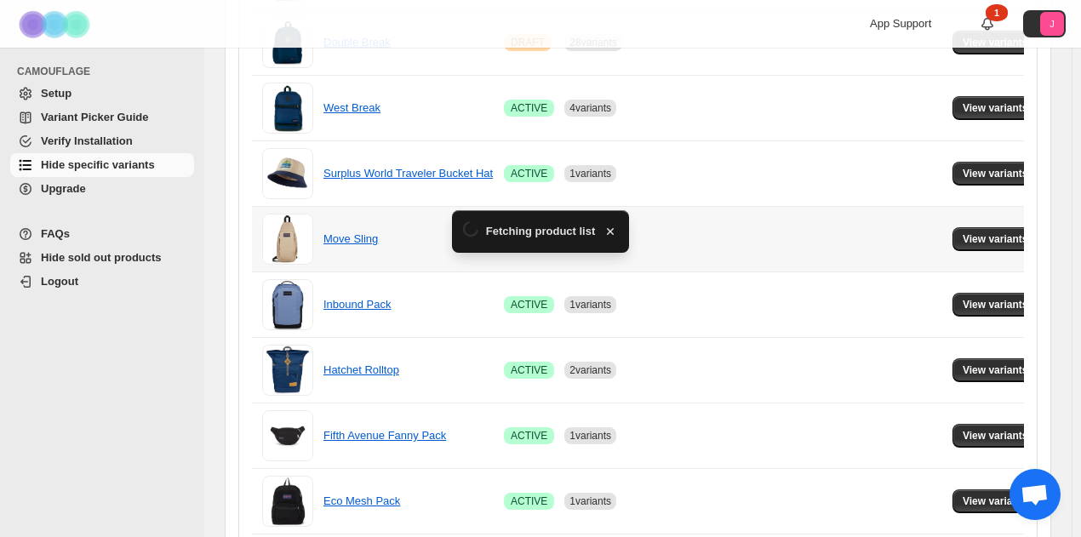
scroll to position [1104, 0]
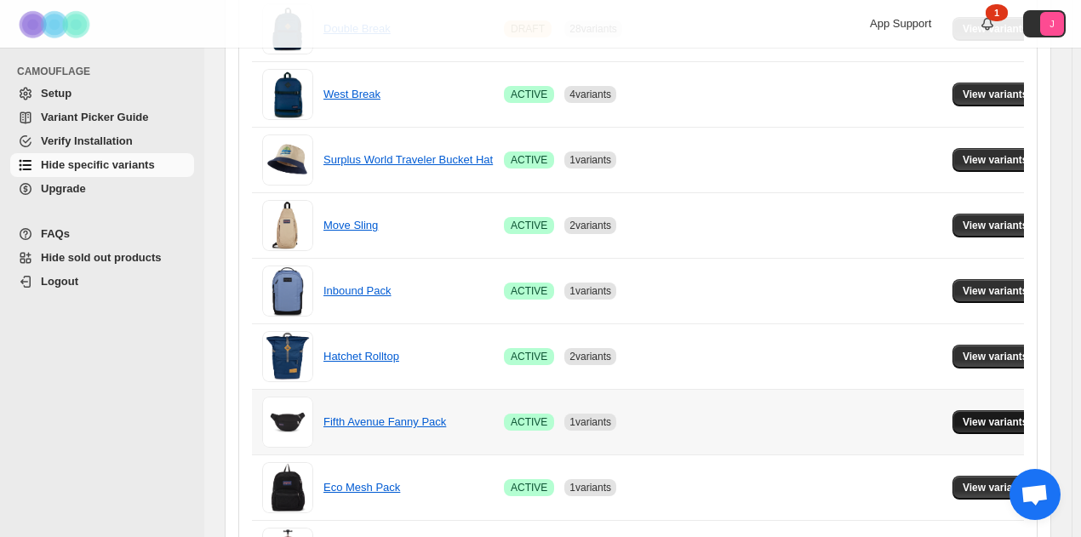
click at [996, 416] on span "View variants" at bounding box center [996, 423] width 66 height 14
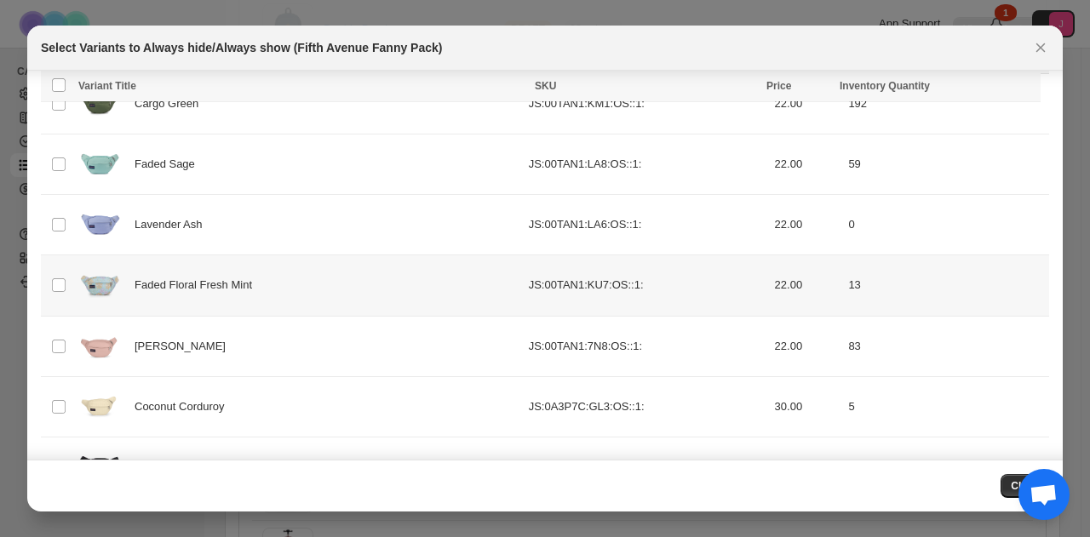
scroll to position [170, 0]
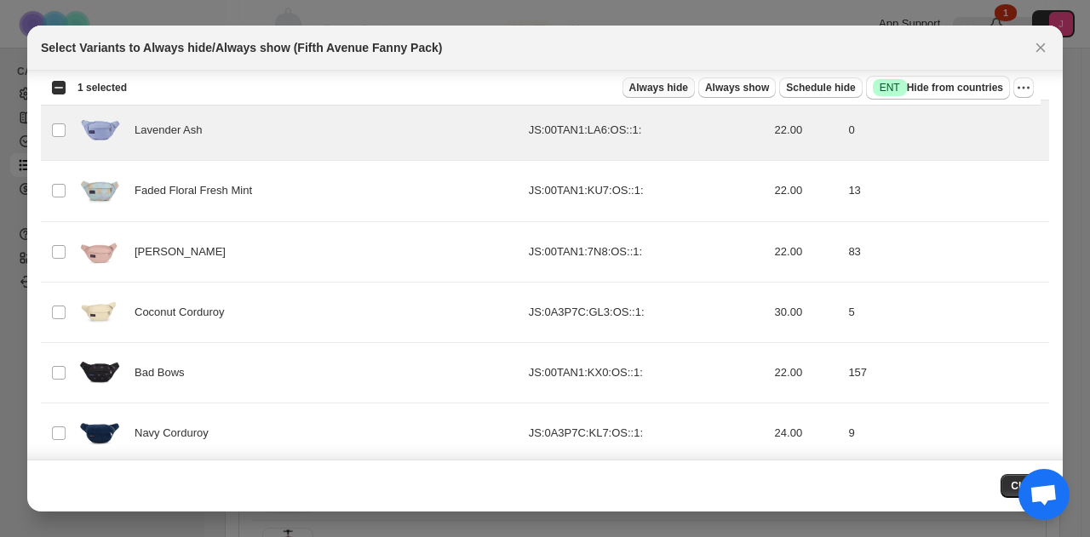
click at [688, 84] on span "Always hide" at bounding box center [658, 88] width 59 height 14
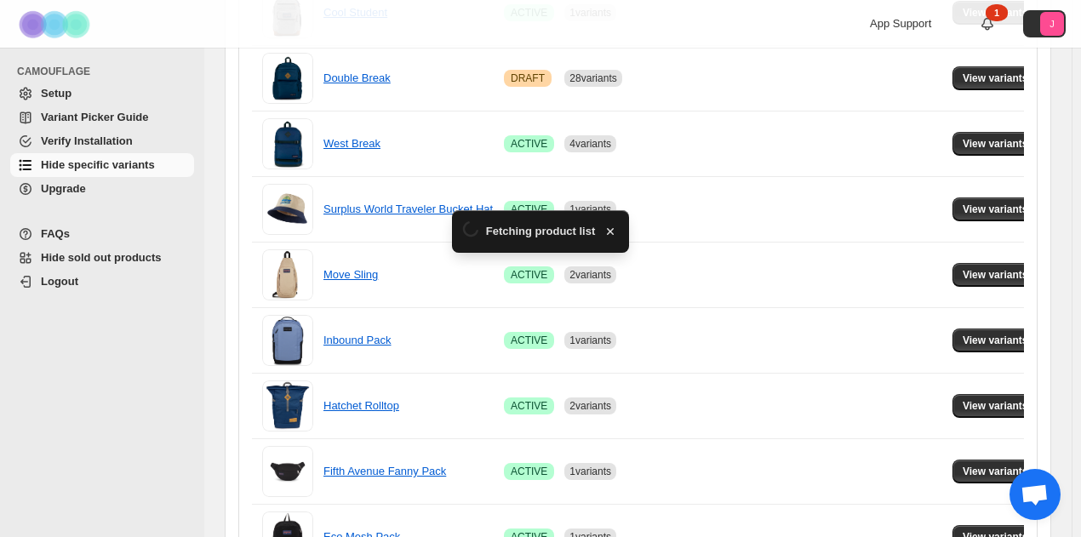
scroll to position [1104, 0]
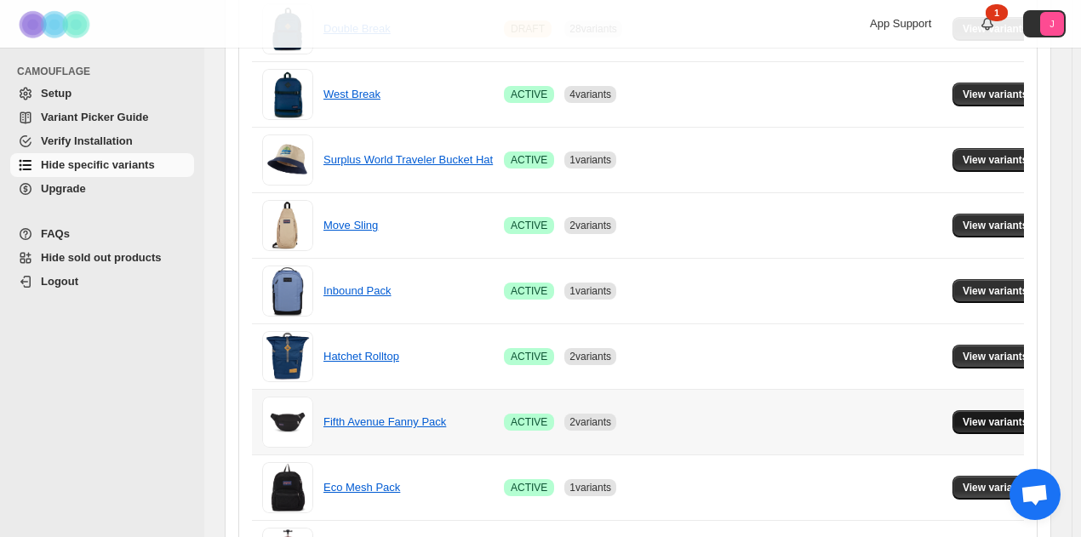
click at [977, 420] on span "View variants" at bounding box center [996, 423] width 66 height 14
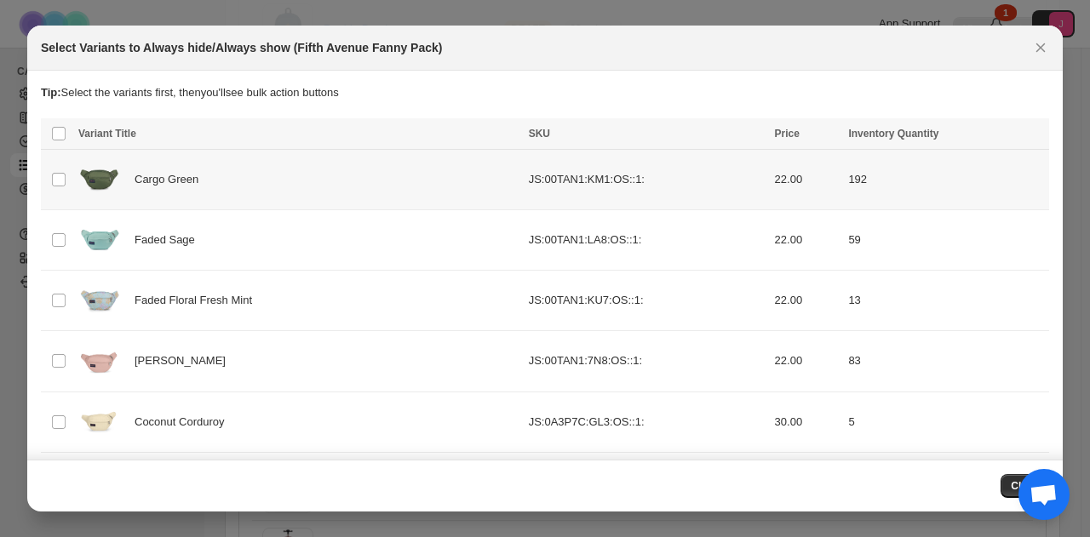
scroll to position [364, 0]
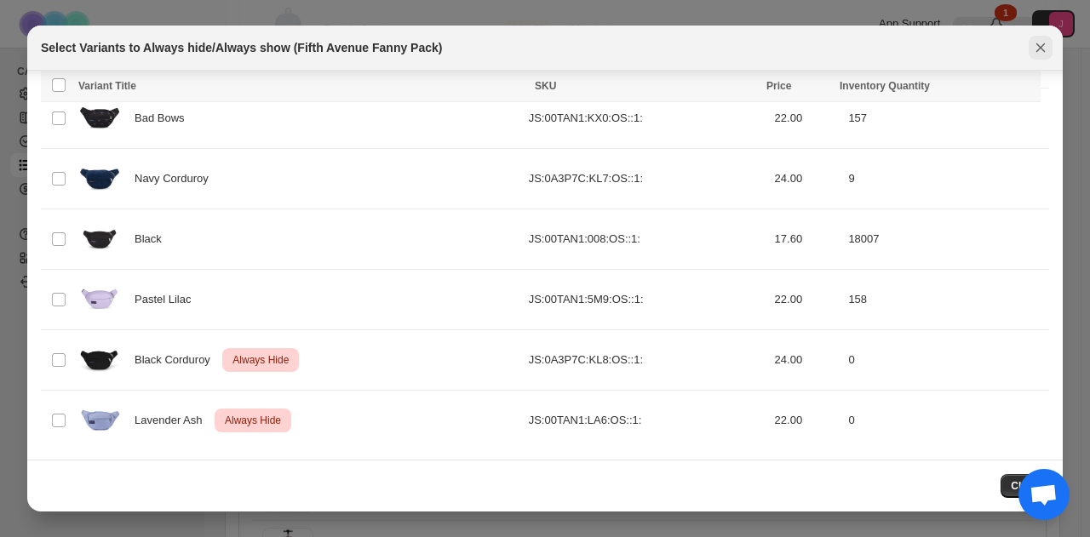
click at [1045, 52] on icon "Close" at bounding box center [1040, 47] width 17 height 17
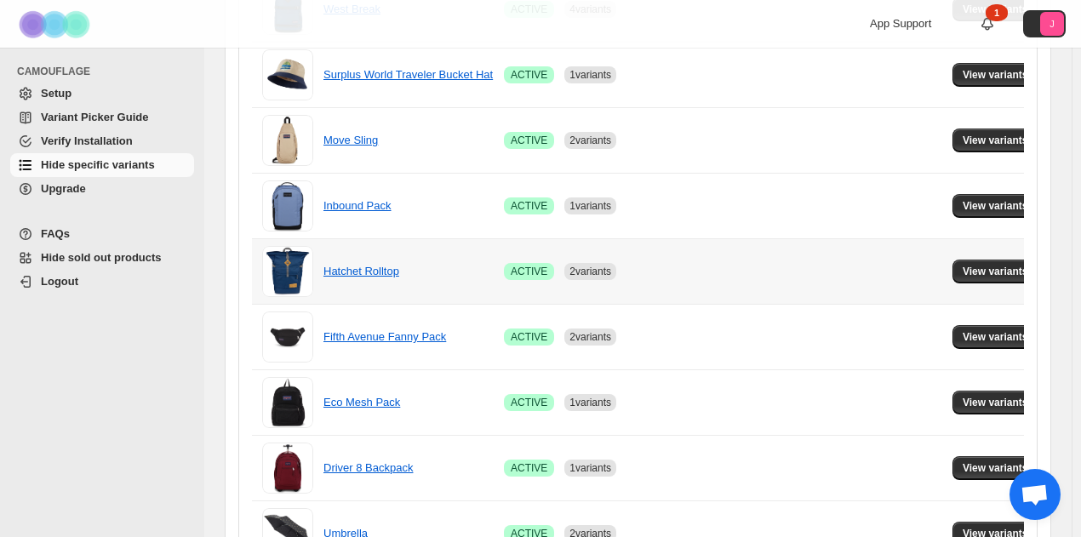
scroll to position [1274, 0]
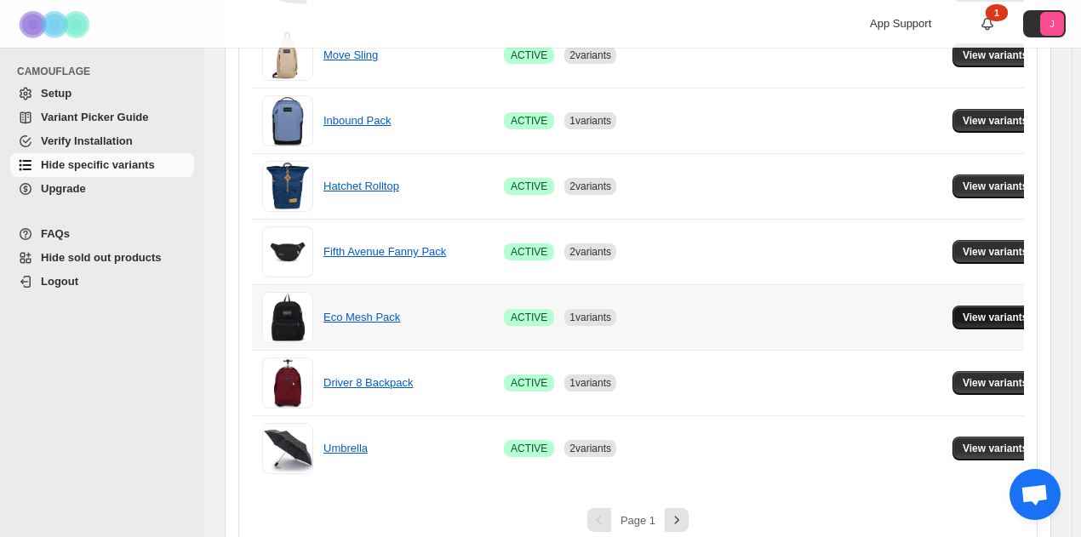
click at [1000, 311] on span "View variants" at bounding box center [996, 318] width 66 height 14
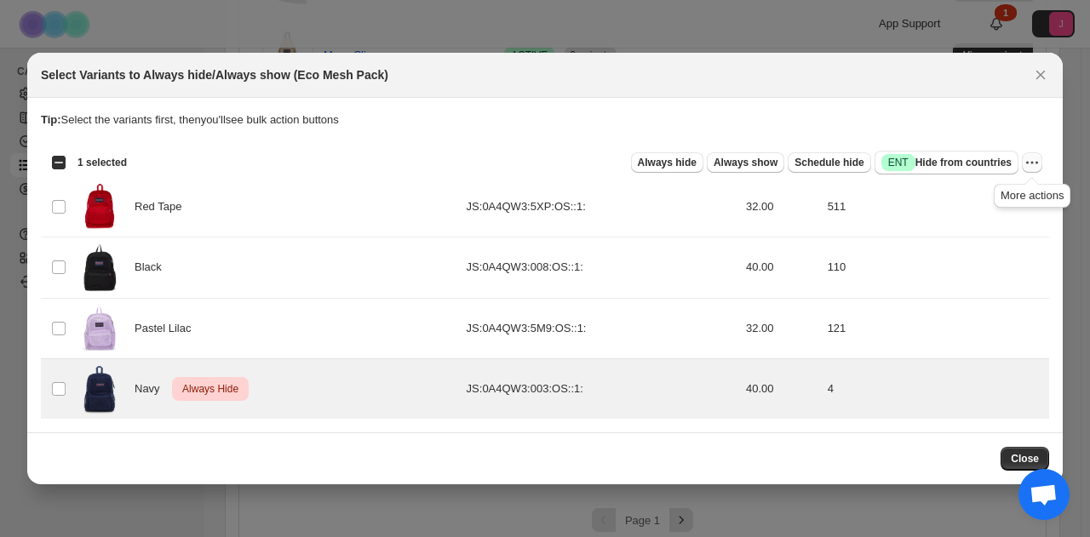
click at [1038, 164] on icon "More actions" at bounding box center [1032, 162] width 17 height 17
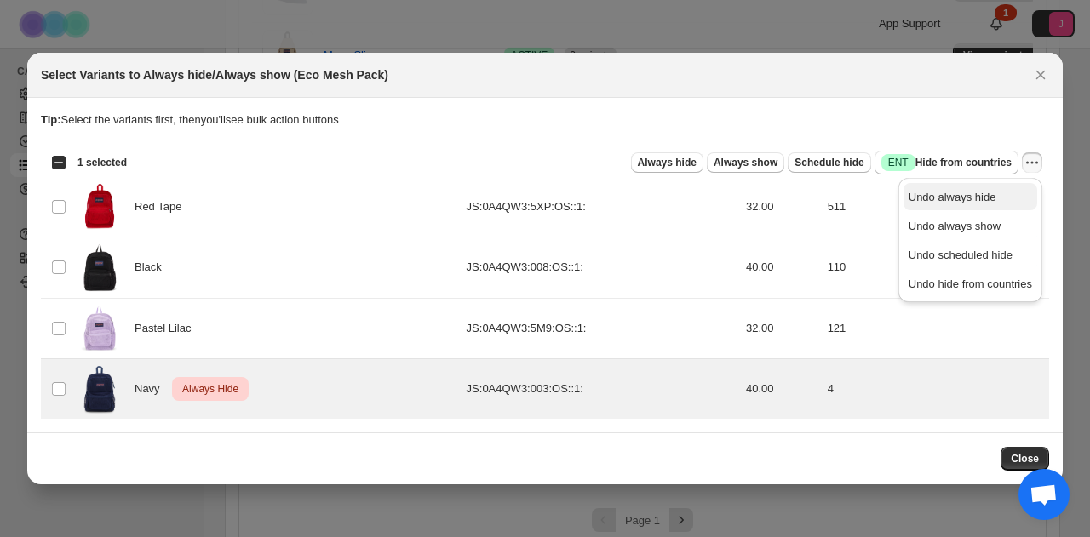
click at [989, 195] on span "Undo always hide" at bounding box center [953, 197] width 88 height 13
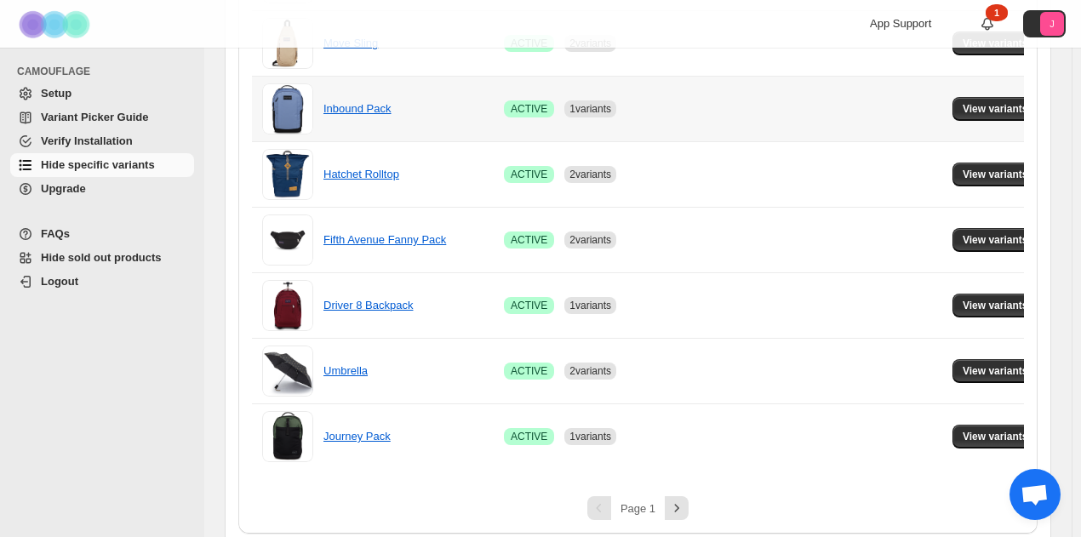
scroll to position [1289, 0]
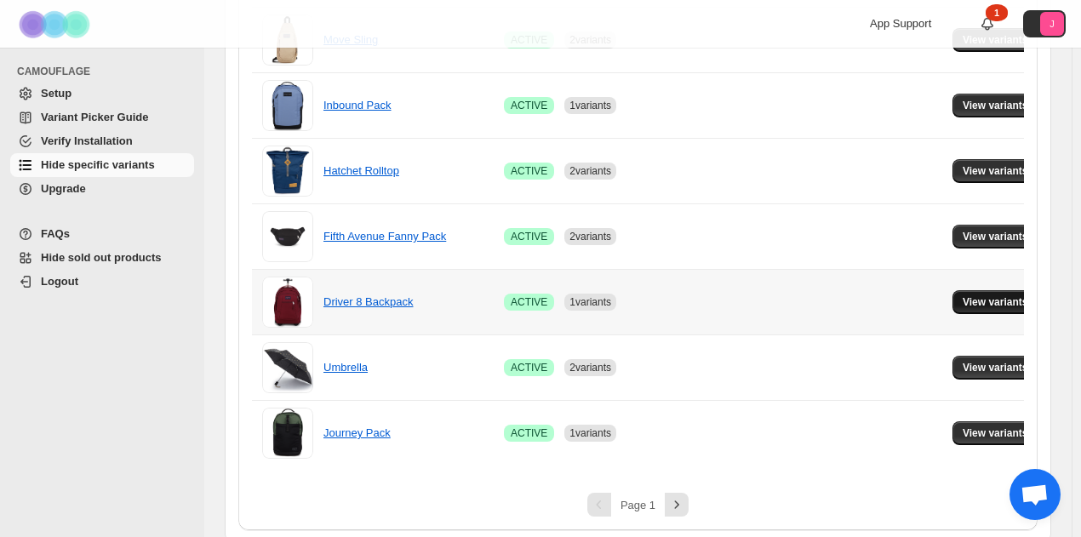
click at [984, 295] on span "View variants" at bounding box center [996, 302] width 66 height 14
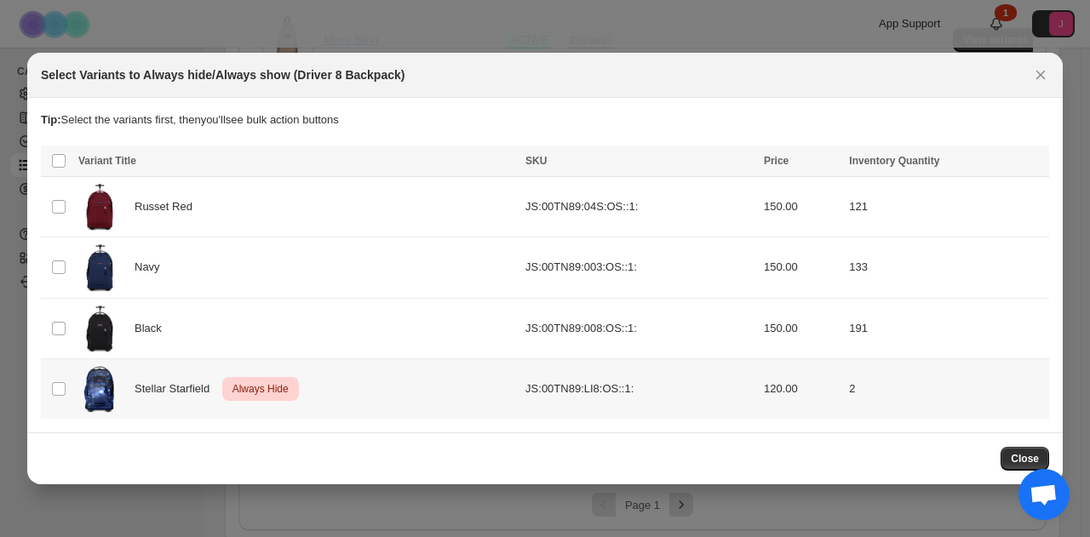
click at [66, 386] on td "Select product variant" at bounding box center [57, 389] width 32 height 60
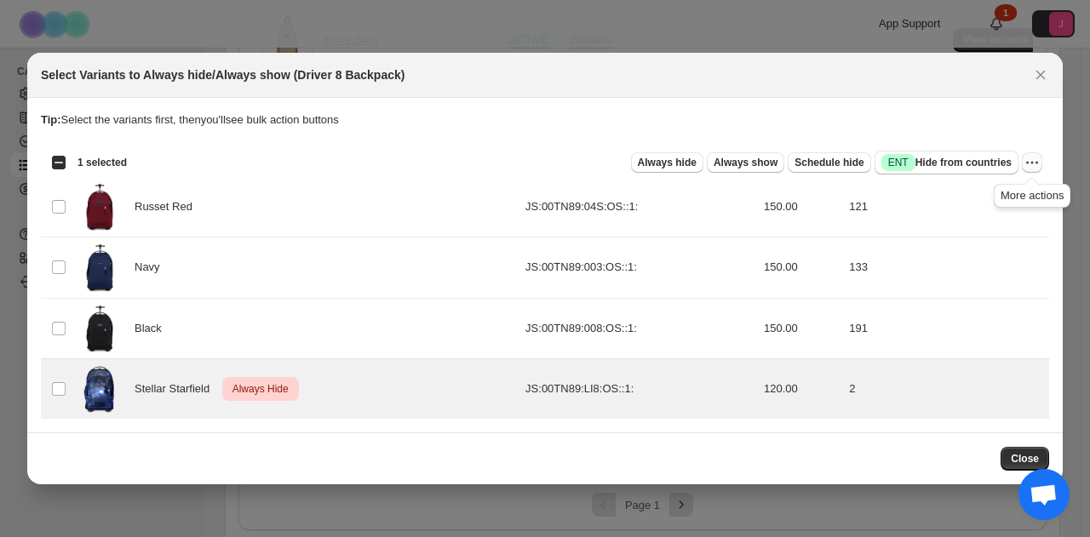
click at [1033, 165] on icon "More actions" at bounding box center [1032, 162] width 17 height 17
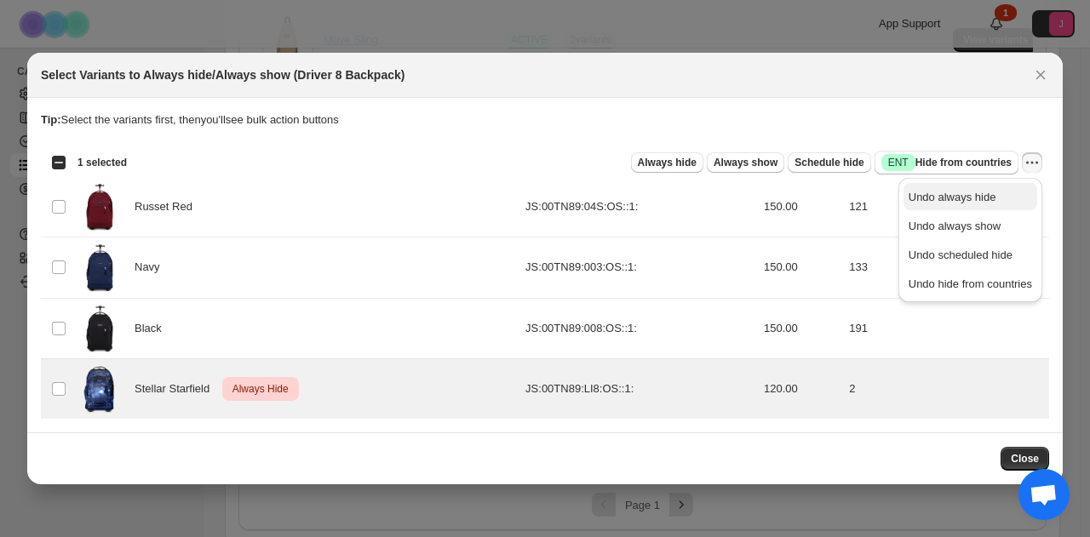
click at [935, 198] on span "Undo always hide" at bounding box center [953, 197] width 88 height 13
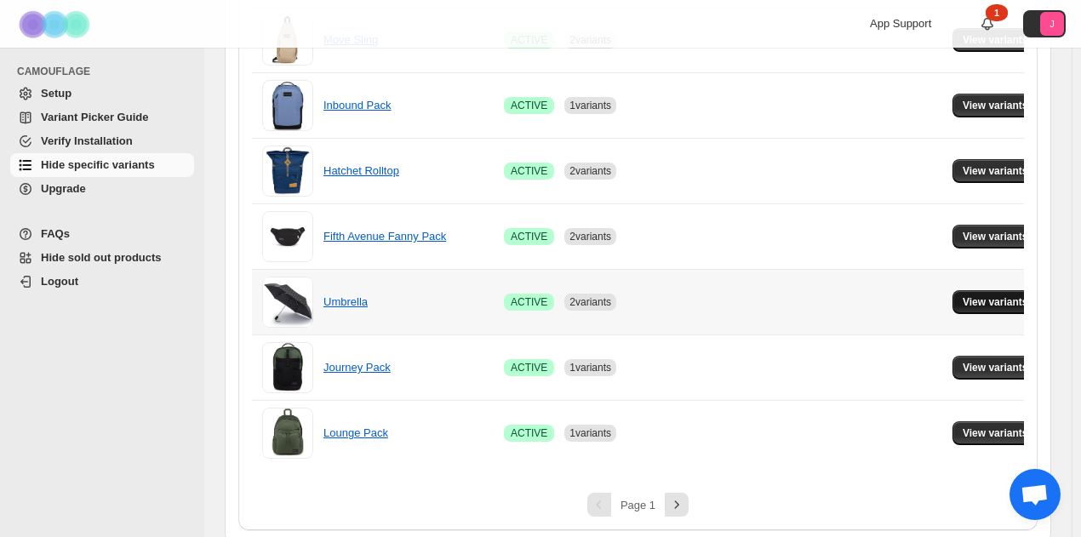
click at [990, 295] on span "View variants" at bounding box center [996, 302] width 66 height 14
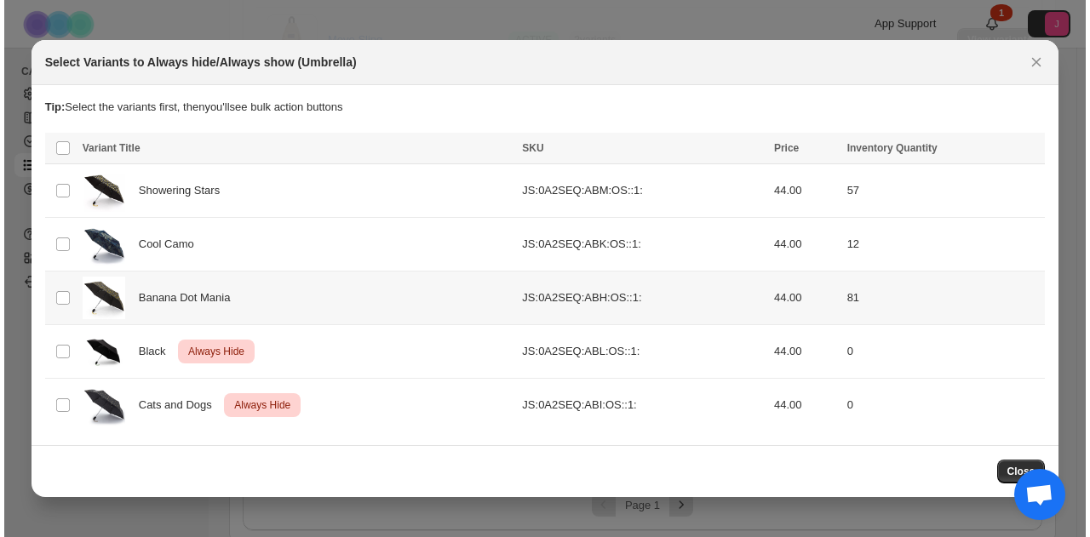
scroll to position [0, 0]
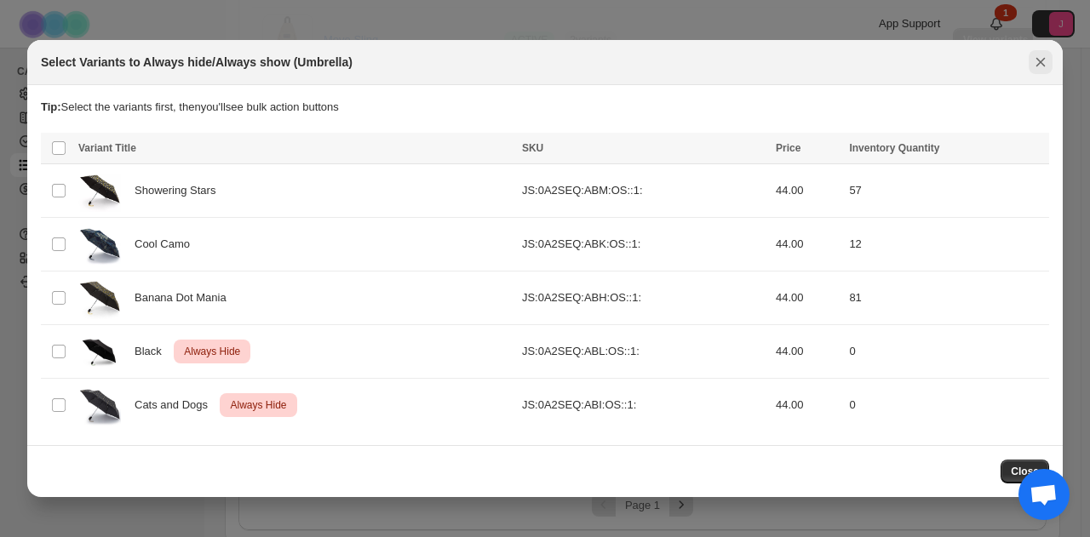
click at [1030, 64] on button "Close" at bounding box center [1041, 62] width 24 height 24
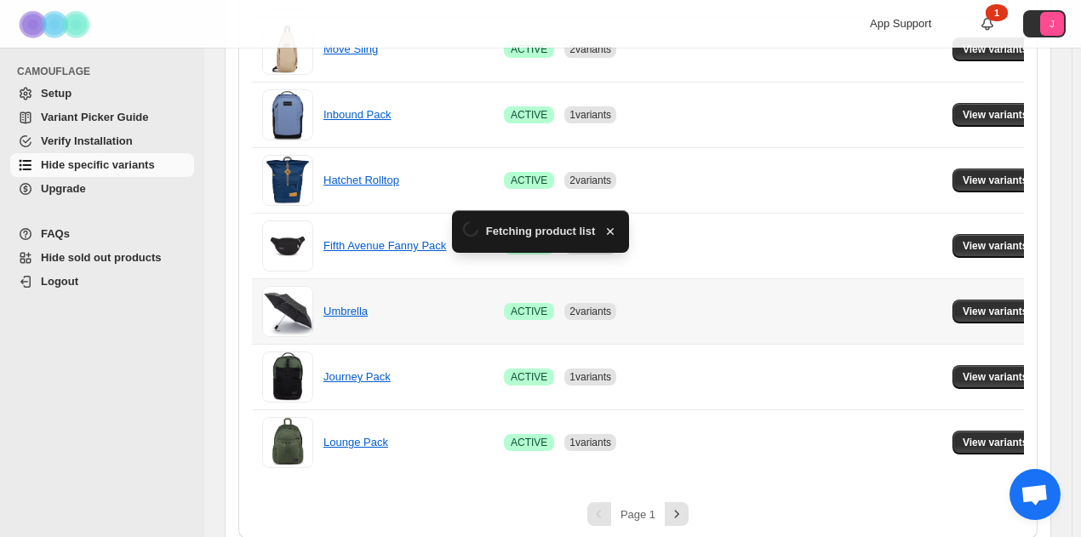
scroll to position [1289, 0]
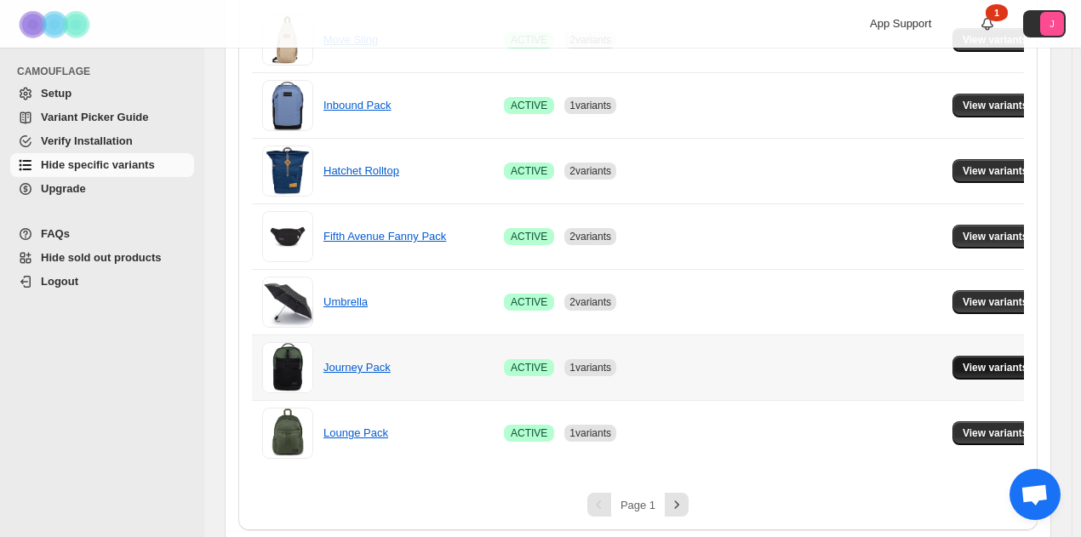
click at [963, 366] on span "View variants" at bounding box center [996, 368] width 66 height 14
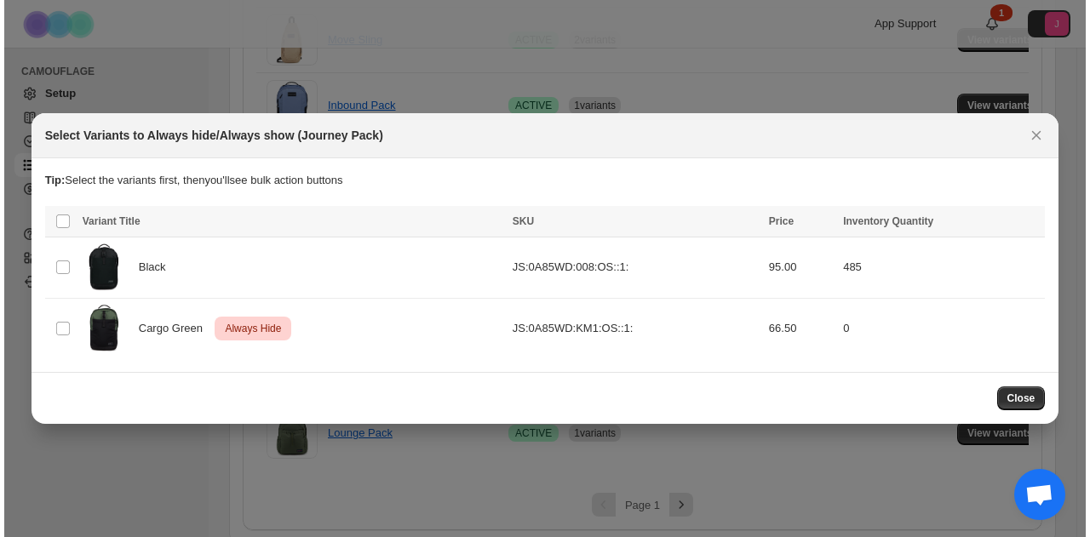
scroll to position [0, 0]
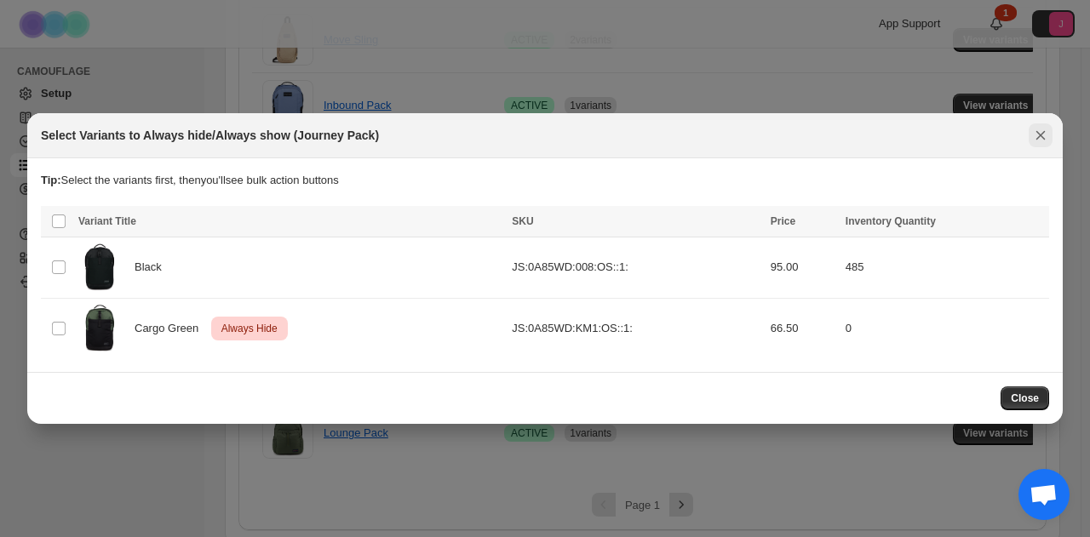
click at [1047, 135] on icon "Close" at bounding box center [1040, 135] width 17 height 17
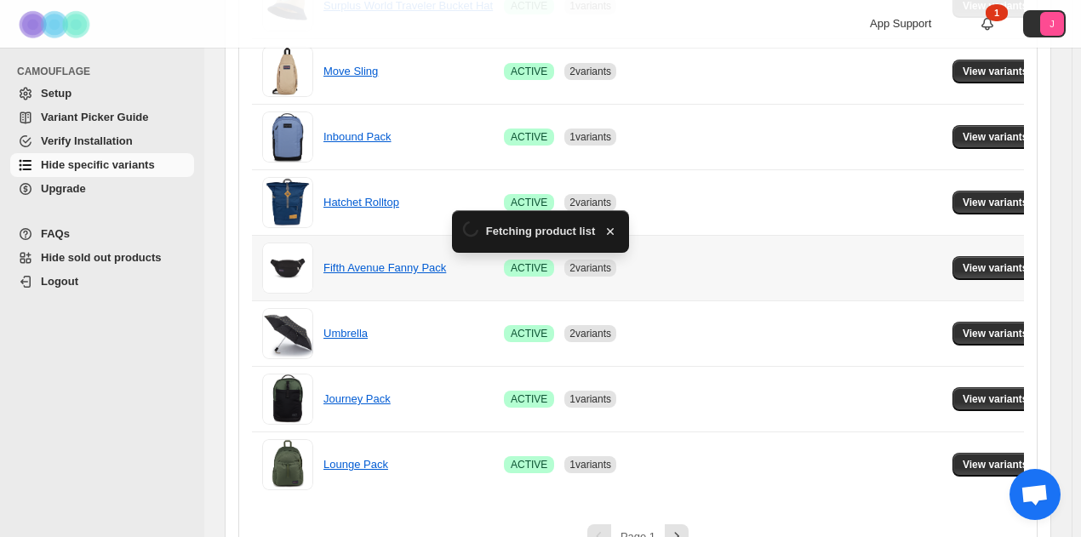
scroll to position [1289, 0]
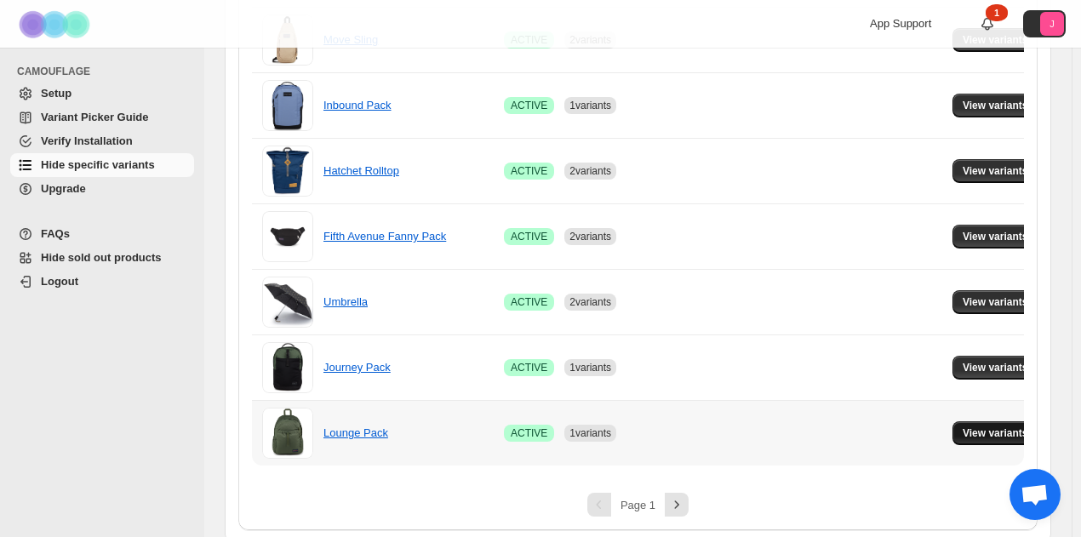
click at [963, 427] on span "View variants" at bounding box center [996, 434] width 66 height 14
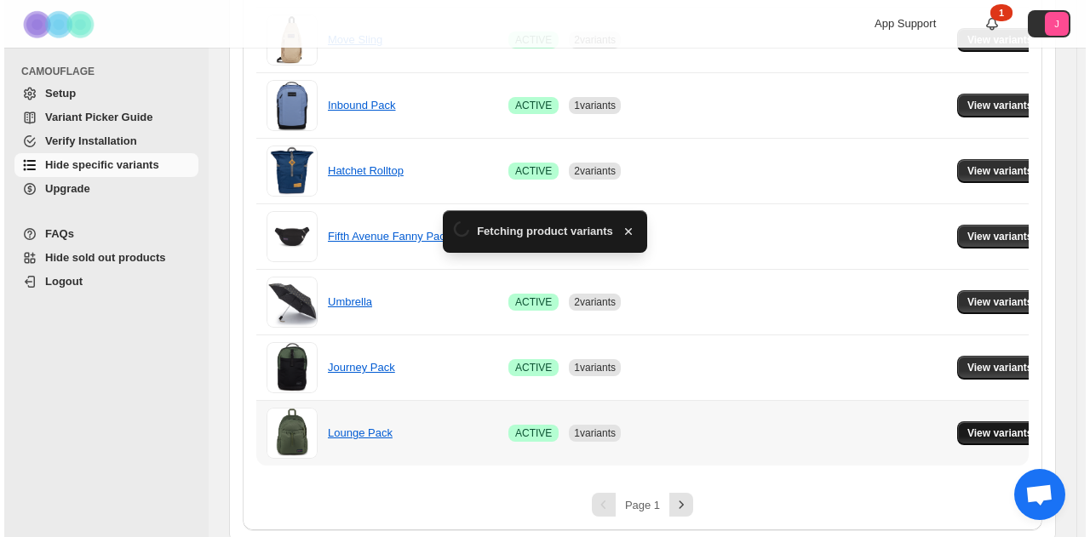
scroll to position [0, 0]
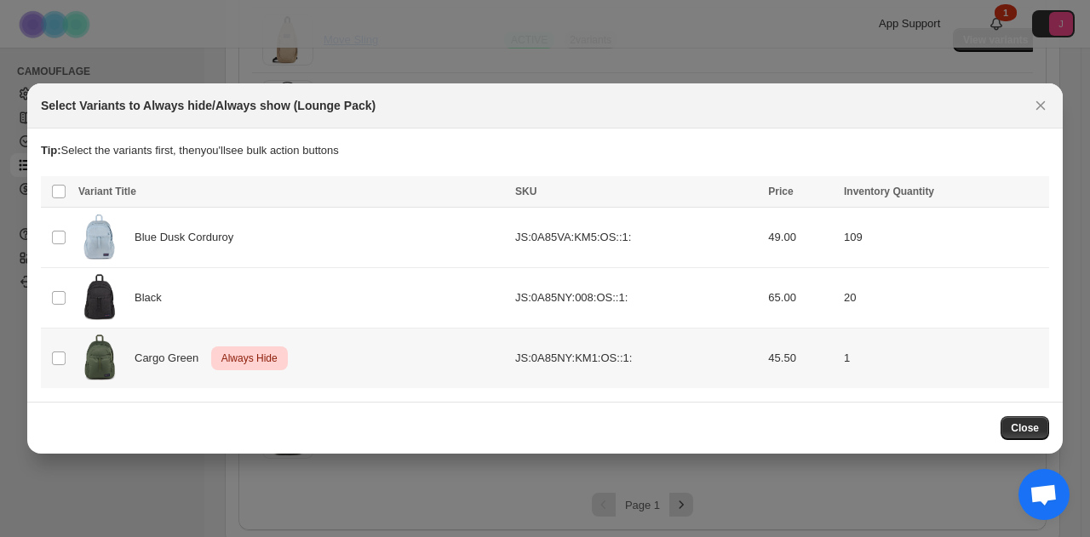
click at [67, 353] on td "Select product variant" at bounding box center [57, 359] width 32 height 60
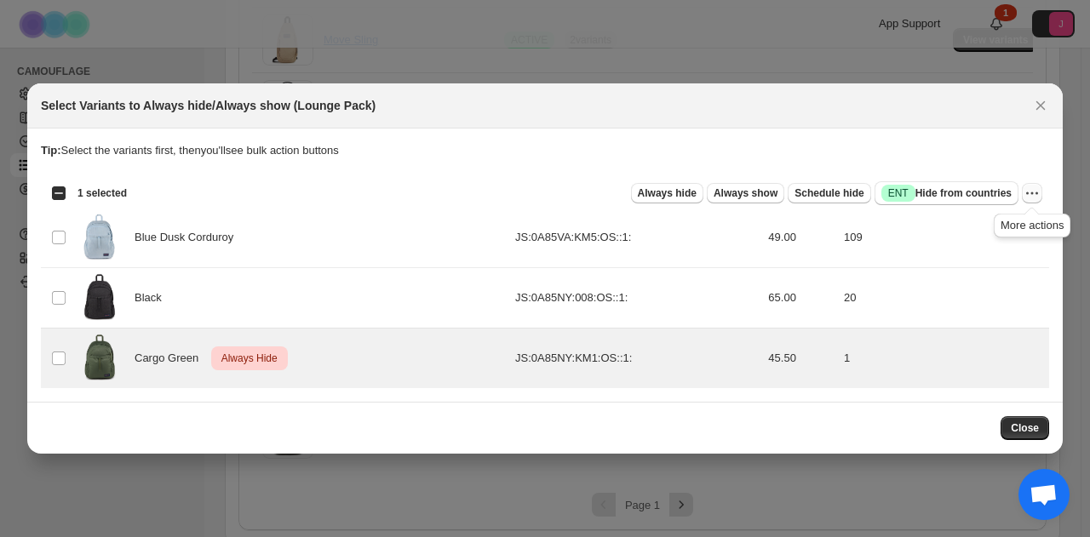
click at [1030, 200] on icon "More actions" at bounding box center [1032, 193] width 17 height 17
click at [987, 222] on span "Undo always hide" at bounding box center [953, 227] width 88 height 13
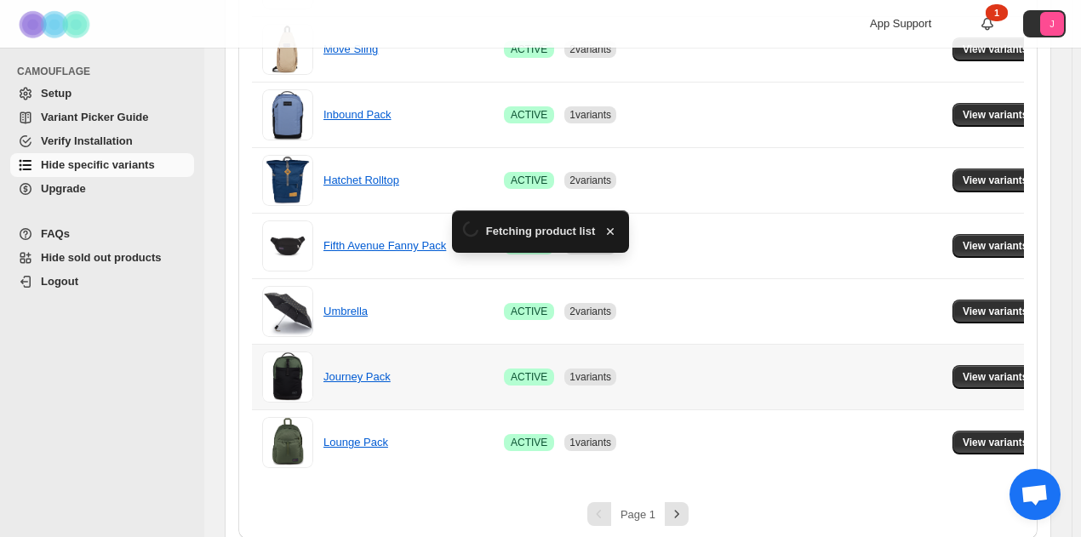
scroll to position [1289, 0]
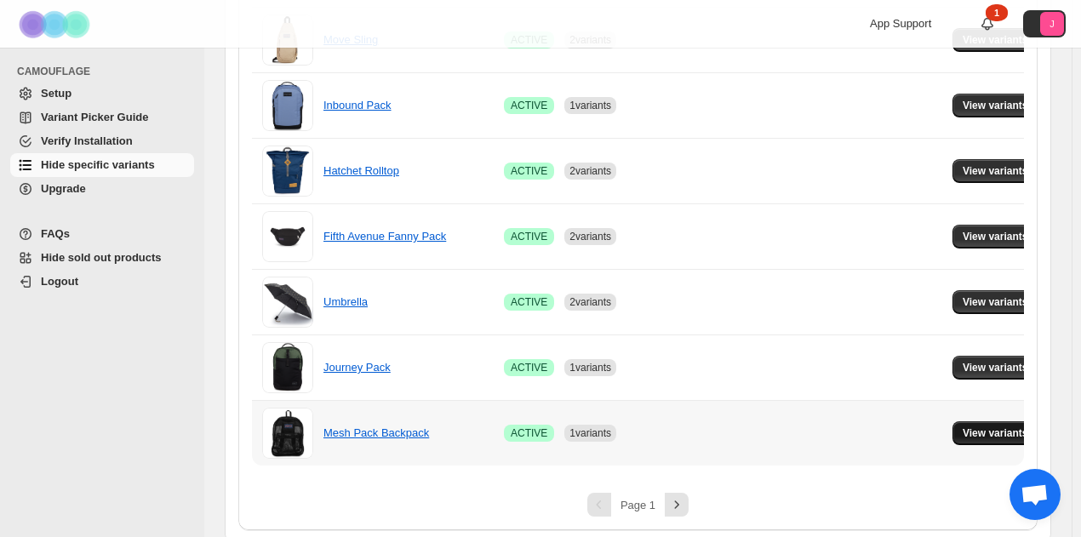
click at [953, 424] on button "View variants" at bounding box center [996, 434] width 86 height 24
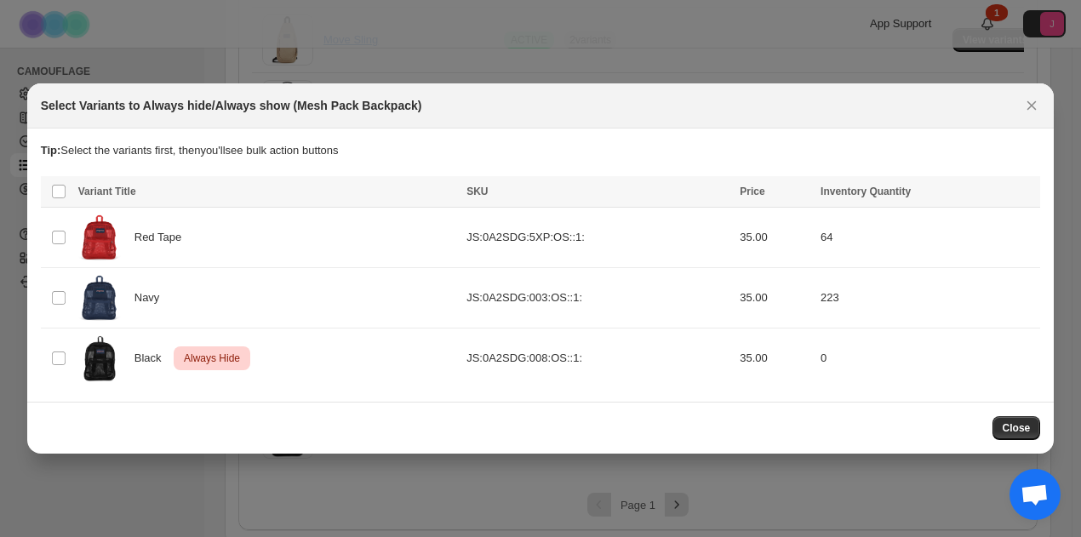
scroll to position [0, 0]
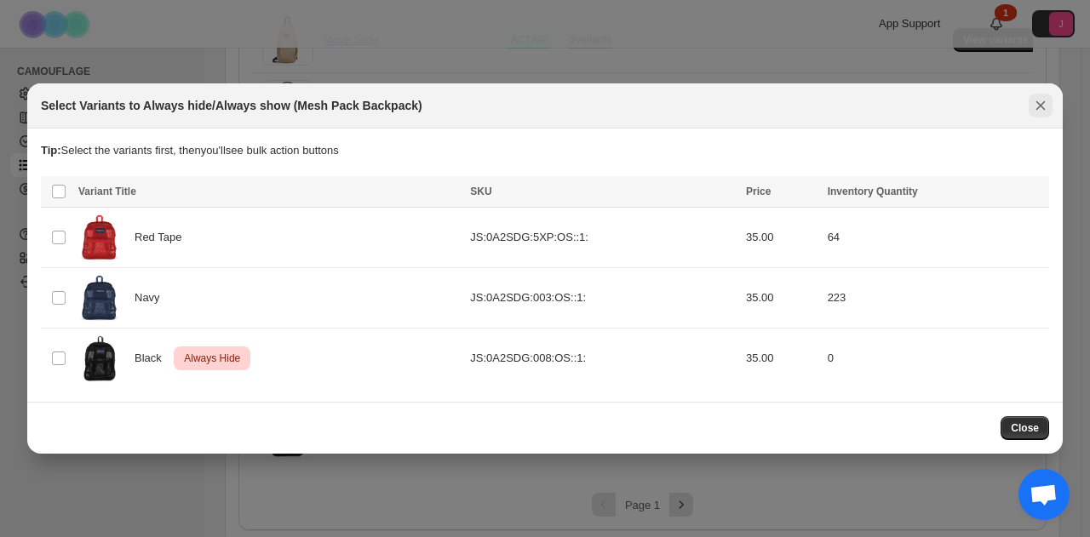
click at [1032, 112] on icon "Close" at bounding box center [1040, 105] width 17 height 17
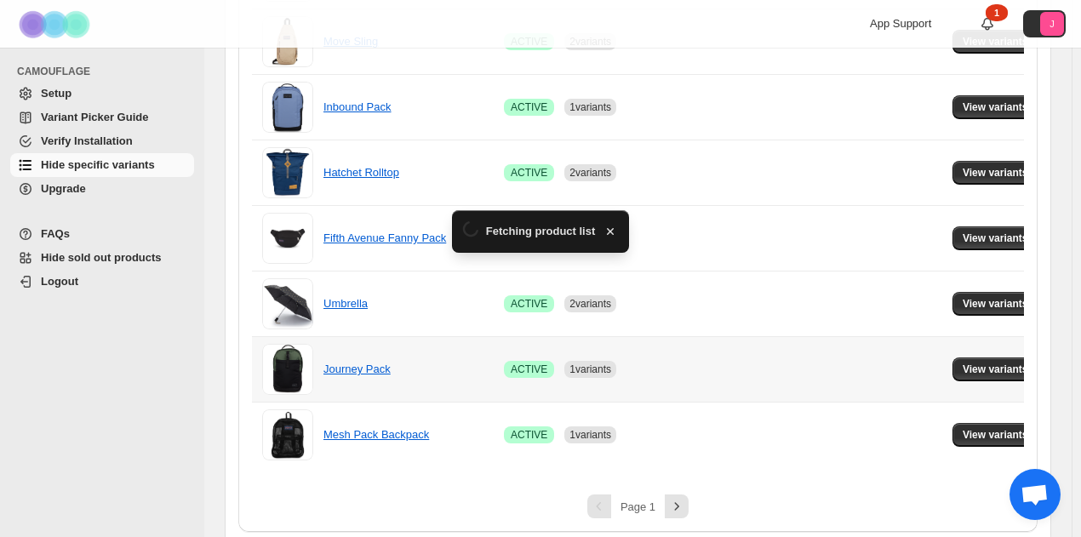
scroll to position [1289, 0]
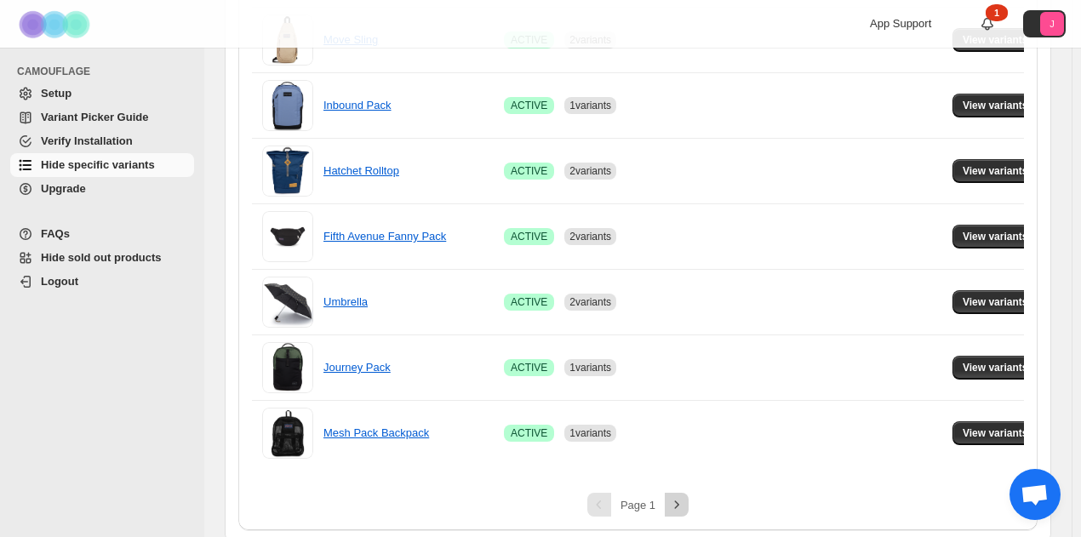
click at [676, 496] on icon "Next" at bounding box center [676, 504] width 17 height 17
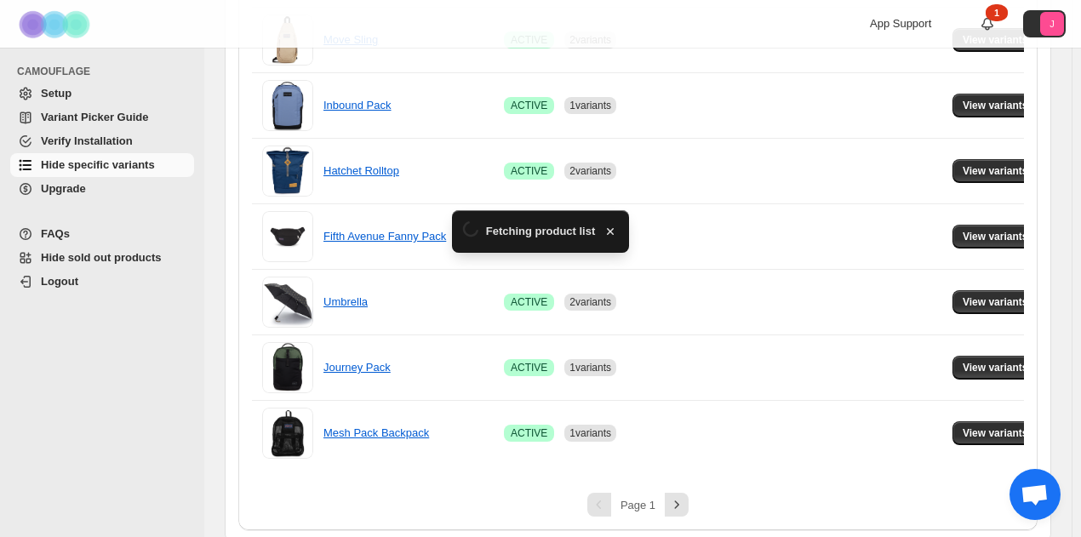
scroll to position [0, 0]
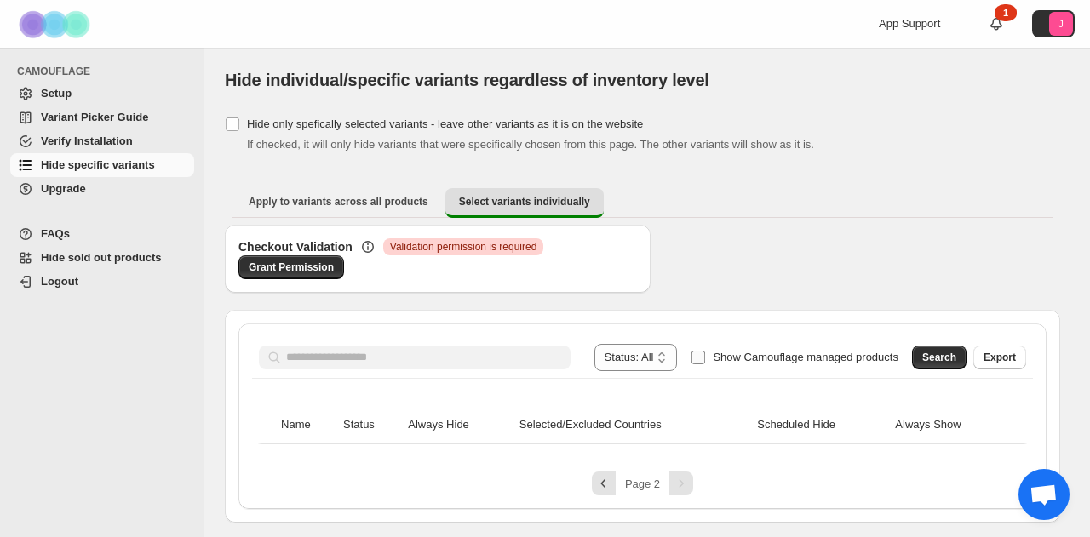
click at [705, 348] on label "Show Camouflage managed products" at bounding box center [795, 357] width 208 height 27
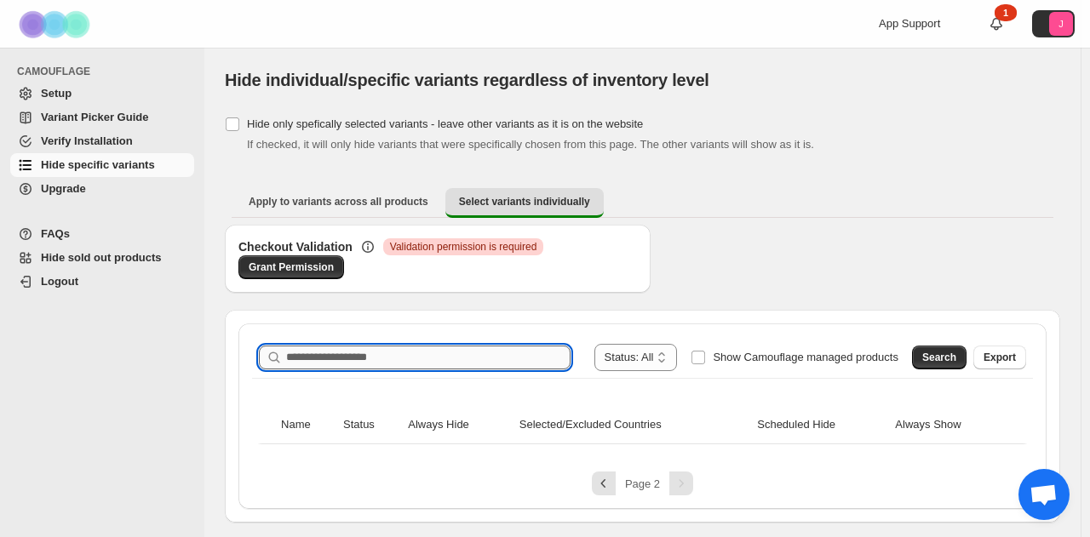
drag, startPoint x: 492, startPoint y: 352, endPoint x: 477, endPoint y: 356, distance: 15.9
click at [485, 353] on input "Search product name" at bounding box center [428, 358] width 284 height 24
click at [956, 355] on span "Search" at bounding box center [939, 358] width 34 height 14
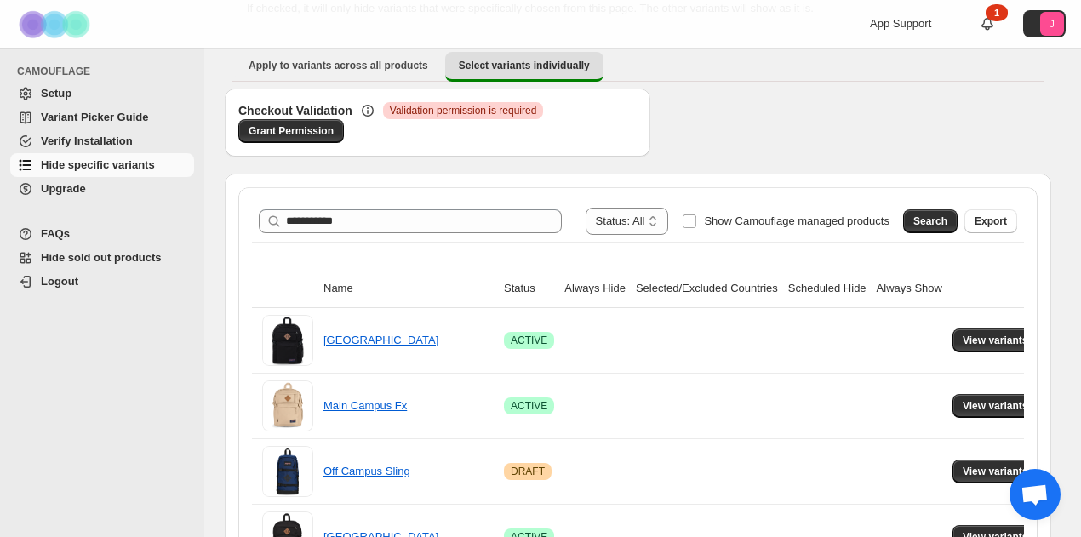
scroll to position [255, 0]
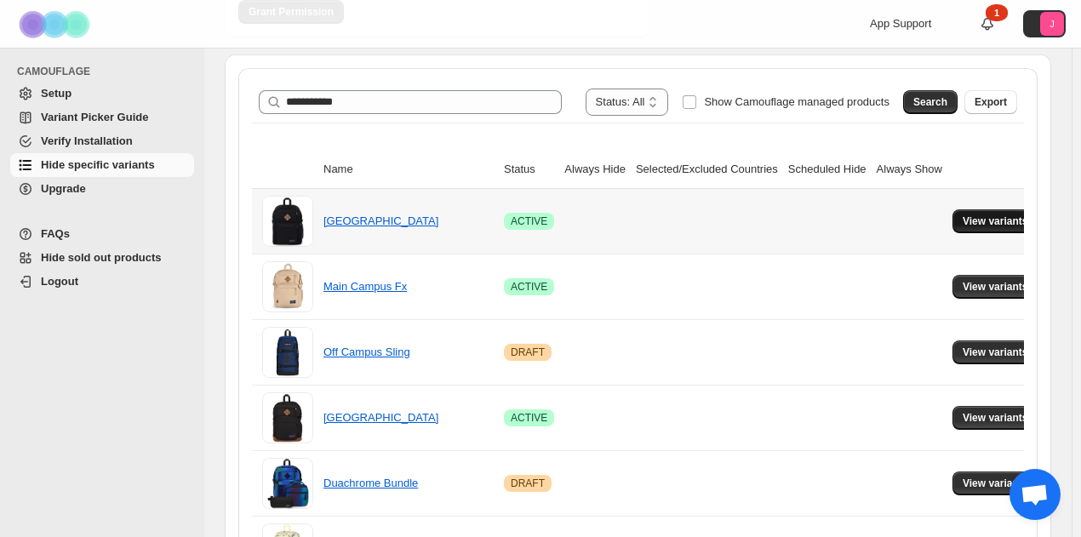
click at [984, 217] on span "View variants" at bounding box center [996, 222] width 66 height 14
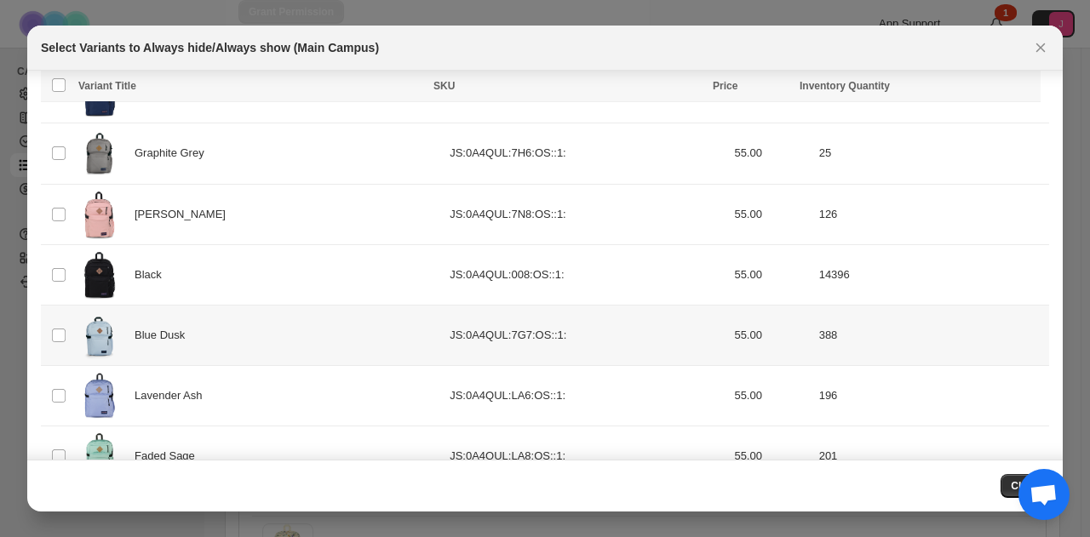
scroll to position [109, 0]
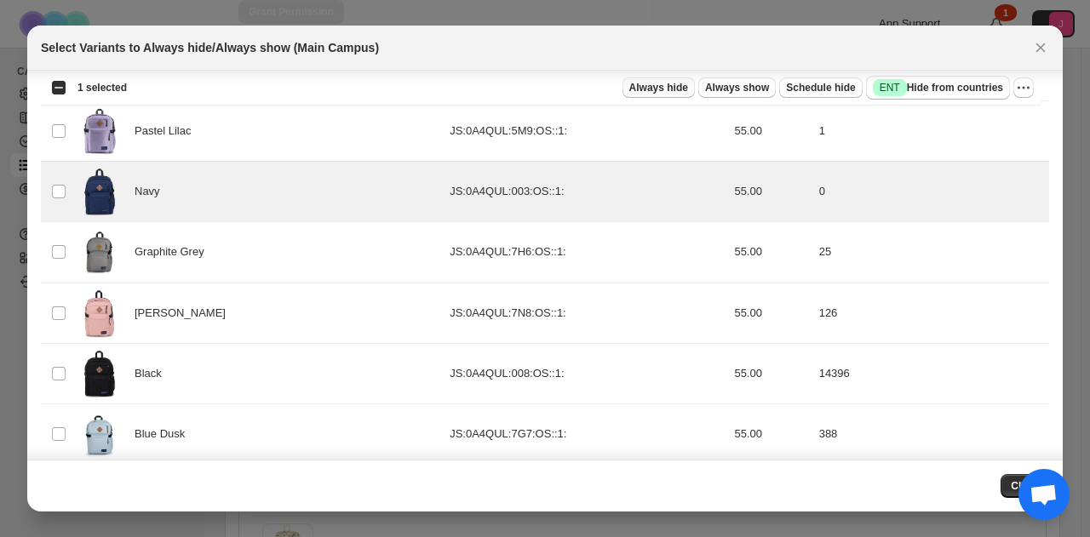
click at [673, 94] on span "Always hide" at bounding box center [658, 88] width 59 height 14
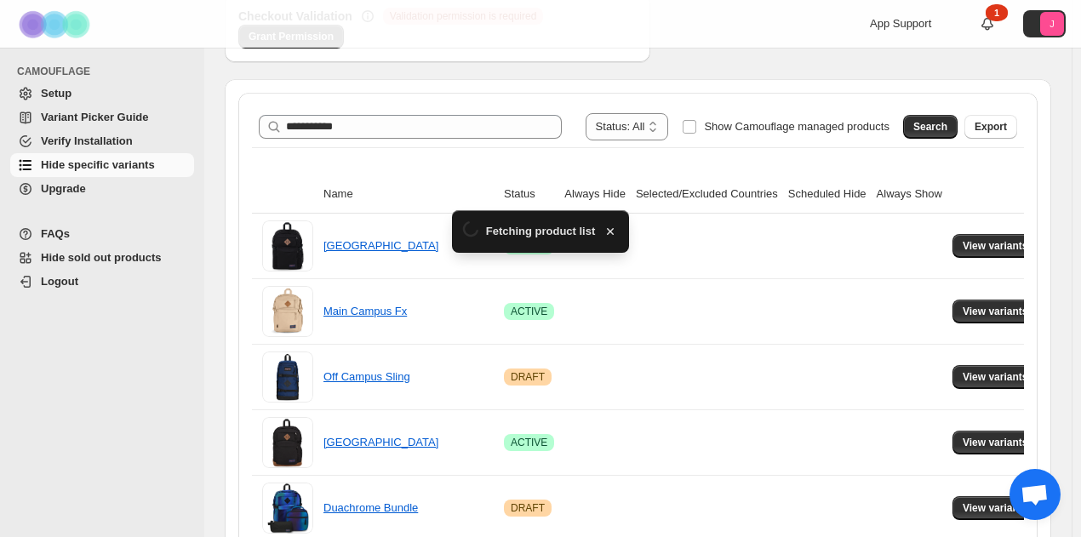
scroll to position [255, 0]
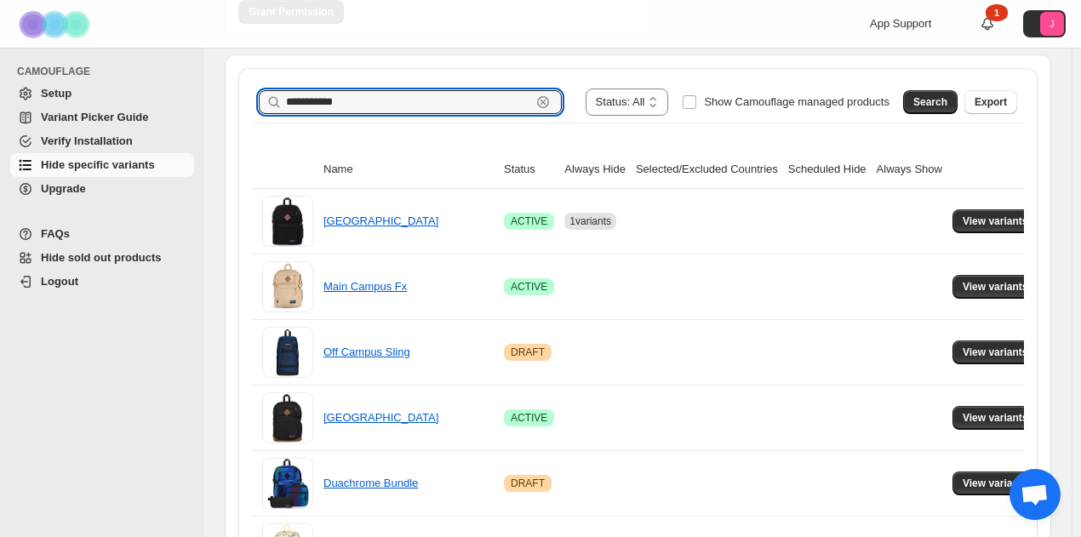
drag, startPoint x: 405, startPoint y: 97, endPoint x: 23, endPoint y: 78, distance: 382.8
click at [22, 79] on div "**********" at bounding box center [540, 202] width 1081 height 915
type input "**********"
drag, startPoint x: 954, startPoint y: 86, endPoint x: 959, endPoint y: 100, distance: 14.6
click at [959, 100] on div "Search Export" at bounding box center [957, 99] width 121 height 34
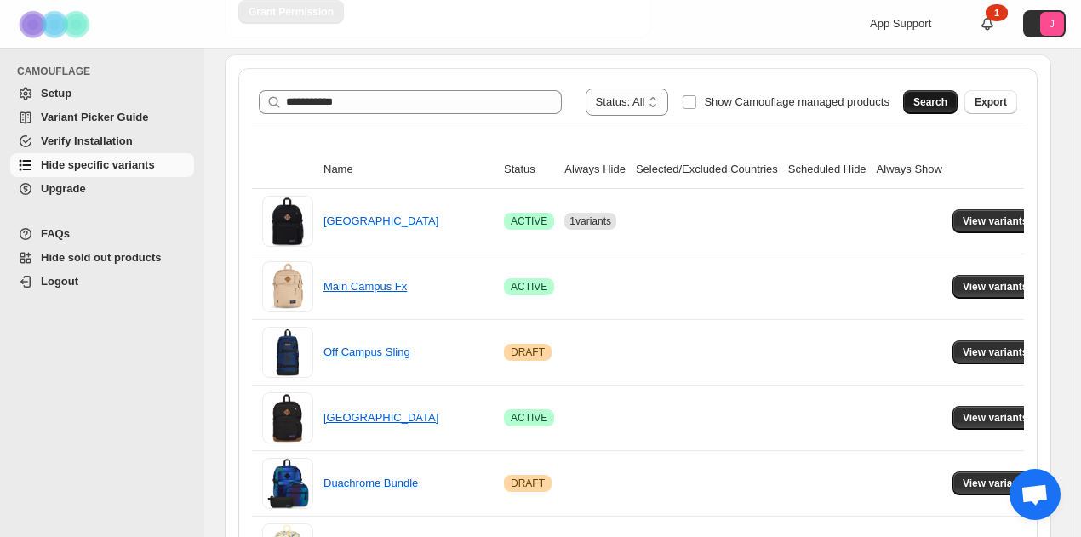
click at [958, 100] on button "Search" at bounding box center [930, 102] width 54 height 24
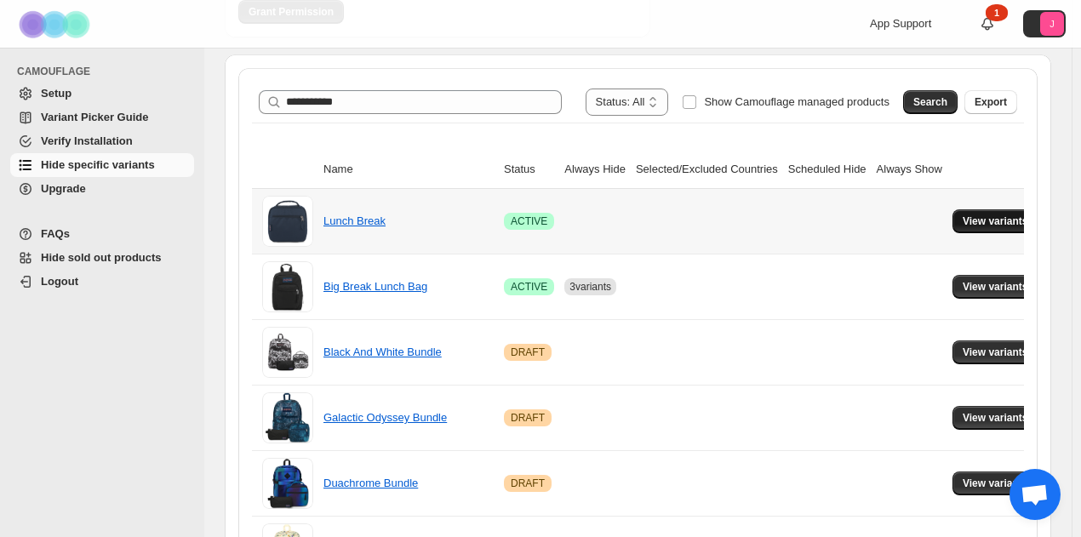
click at [964, 215] on span "View variants" at bounding box center [996, 222] width 66 height 14
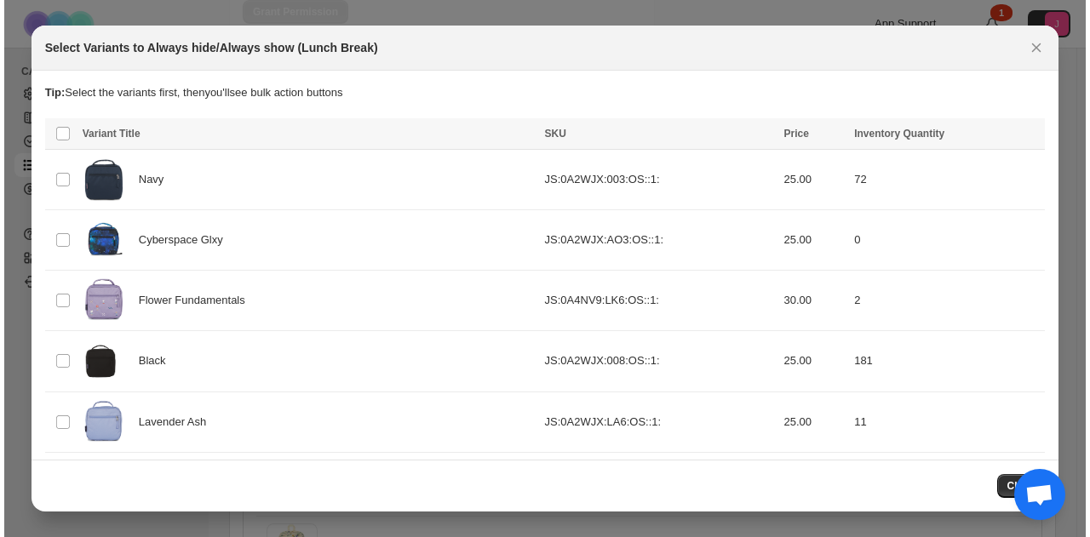
scroll to position [0, 0]
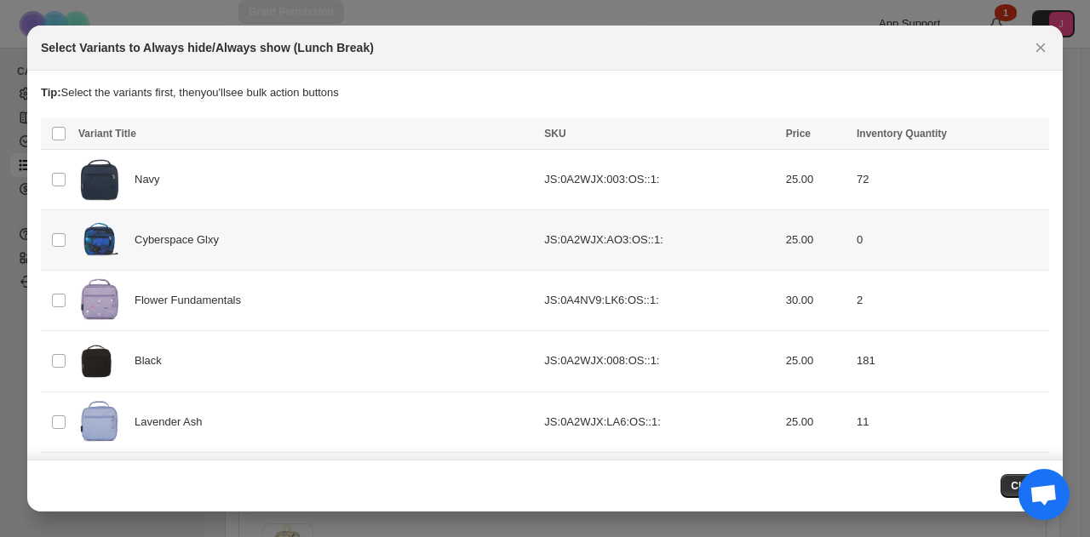
click at [69, 235] on td "Select product variant" at bounding box center [57, 240] width 32 height 60
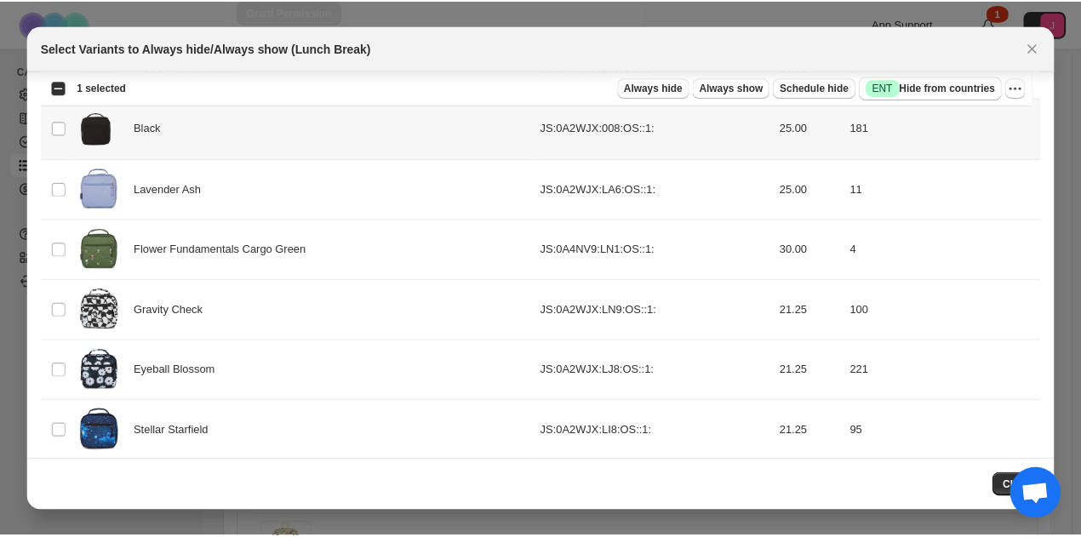
scroll to position [244, 0]
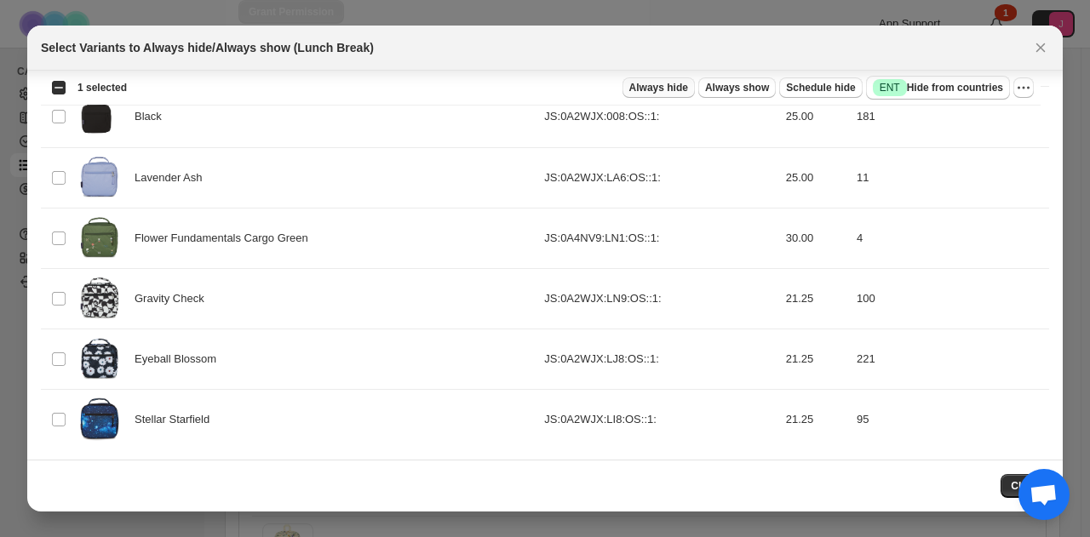
click at [688, 92] on span "Always hide" at bounding box center [658, 88] width 59 height 14
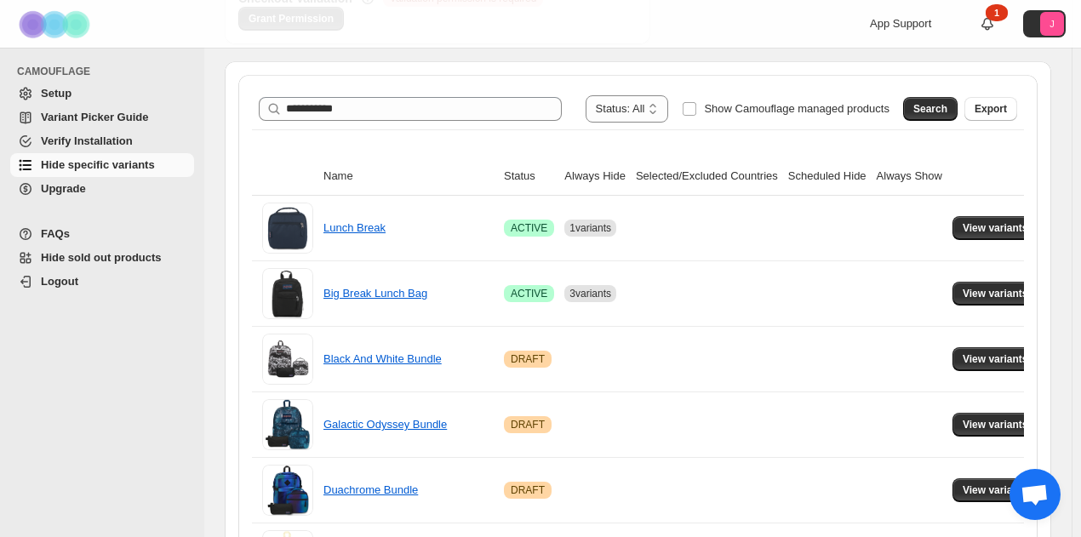
scroll to position [255, 0]
